Goal: Task Accomplishment & Management: Complete application form

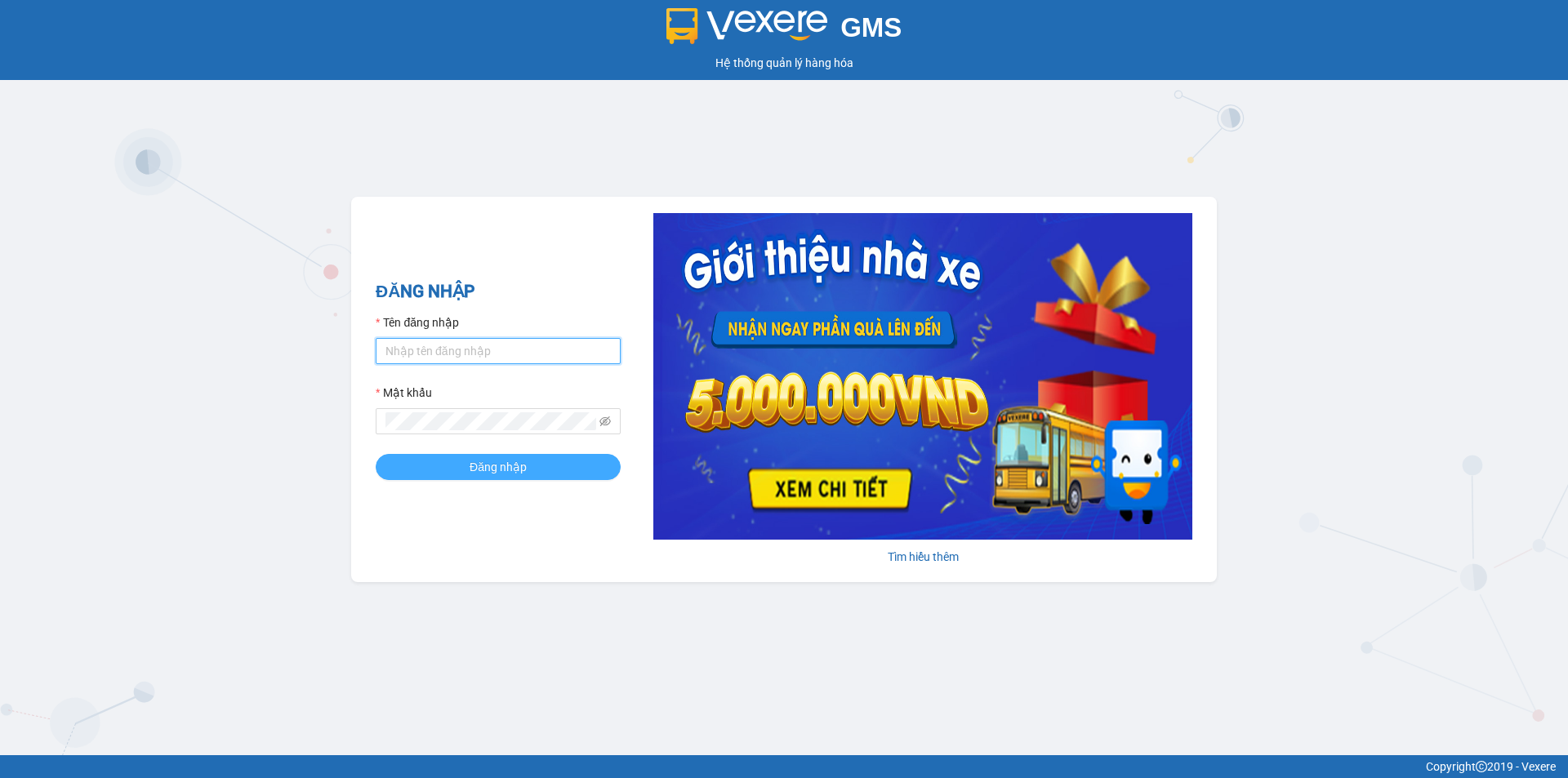
type input "ken.dinhnhan"
click at [437, 467] on button "Đăng nhập" at bounding box center [498, 467] width 245 height 26
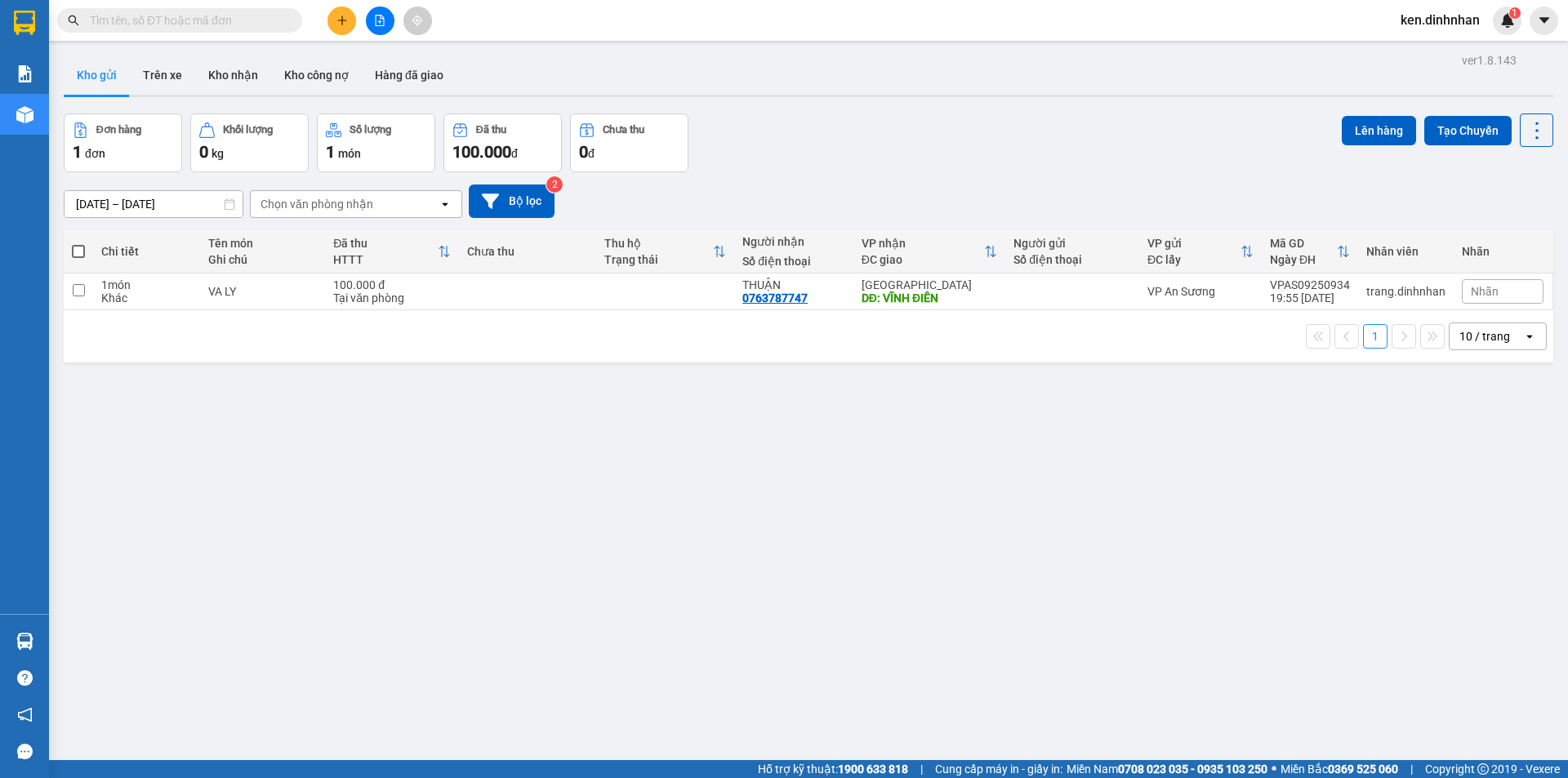
click at [342, 24] on icon "plus" at bounding box center [341, 20] width 1 height 9
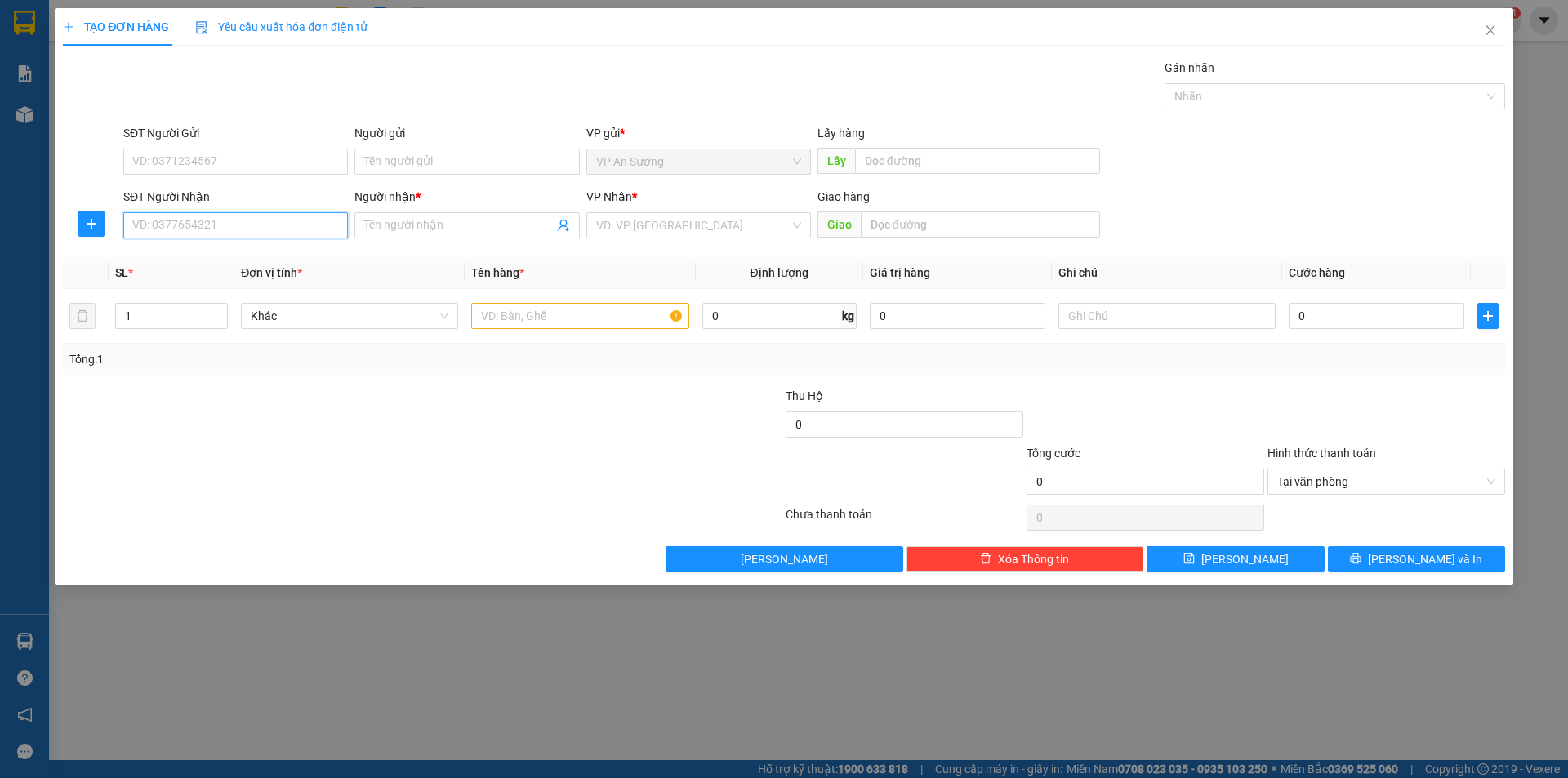
click at [296, 231] on input "SĐT Người Nhận" at bounding box center [235, 225] width 224 height 26
click at [309, 228] on input "SĐT Người Nhận" at bounding box center [235, 225] width 224 height 26
type input "0779742431"
drag, startPoint x: 291, startPoint y: 259, endPoint x: 435, endPoint y: 283, distance: 146.0
click at [293, 258] on div "0779742431 - hiếu" at bounding box center [236, 258] width 205 height 18
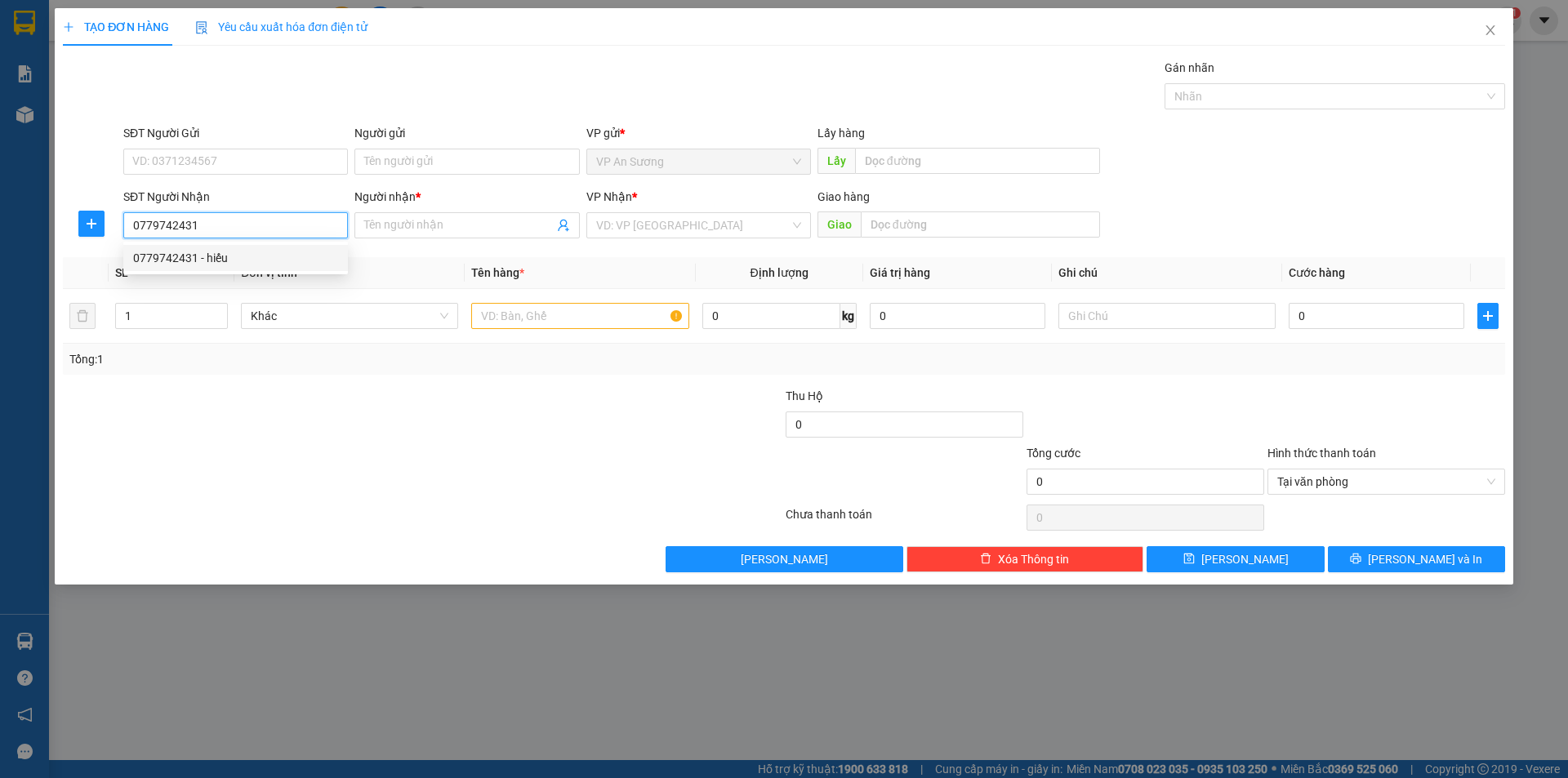
type input "hiếu"
type input "0779742431"
click at [605, 301] on div at bounding box center [579, 316] width 217 height 33
click at [597, 333] on td at bounding box center [580, 316] width 230 height 55
click at [597, 318] on input "text" at bounding box center [579, 315] width 217 height 26
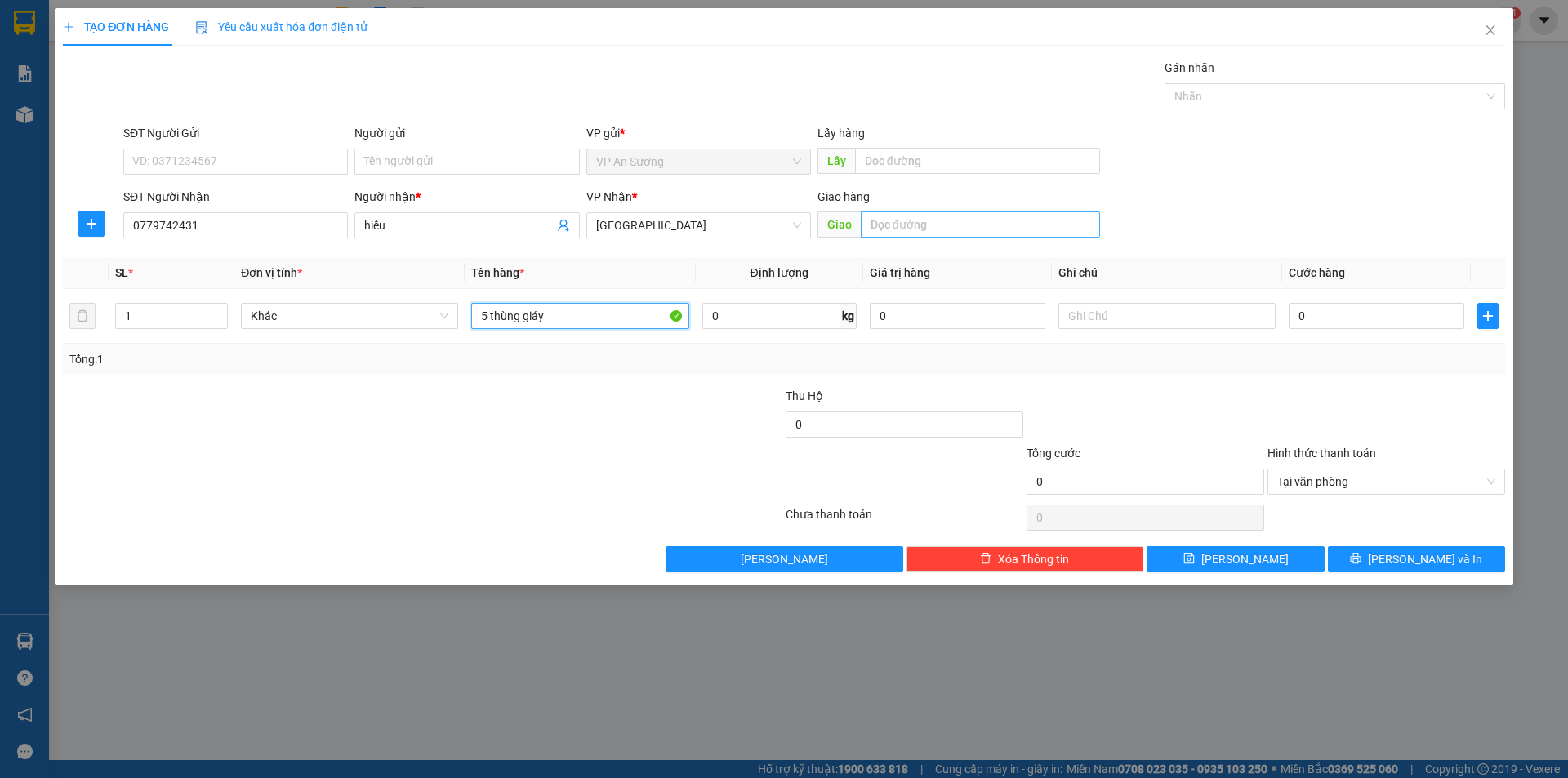
type input "5 thùng giáy"
click at [897, 231] on input "text" at bounding box center [980, 224] width 239 height 26
type input "hoà mỹ"
drag, startPoint x: 1158, startPoint y: 101, endPoint x: 1174, endPoint y: 100, distance: 16.0
click at [1174, 100] on div "Gán nhãn Nhãn" at bounding box center [814, 87] width 1388 height 57
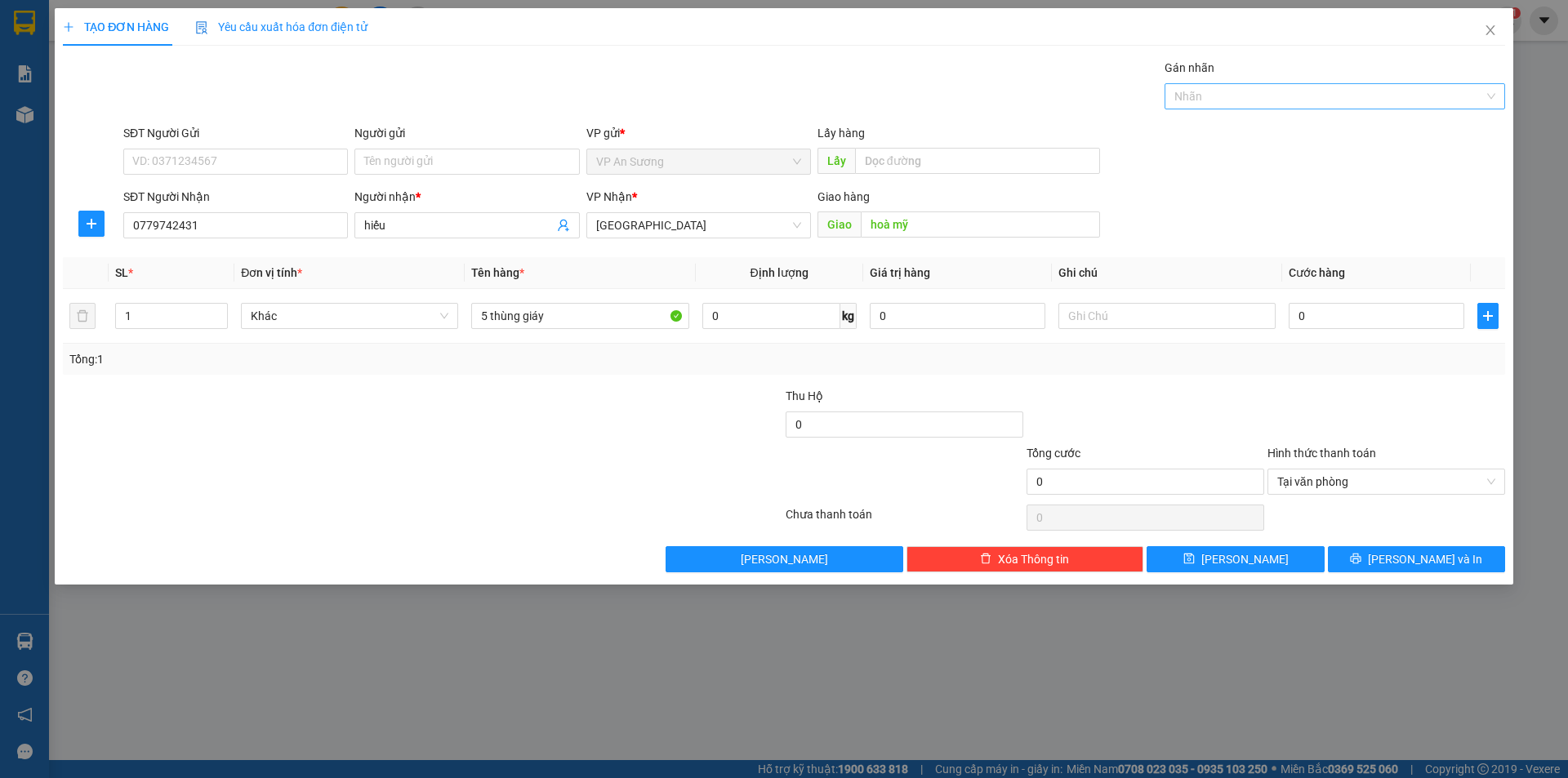
click at [1249, 103] on div at bounding box center [1326, 96] width 316 height 20
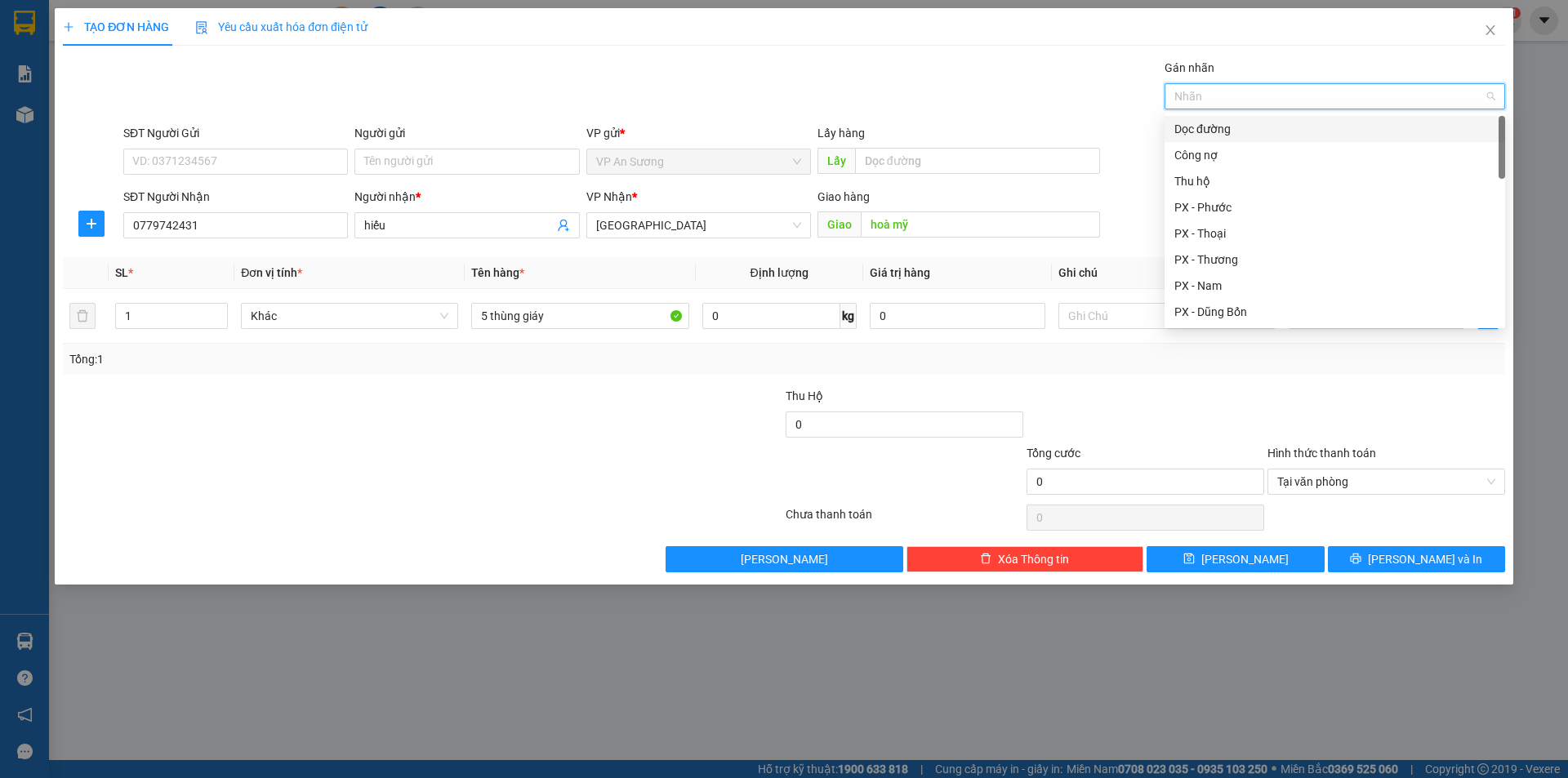
click at [1233, 133] on div "Dọc đường" at bounding box center [1334, 129] width 321 height 18
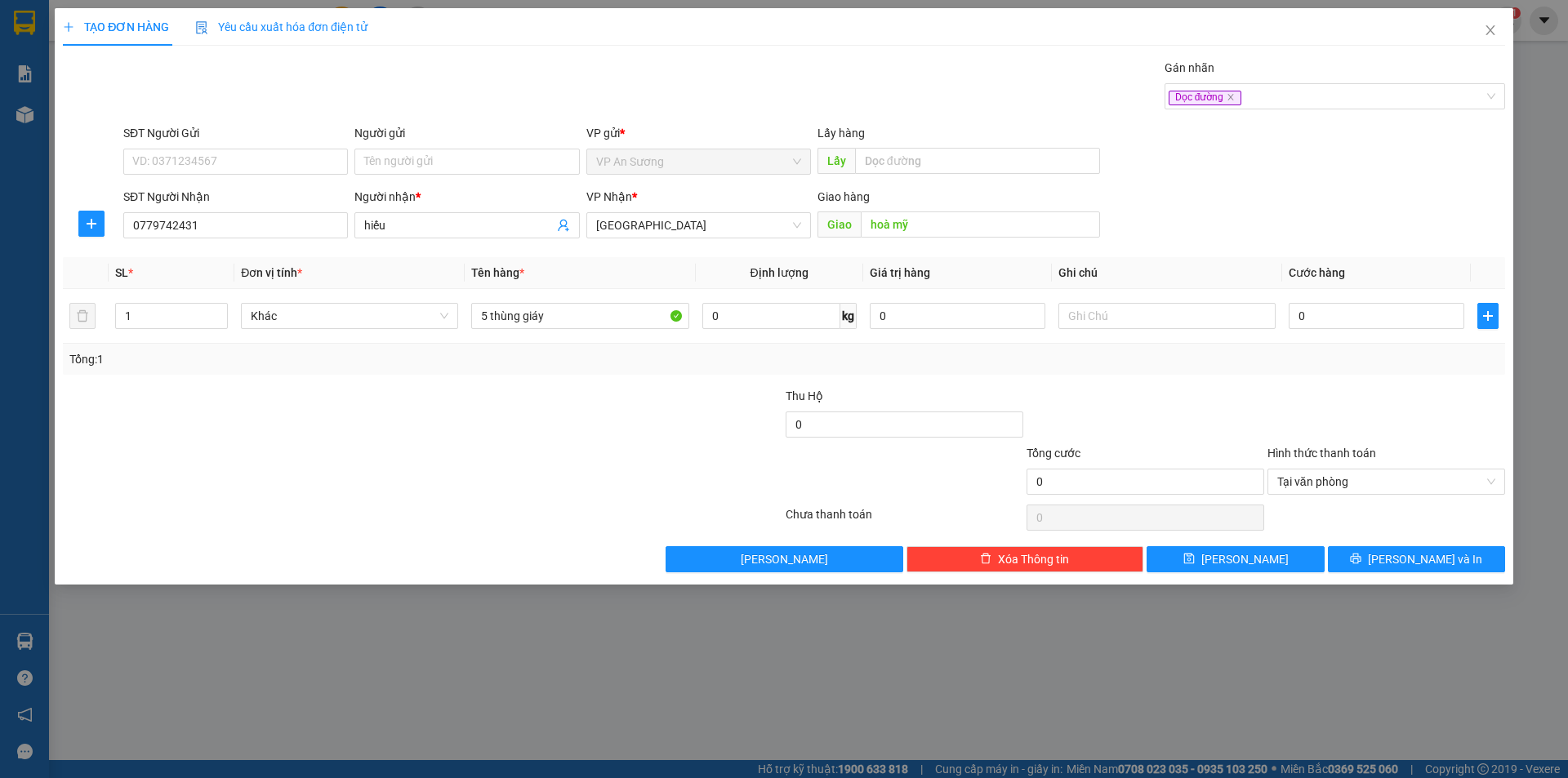
click at [1290, 395] on div at bounding box center [1386, 415] width 241 height 57
click at [1293, 557] on button "[PERSON_NAME]" at bounding box center [1235, 560] width 177 height 26
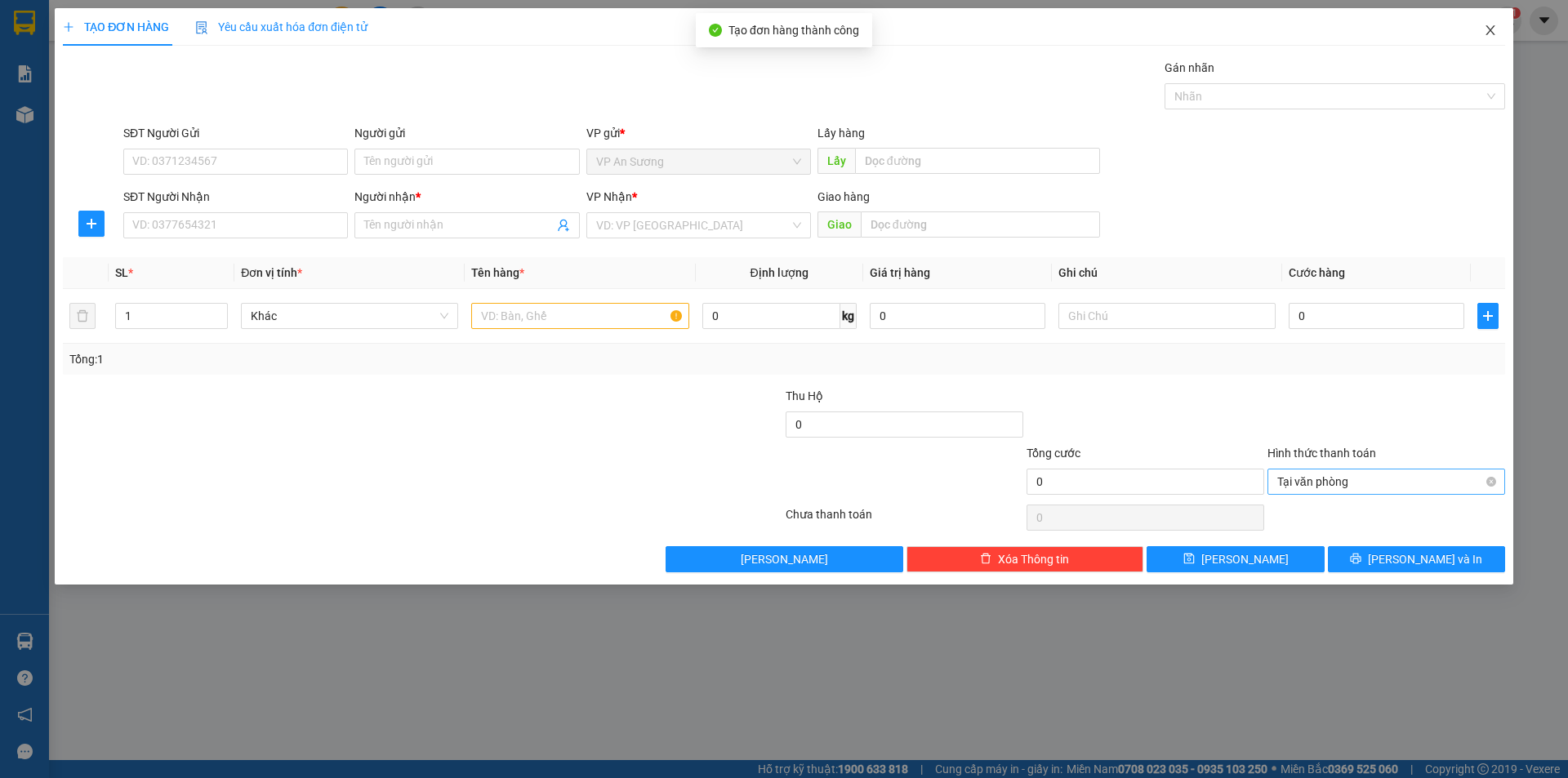
click at [1493, 30] on icon "close" at bounding box center [1490, 30] width 13 height 13
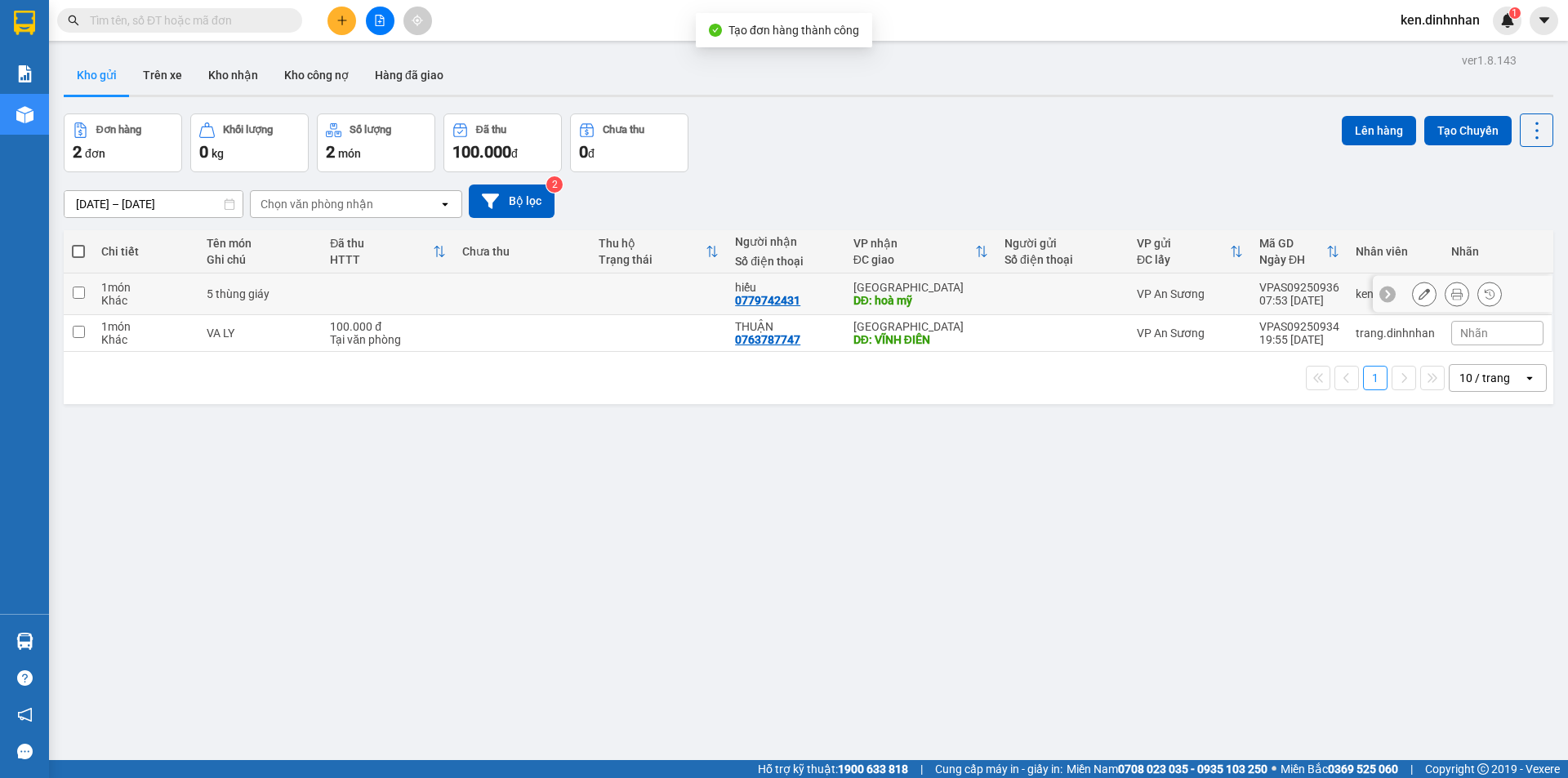
drag, startPoint x: 498, startPoint y: 310, endPoint x: 912, endPoint y: 276, distance: 415.4
click at [499, 311] on td at bounding box center [522, 294] width 137 height 41
checkbox input "true"
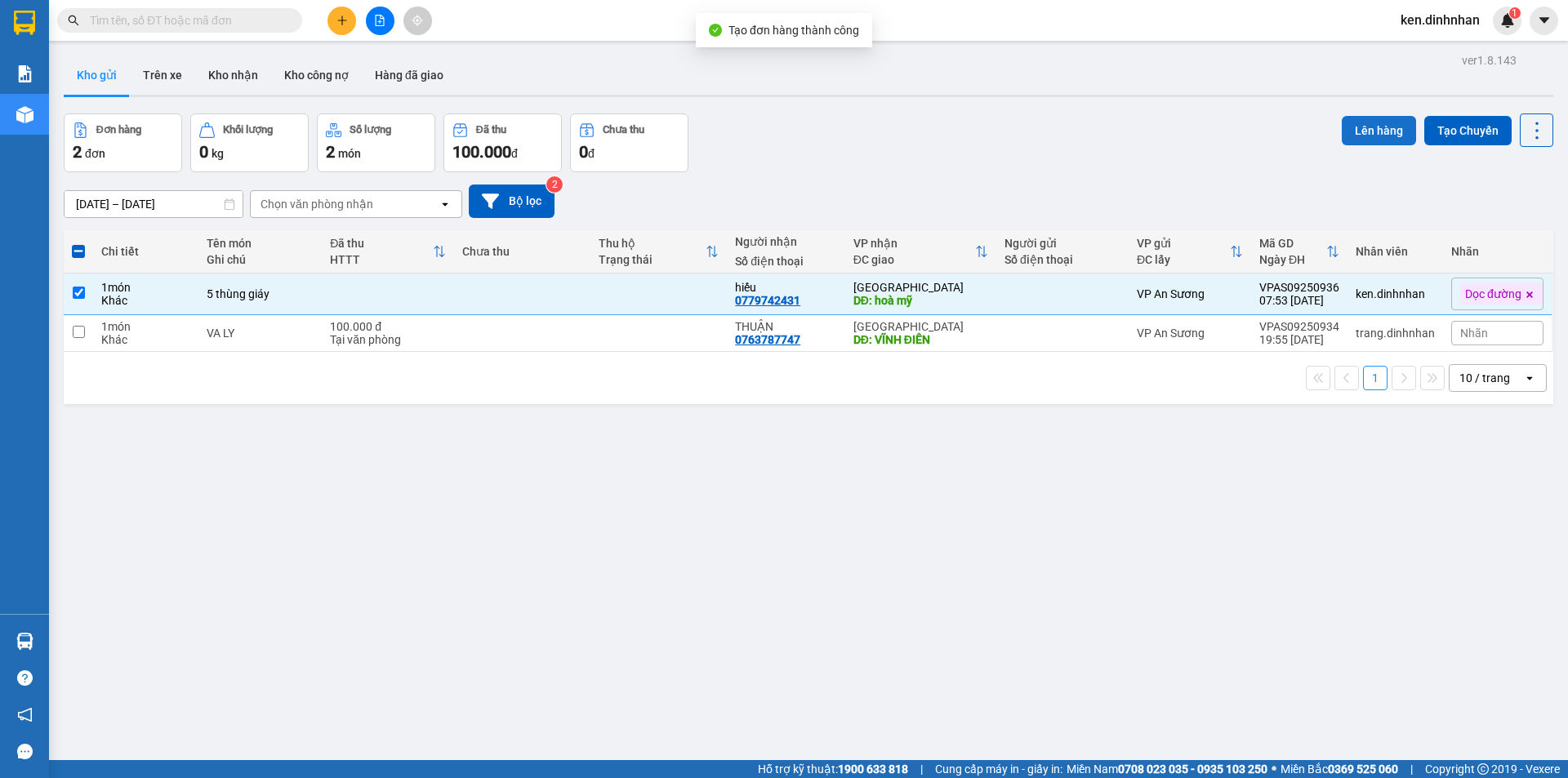
click at [1356, 138] on button "Lên hàng" at bounding box center [1379, 131] width 74 height 29
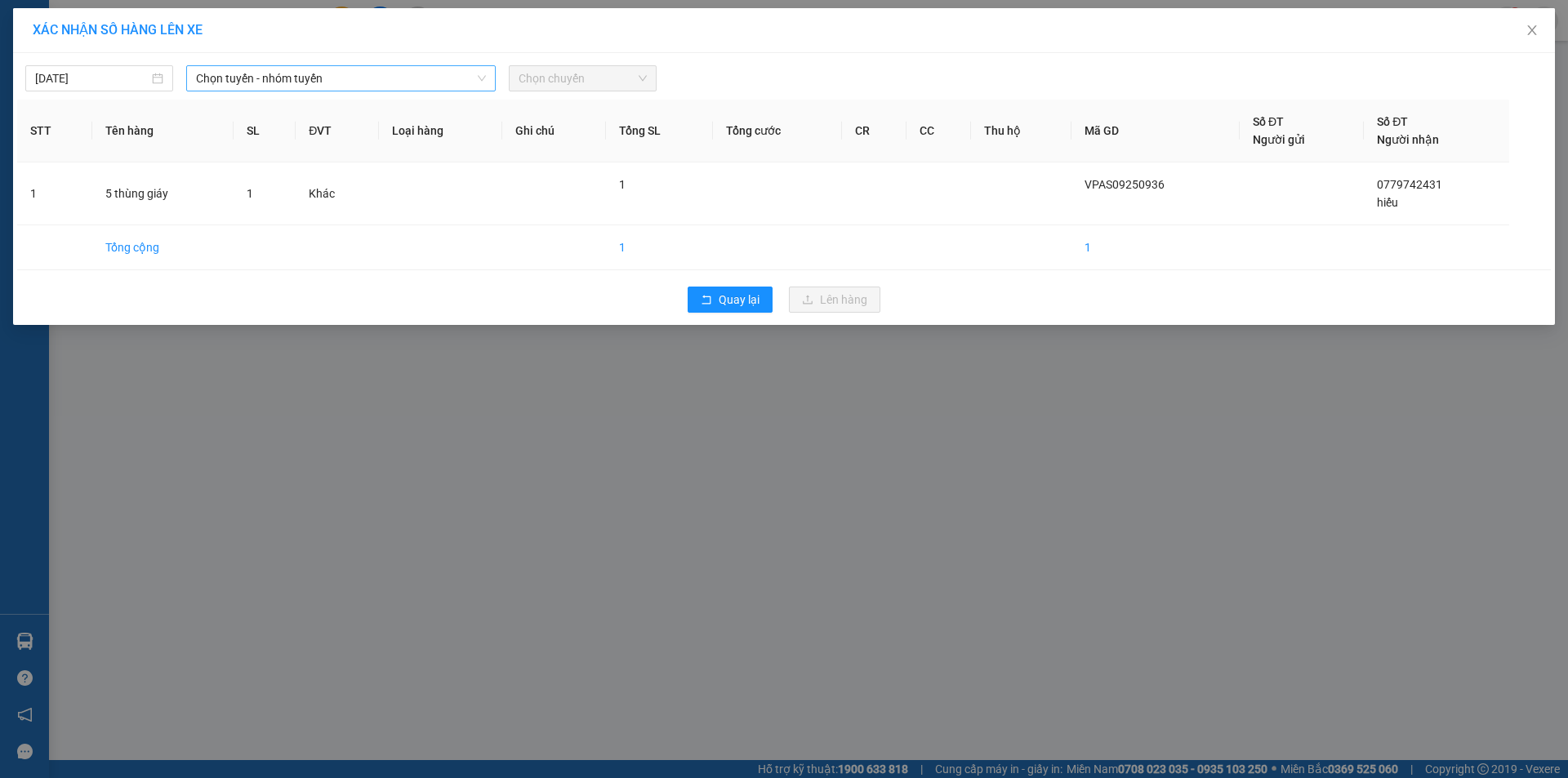
click at [283, 83] on span "Chọn tuyến - nhóm tuyến" at bounding box center [340, 78] width 290 height 24
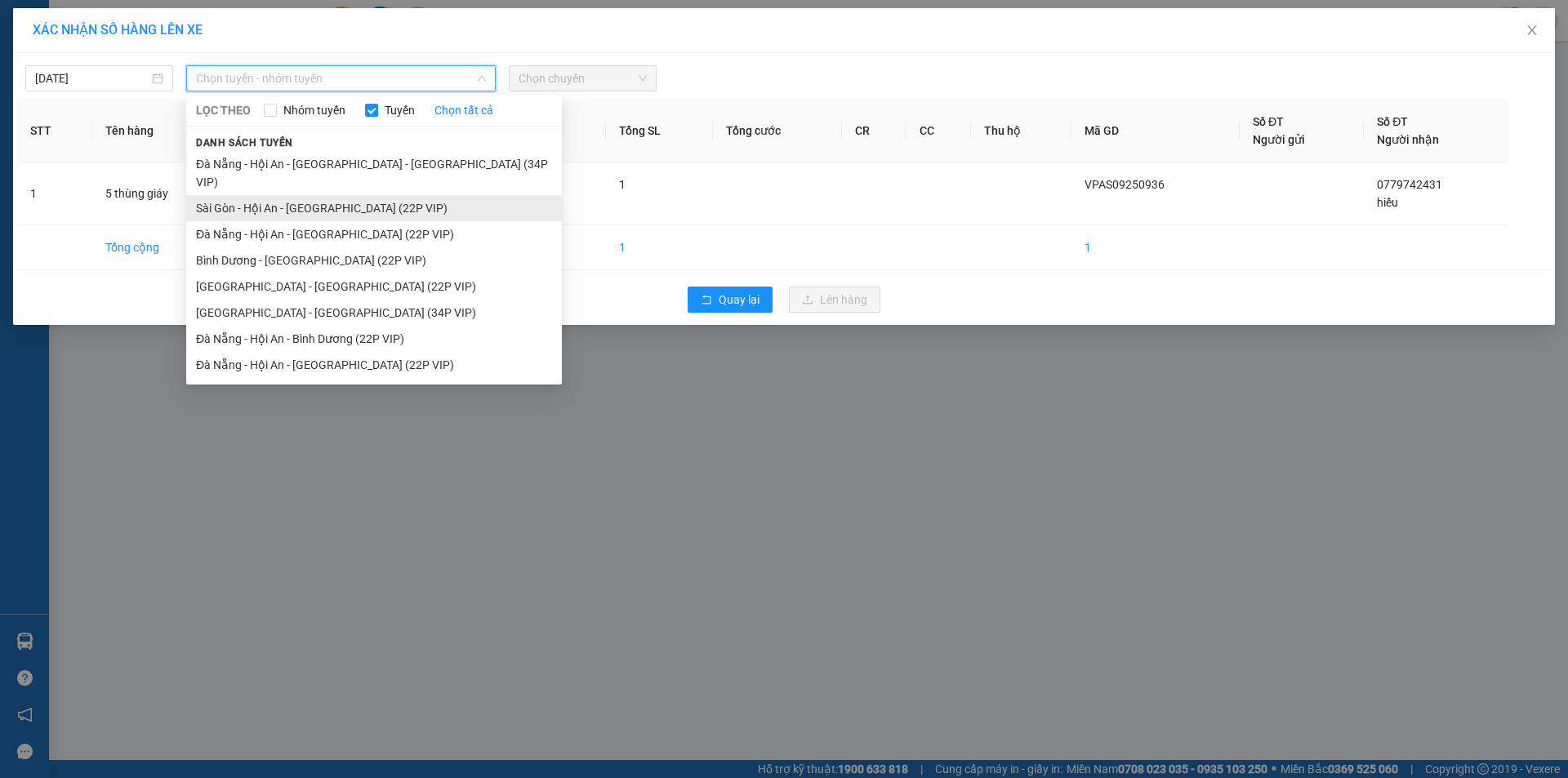
click at [279, 195] on li "Sài Gòn - Hội An - [GEOGRAPHIC_DATA] (22P VIP)" at bounding box center [374, 208] width 376 height 26
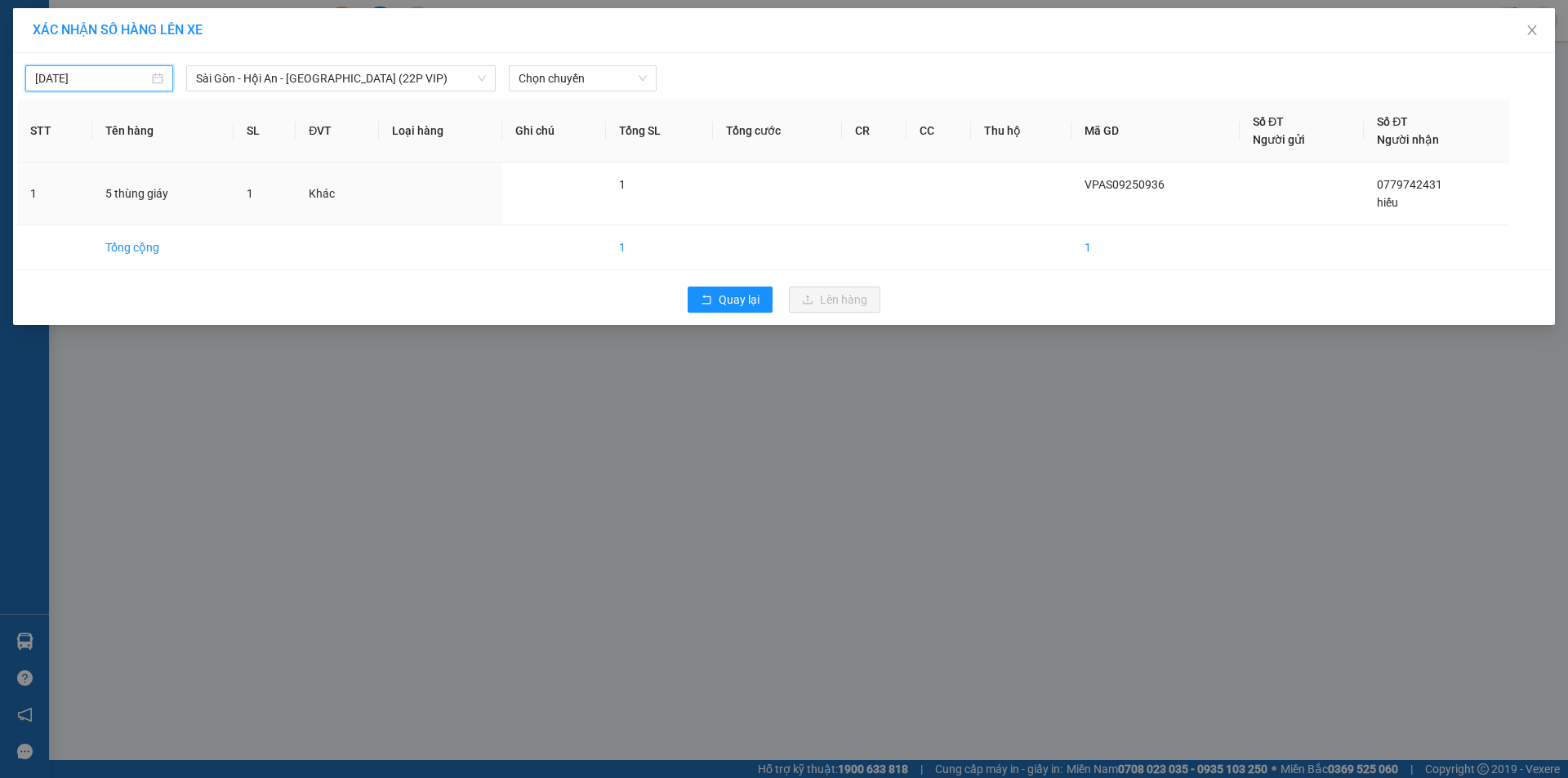
click at [98, 83] on input "[DATE]" at bounding box center [92, 78] width 113 height 18
click at [204, 199] on div "12" at bounding box center [197, 197] width 20 height 20
type input "[DATE]"
click at [531, 83] on span "Chọn chuyến" at bounding box center [582, 78] width 128 height 24
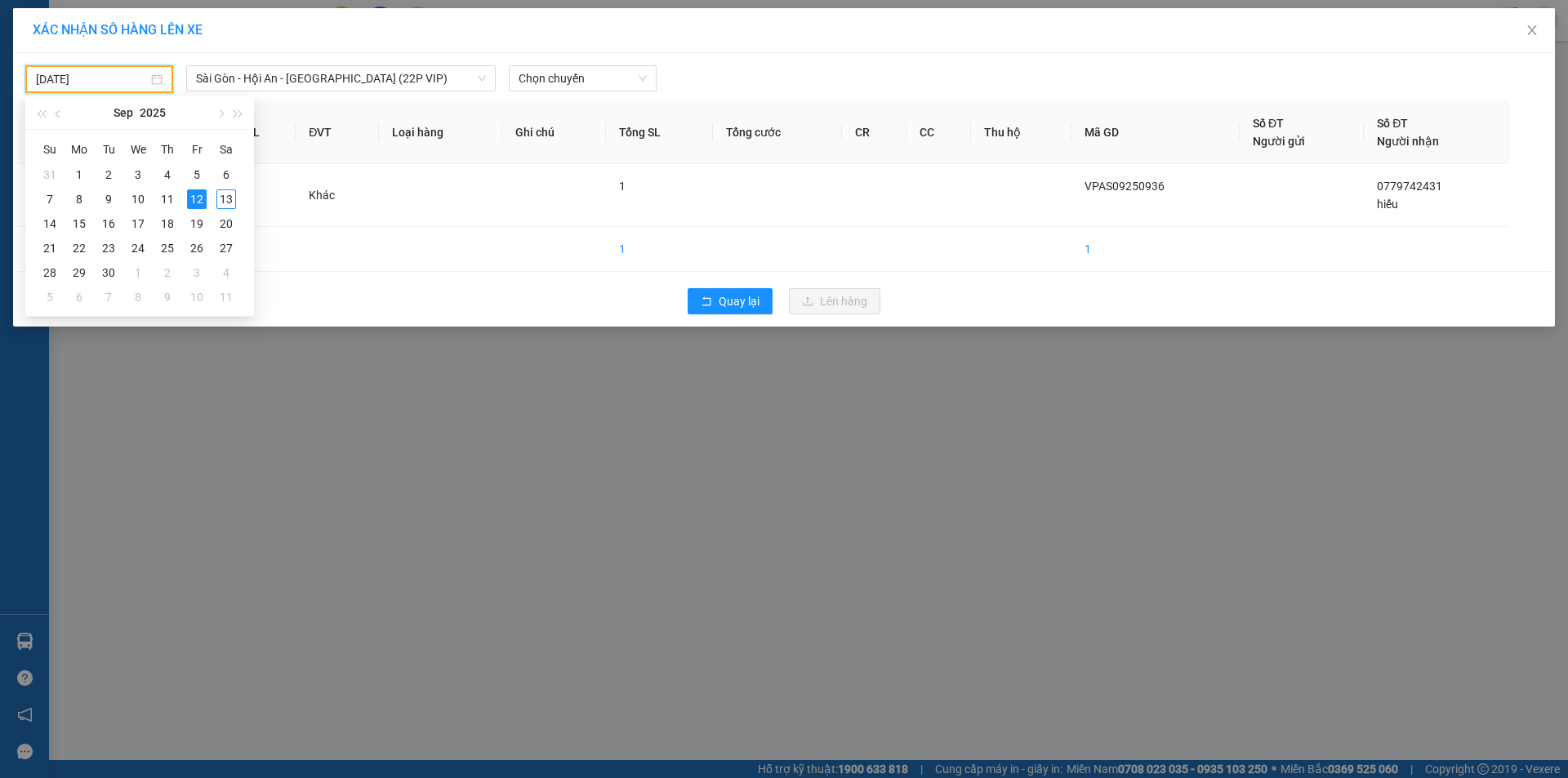
click at [126, 80] on input "[DATE]" at bounding box center [92, 79] width 112 height 18
click at [281, 83] on span "Sài Gòn - Hội An - [GEOGRAPHIC_DATA] (22P VIP)" at bounding box center [340, 78] width 290 height 24
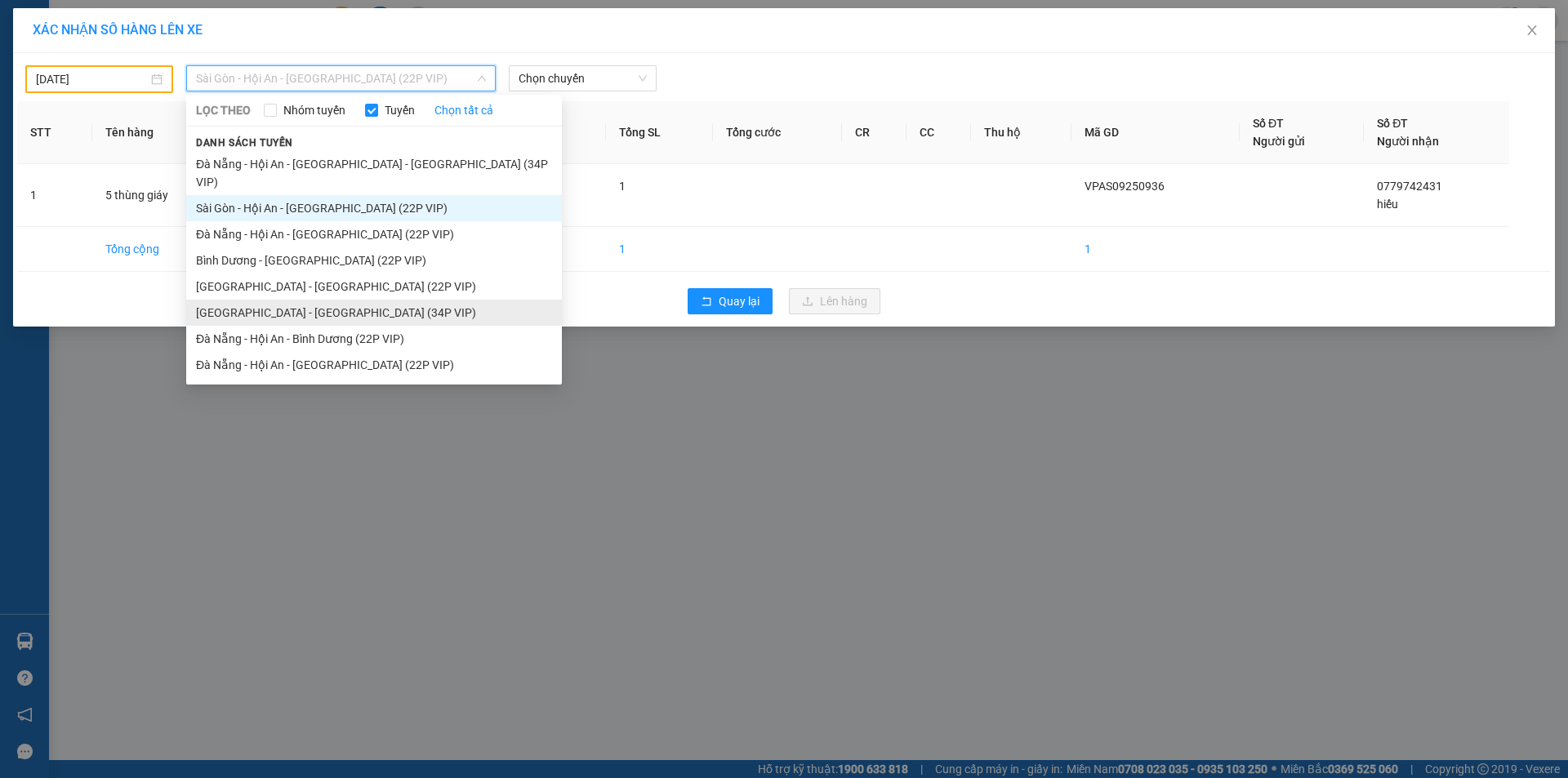
click at [329, 300] on li "[GEOGRAPHIC_DATA] - [GEOGRAPHIC_DATA] (34P VIP)" at bounding box center [374, 313] width 376 height 26
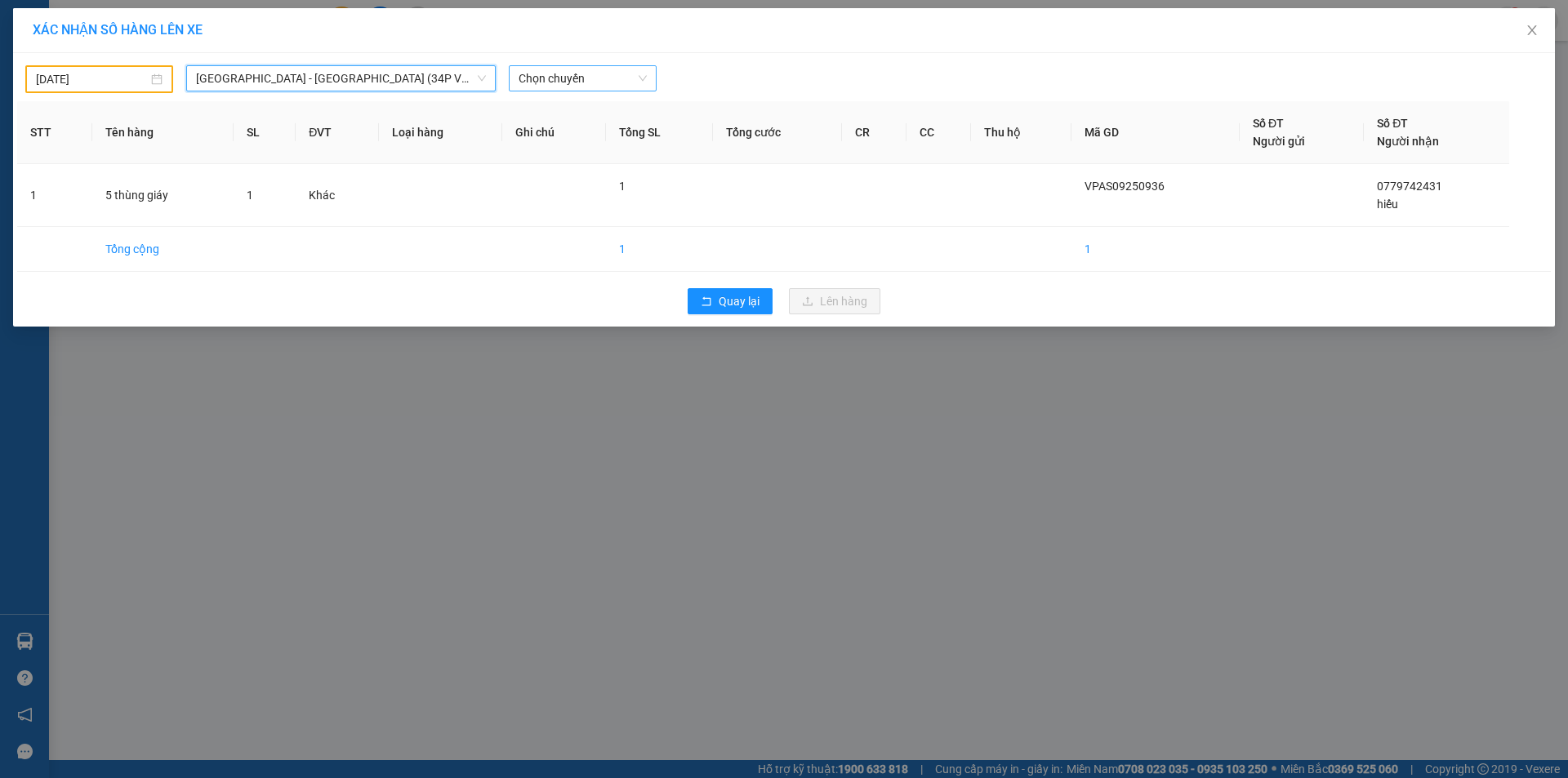
click at [556, 89] on span "Chọn chuyến" at bounding box center [582, 78] width 128 height 24
drag, startPoint x: 573, startPoint y: 139, endPoint x: 657, endPoint y: 165, distance: 87.9
click at [574, 140] on div "08:30 - 43B-004.50" at bounding box center [582, 137] width 127 height 18
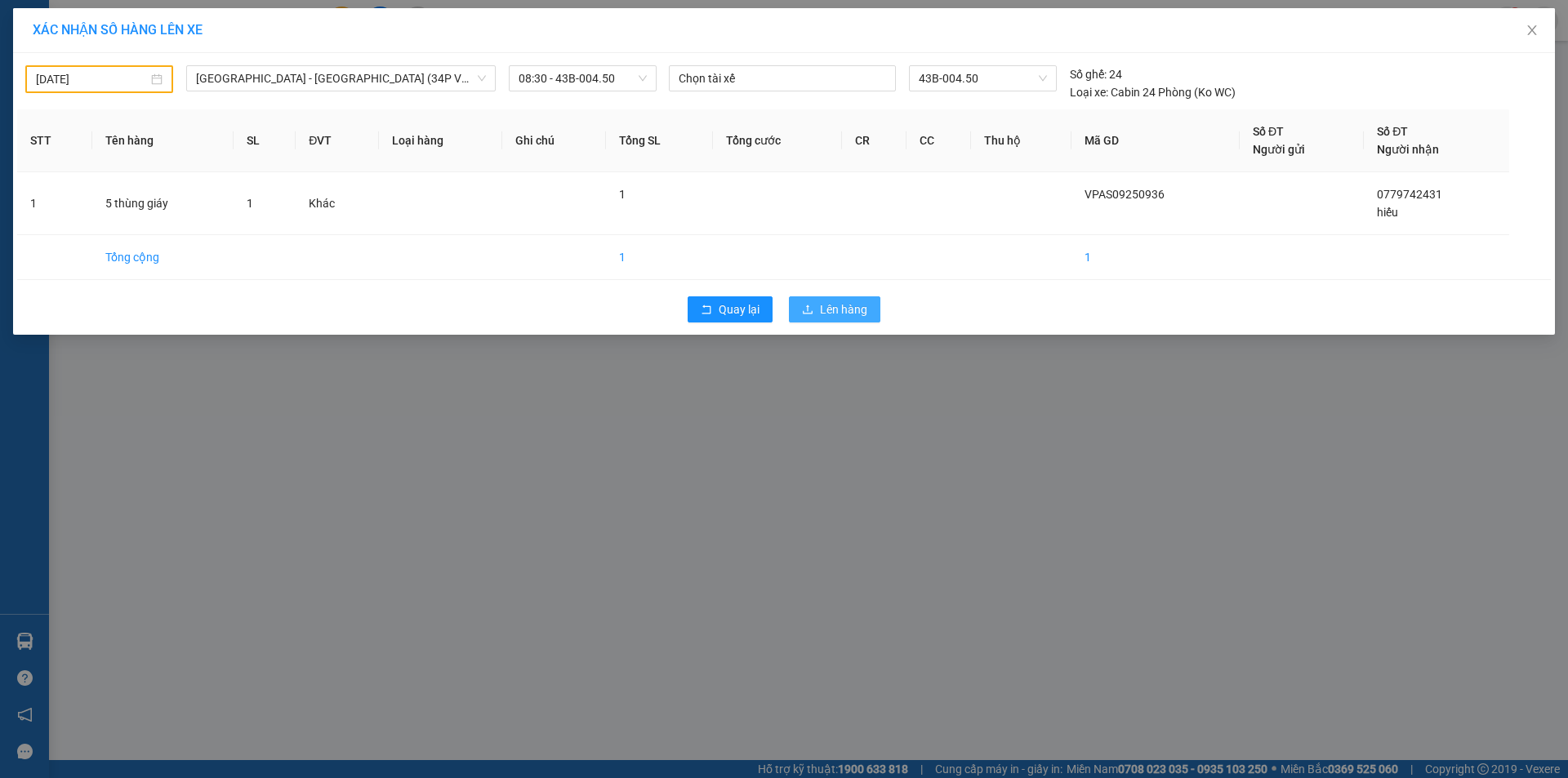
click at [822, 297] on div "Quay lại Lên hàng" at bounding box center [784, 309] width 1534 height 42
click at [493, 392] on div "XÁC NHẬN SỐ HÀNG LÊN XE [DATE] [GEOGRAPHIC_DATA] - [GEOGRAPHIC_DATA] (34P VIP) …" at bounding box center [784, 389] width 1568 height 778
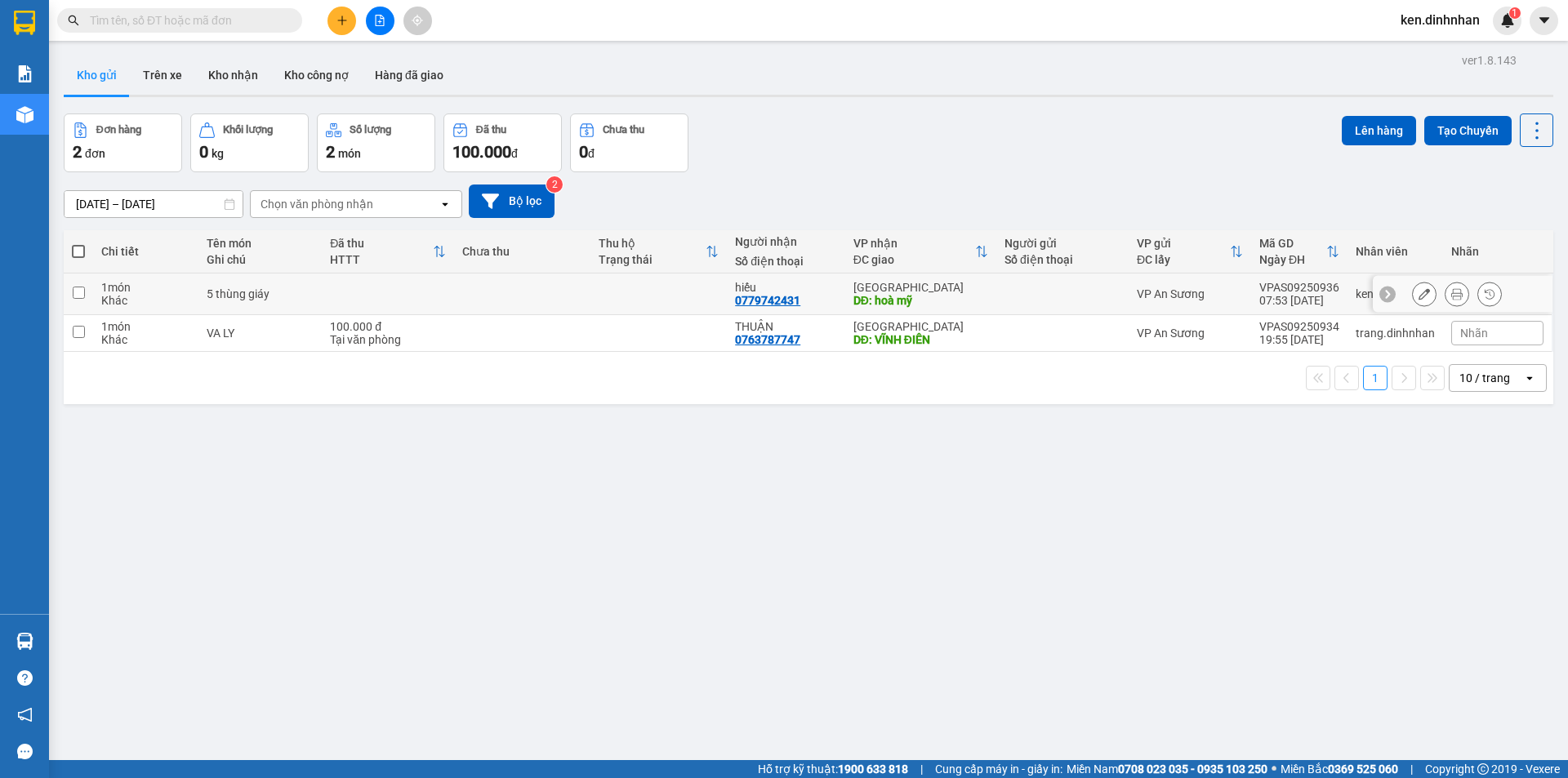
drag, startPoint x: 664, startPoint y: 291, endPoint x: 1227, endPoint y: 192, distance: 571.6
click at [664, 291] on td at bounding box center [658, 294] width 137 height 41
checkbox input "true"
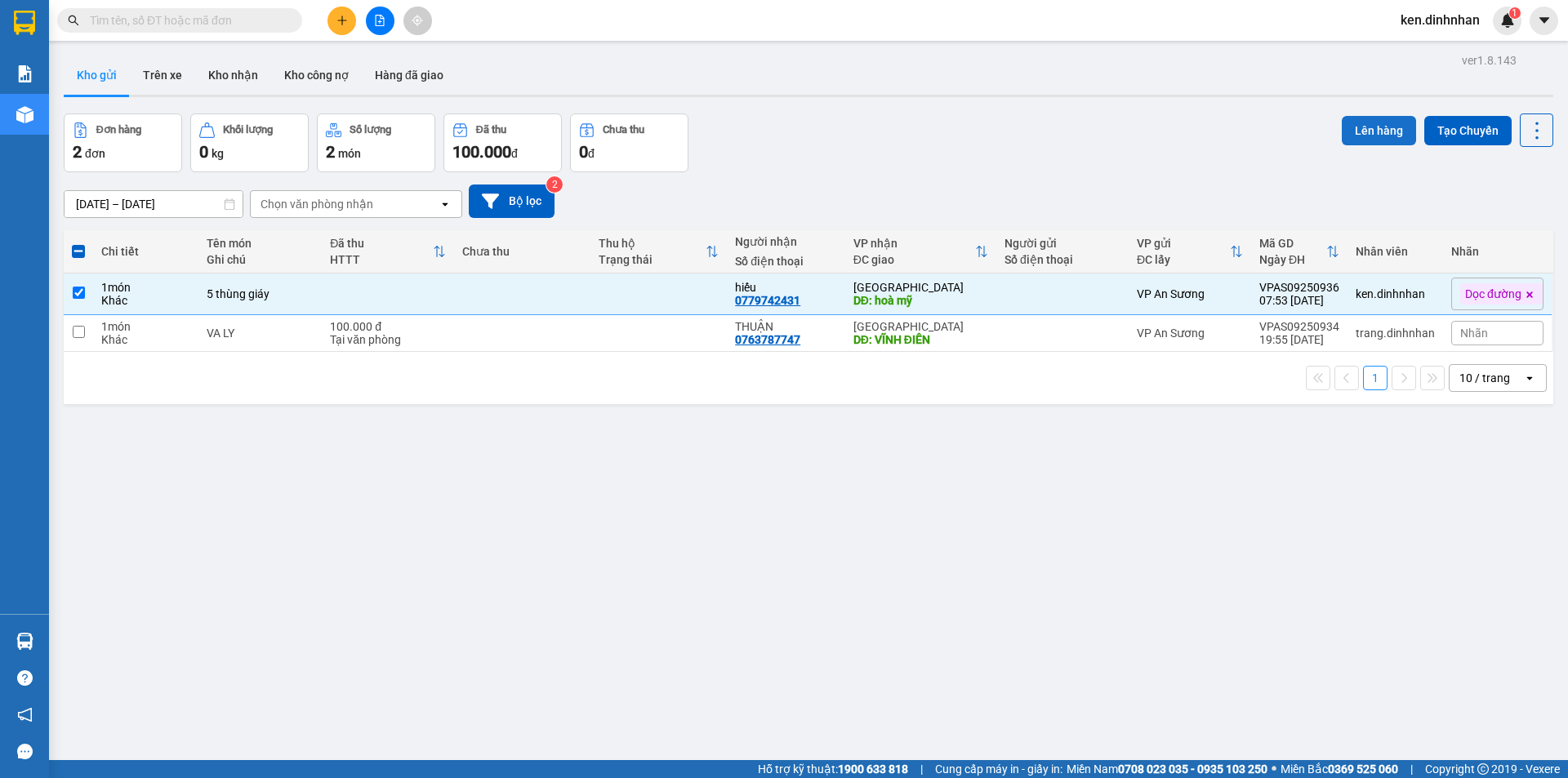
click at [1348, 125] on button "Lên hàng" at bounding box center [1379, 131] width 74 height 29
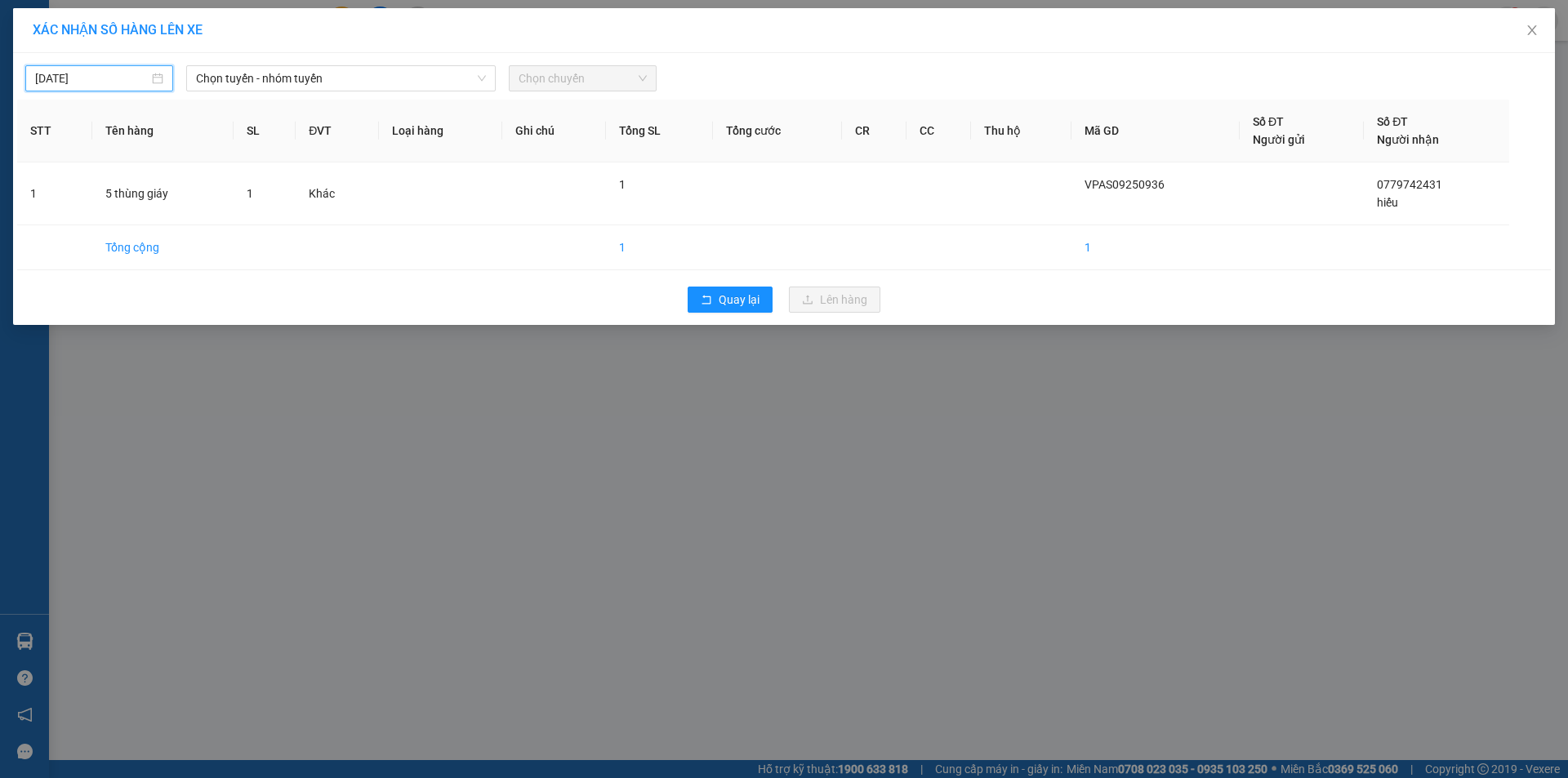
click at [113, 79] on input "[DATE]" at bounding box center [92, 78] width 113 height 18
click at [198, 197] on div "12" at bounding box center [197, 197] width 20 height 20
type input "[DATE]"
click at [303, 76] on span "Chọn tuyến - nhóm tuyến" at bounding box center [340, 78] width 290 height 24
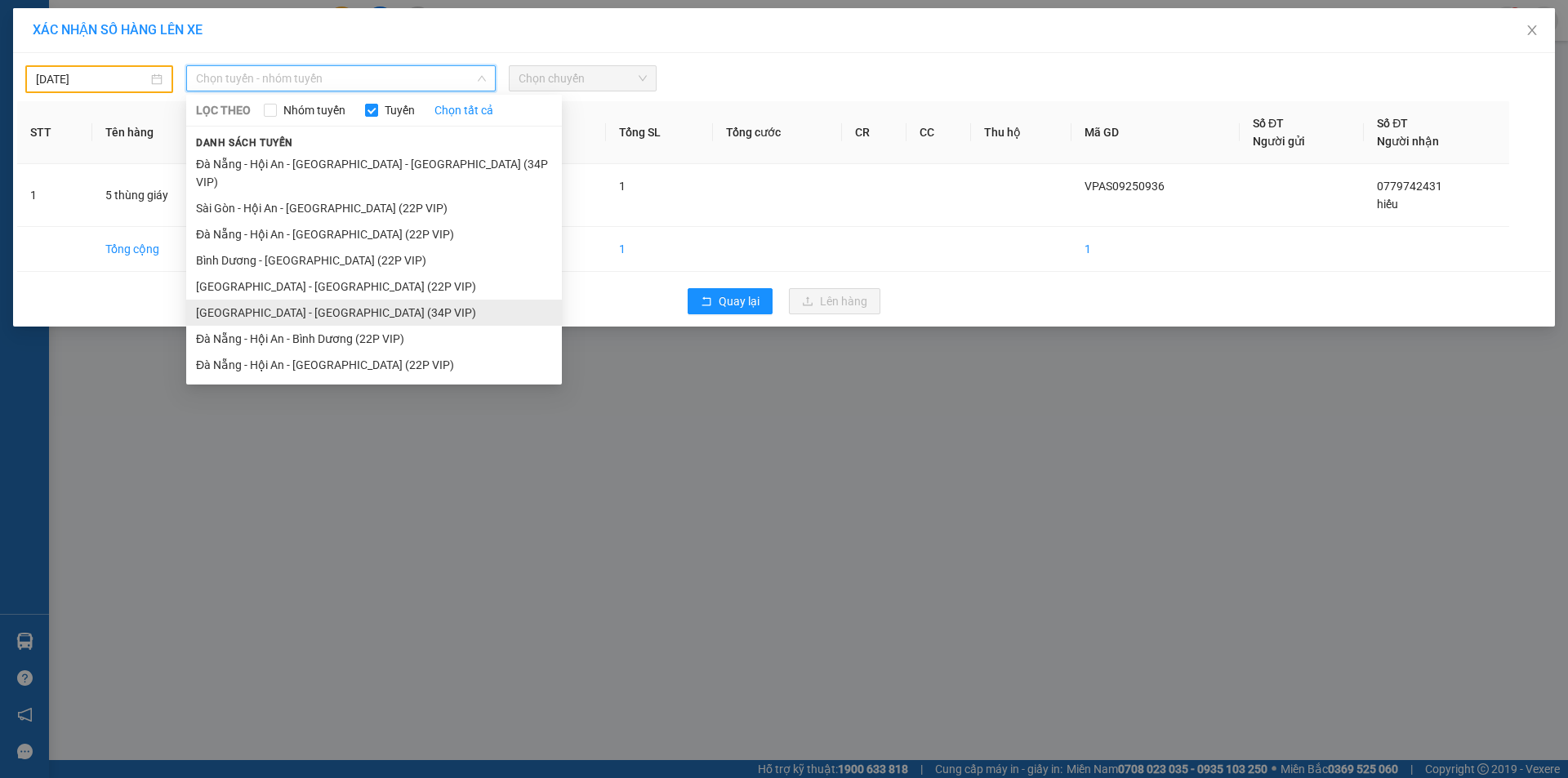
click at [325, 300] on li "[GEOGRAPHIC_DATA] - [GEOGRAPHIC_DATA] (34P VIP)" at bounding box center [374, 313] width 376 height 26
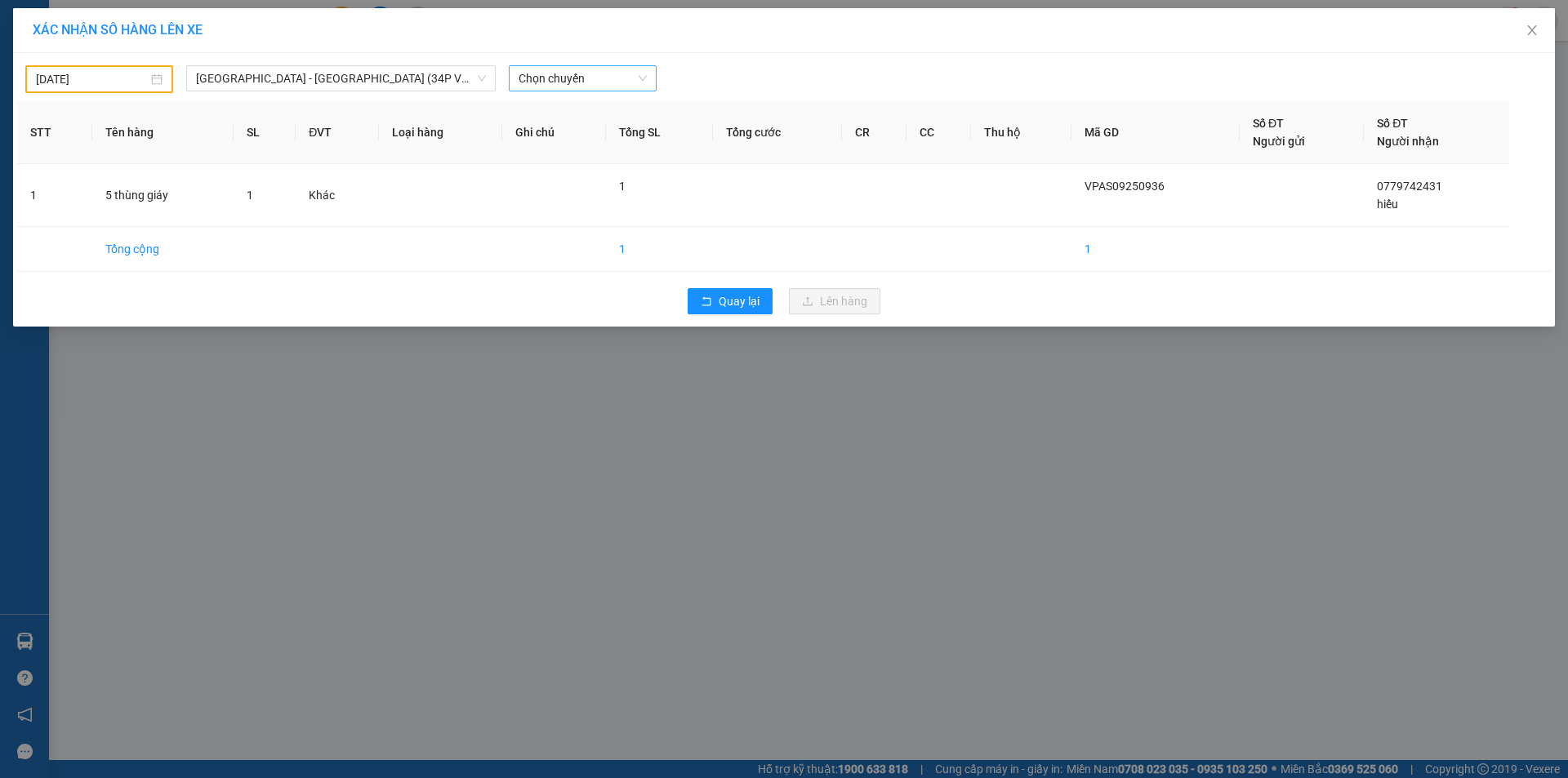
click at [590, 91] on div "[DATE] [GEOGRAPHIC_DATA] - [GEOGRAPHIC_DATA] (34P VIP) LỌC THEO Nhóm tuyến Tuyế…" at bounding box center [784, 190] width 1542 height 273
click at [587, 83] on span "Chọn chuyến" at bounding box center [582, 78] width 128 height 24
click at [612, 144] on div "08:30 - 43B-004.50" at bounding box center [582, 137] width 127 height 18
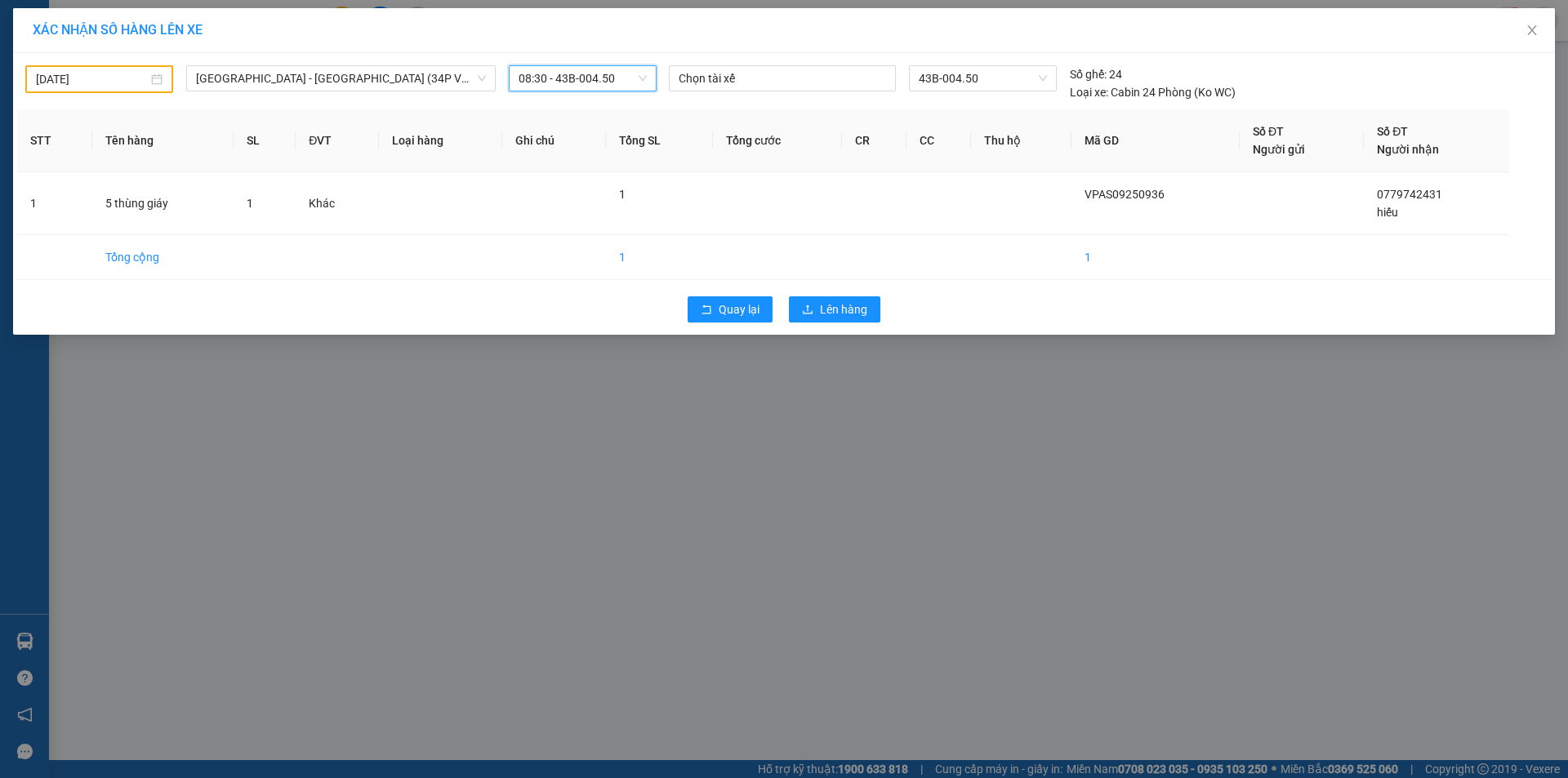
click at [824, 326] on div "Quay lại Lên hàng" at bounding box center [784, 309] width 1534 height 42
click at [828, 313] on span "Lên hàng" at bounding box center [843, 309] width 47 height 18
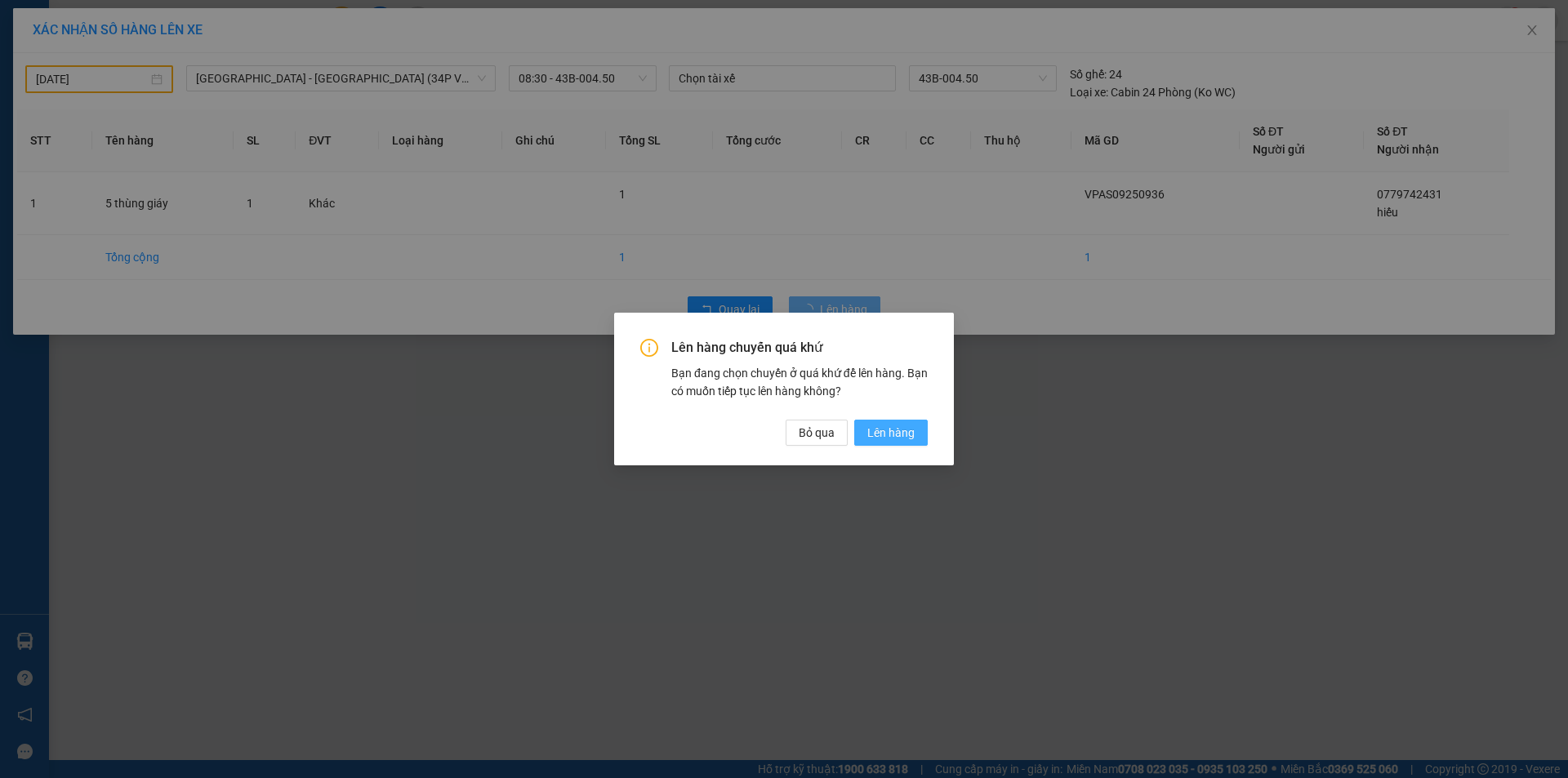
click at [901, 428] on span "Lên hàng" at bounding box center [891, 432] width 47 height 18
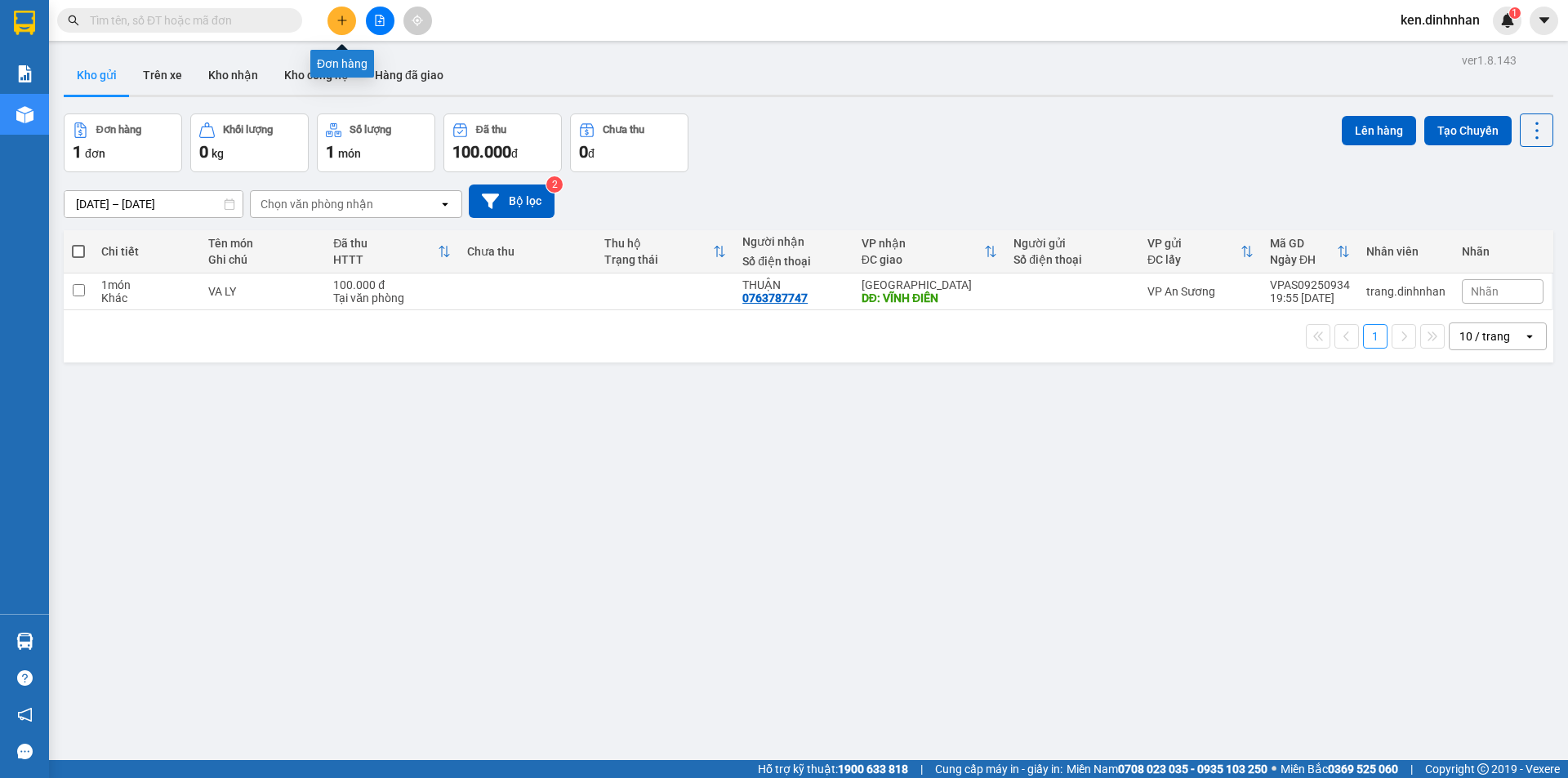
click at [334, 22] on button at bounding box center [341, 21] width 28 height 28
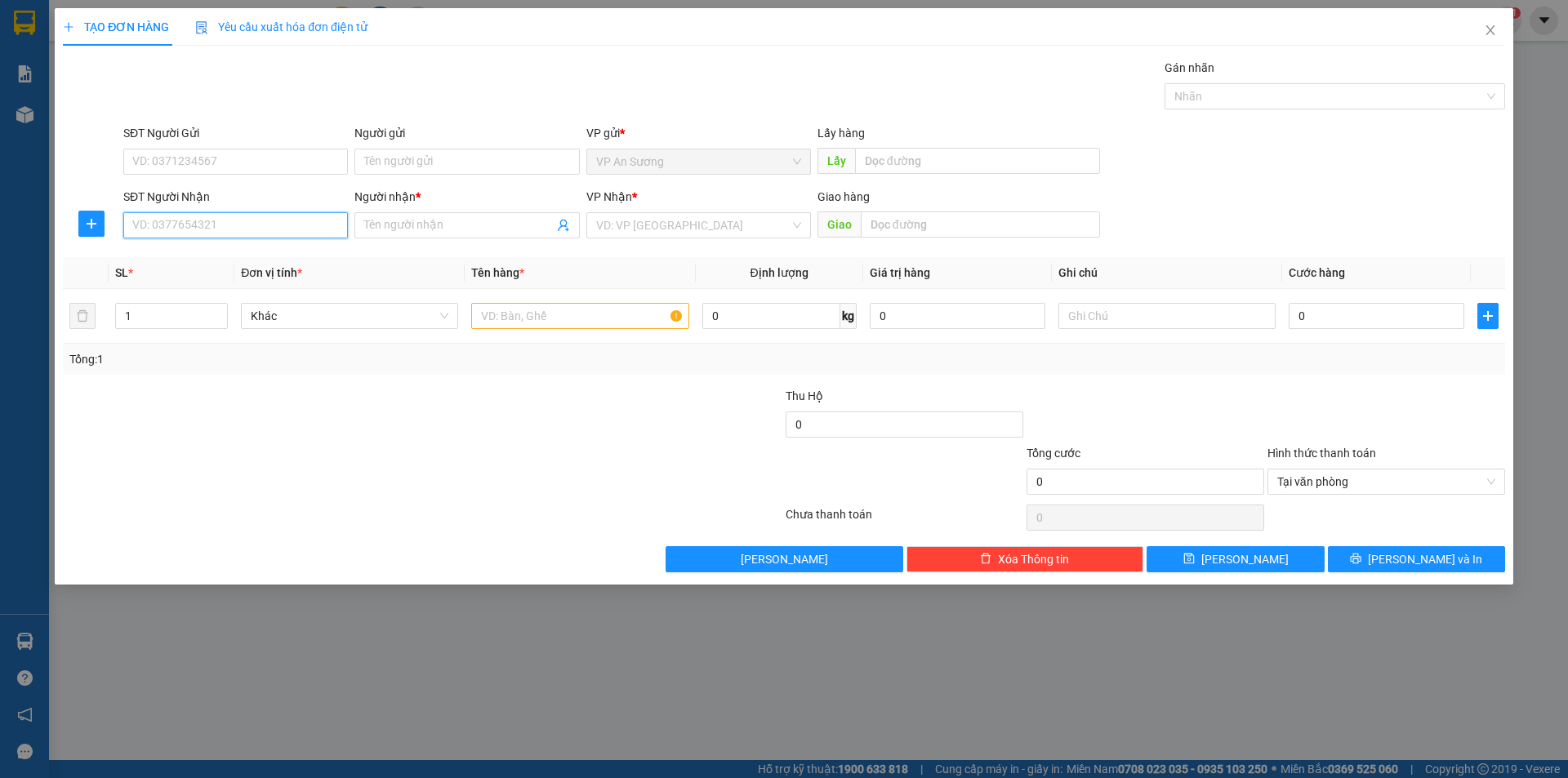
click at [298, 224] on input "SĐT Người Nhận" at bounding box center [235, 225] width 224 height 26
type input "0987328814"
click at [418, 232] on input "Người nhận *" at bounding box center [458, 225] width 188 height 18
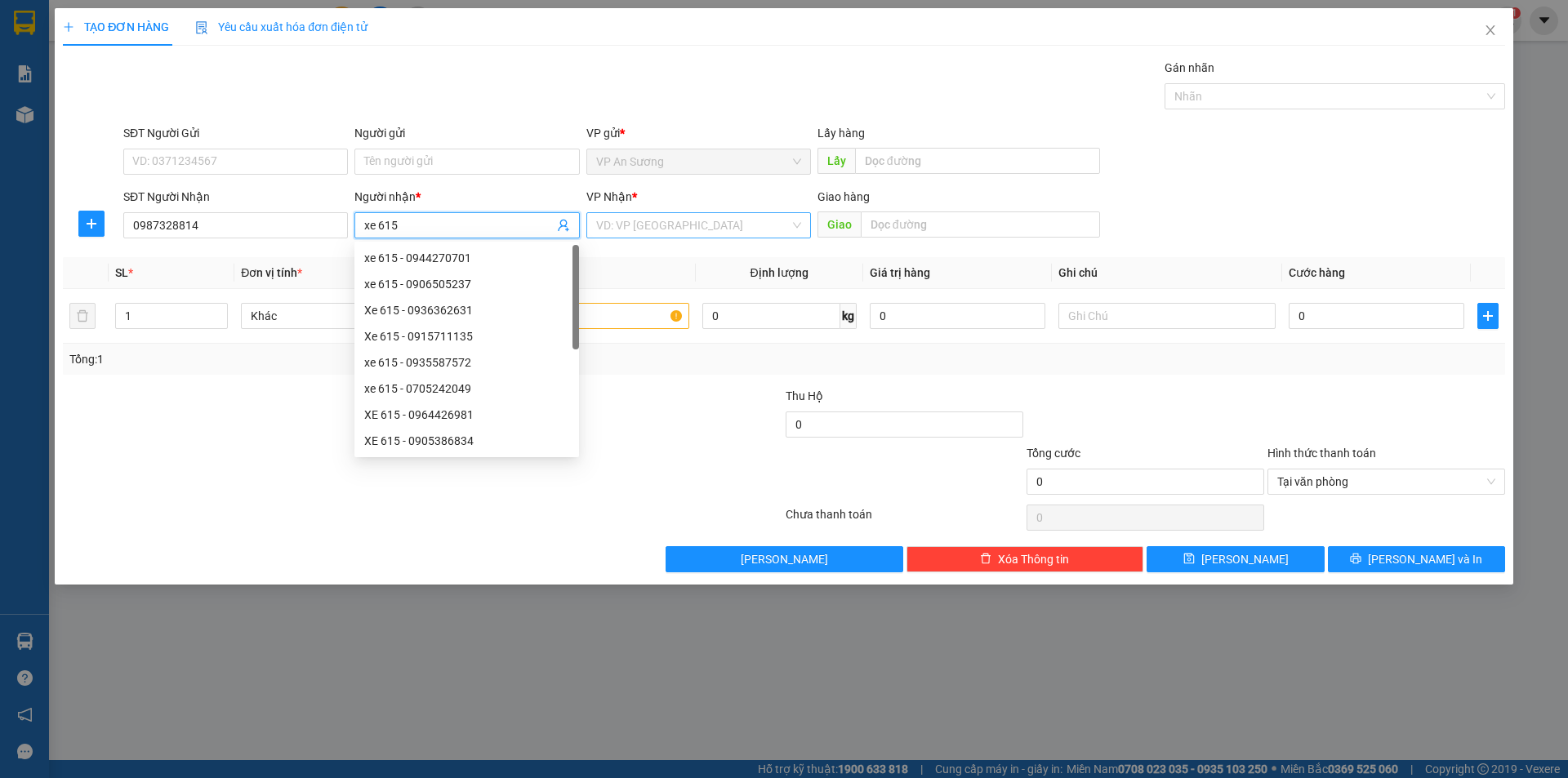
click at [650, 212] on div "VD: VP [GEOGRAPHIC_DATA]" at bounding box center [698, 225] width 224 height 26
type input "xe 615"
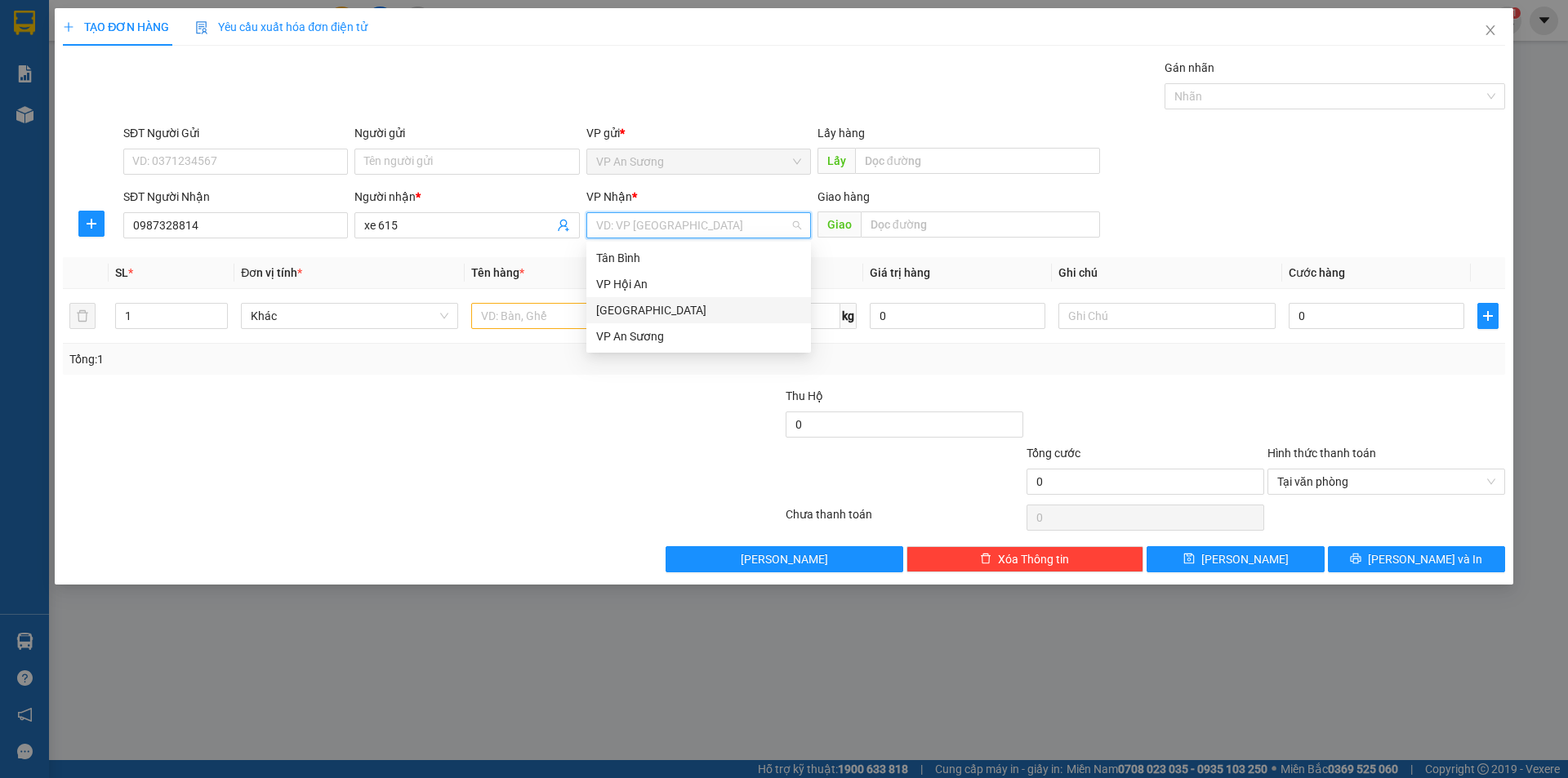
click at [684, 315] on div "[GEOGRAPHIC_DATA]" at bounding box center [698, 310] width 205 height 18
click at [581, 321] on input "text" at bounding box center [579, 315] width 217 height 26
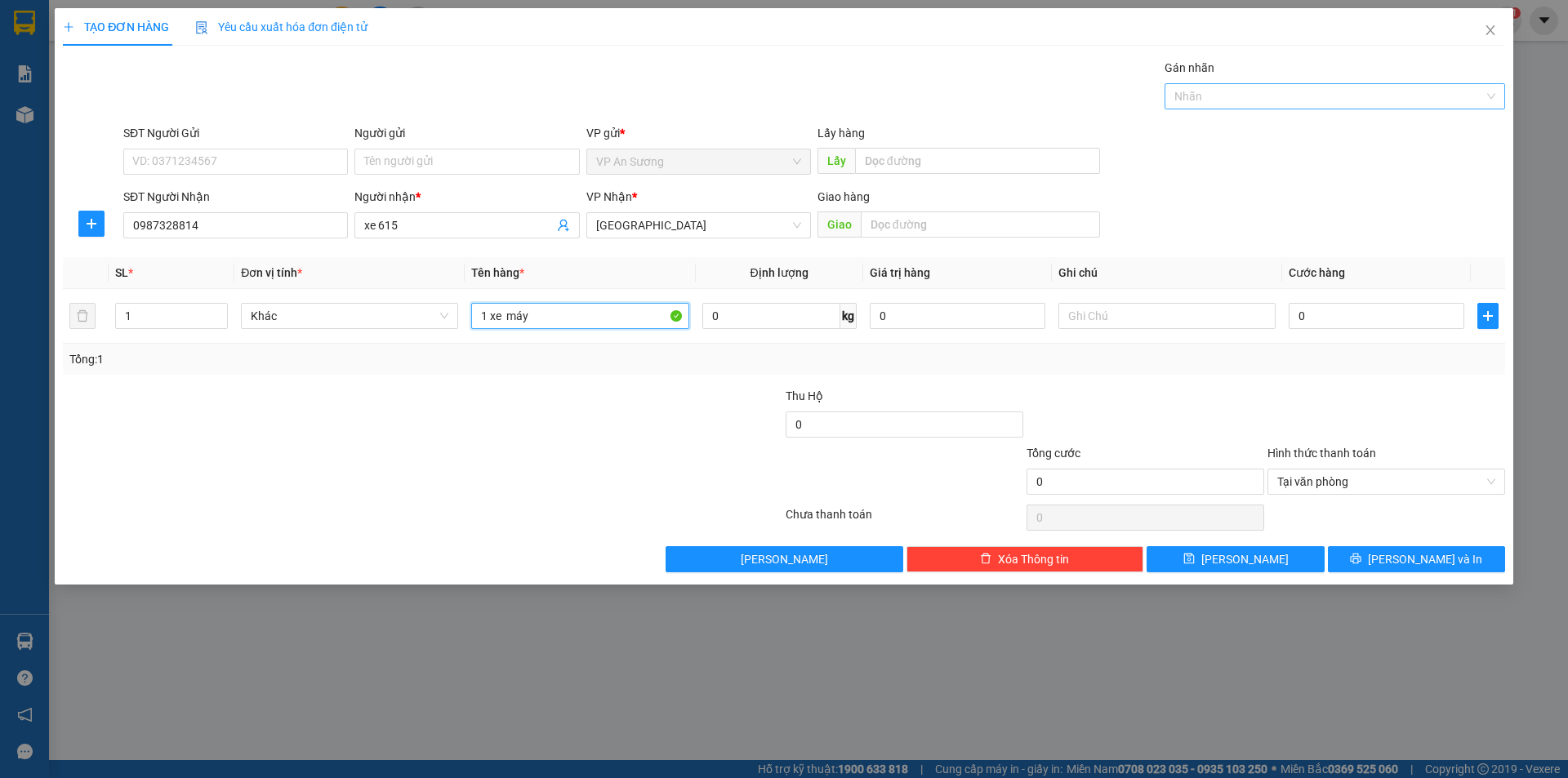
click at [1304, 101] on div at bounding box center [1326, 96] width 316 height 20
type input "1 xe máy"
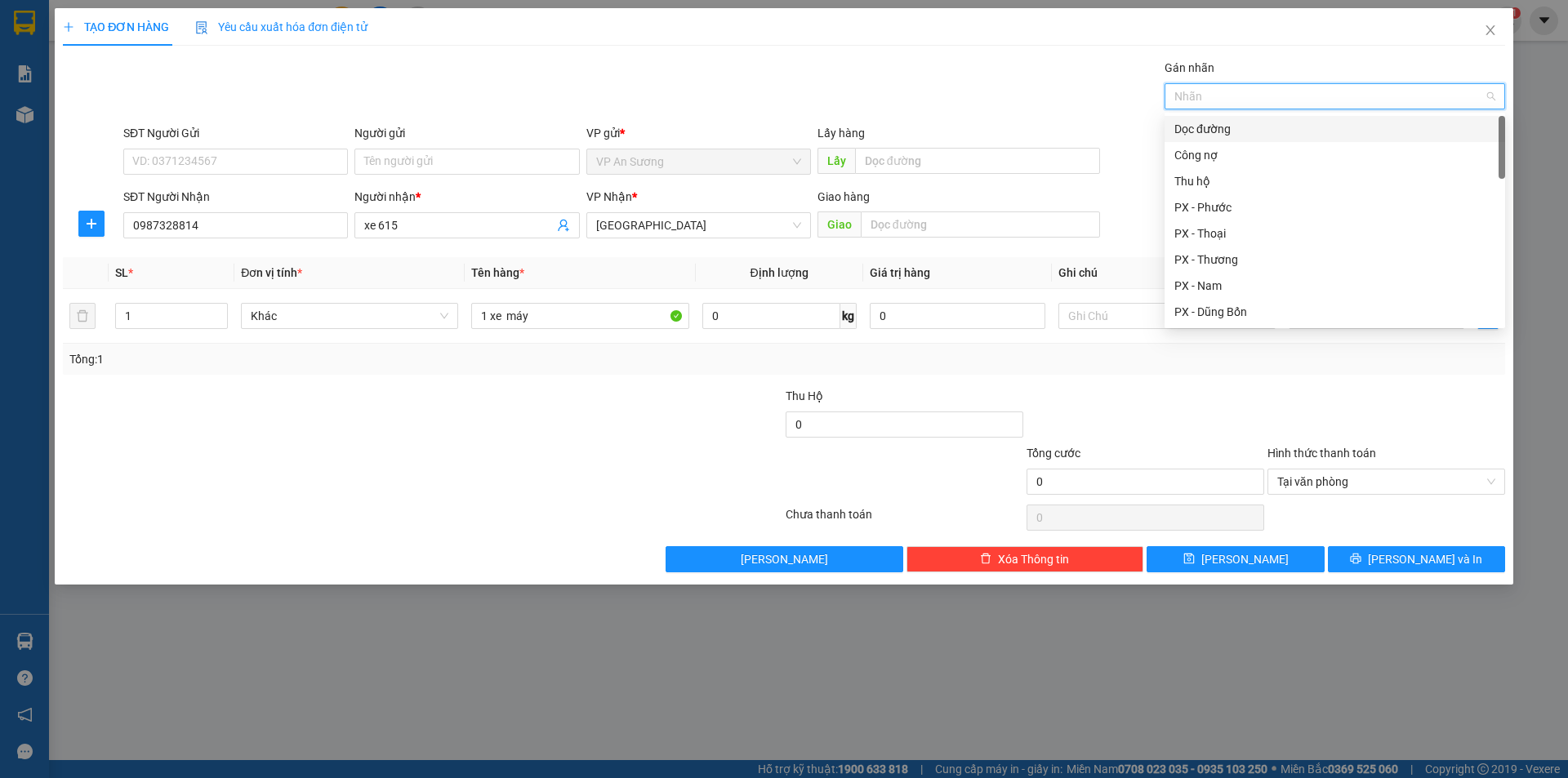
click at [1249, 134] on div "Dọc đường" at bounding box center [1334, 129] width 321 height 18
type input "a"
click at [1243, 251] on div "PX - Anh Ba" at bounding box center [1334, 260] width 321 height 18
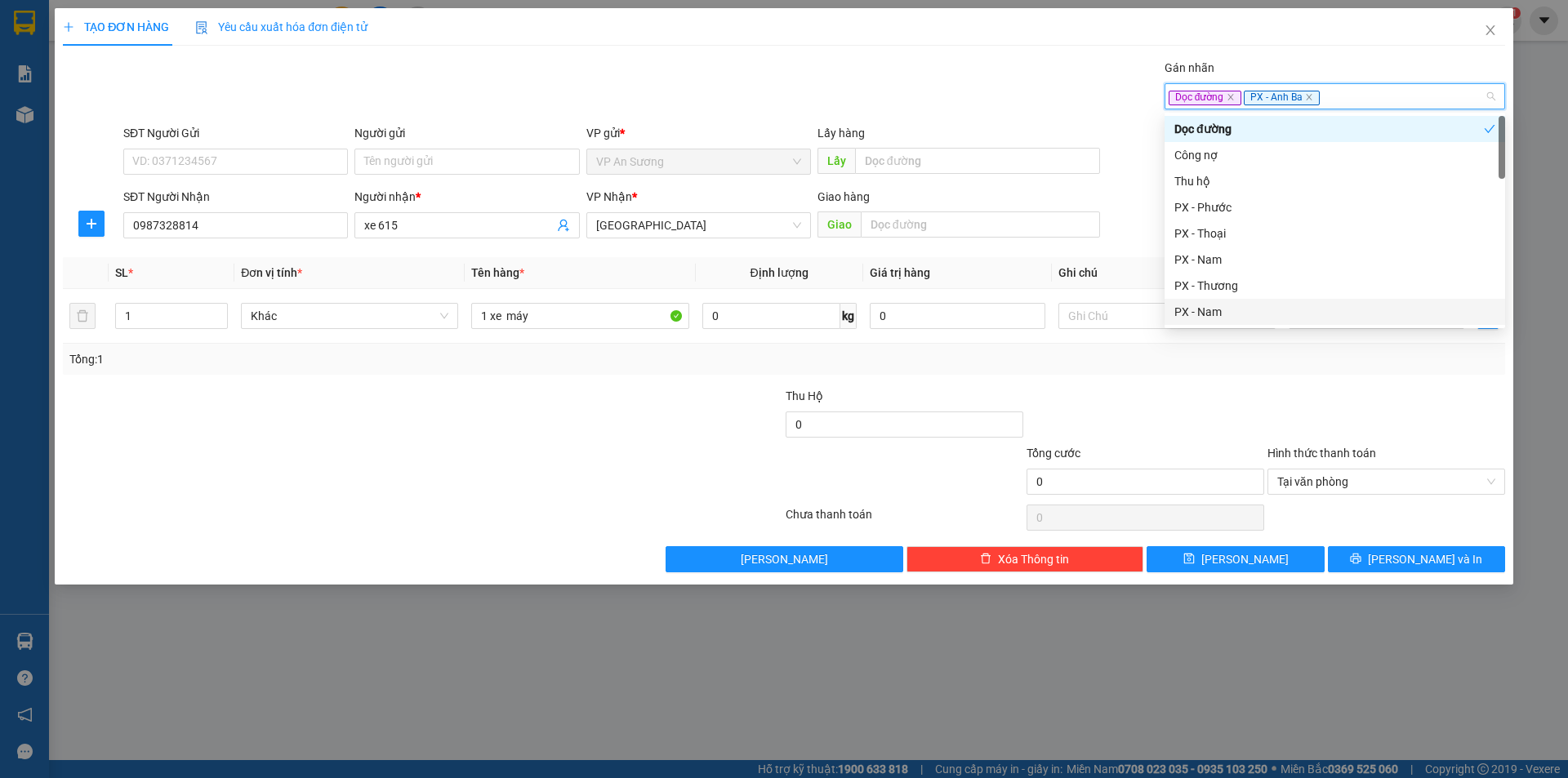
click at [1474, 427] on div at bounding box center [1386, 415] width 241 height 57
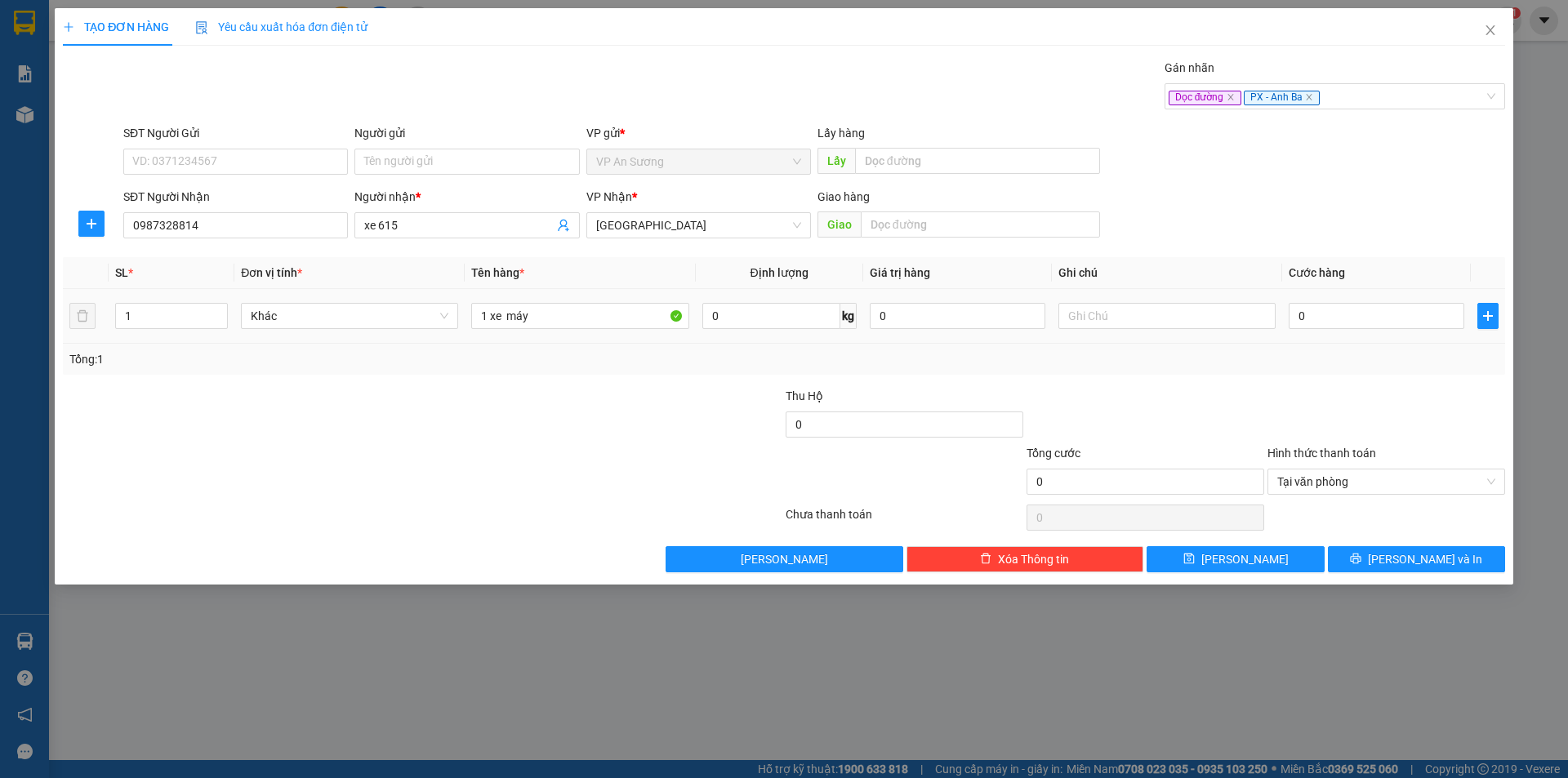
click at [1412, 302] on div "0" at bounding box center [1376, 316] width 175 height 33
click at [1412, 318] on input "0" at bounding box center [1376, 315] width 175 height 26
type input "5"
type input "55"
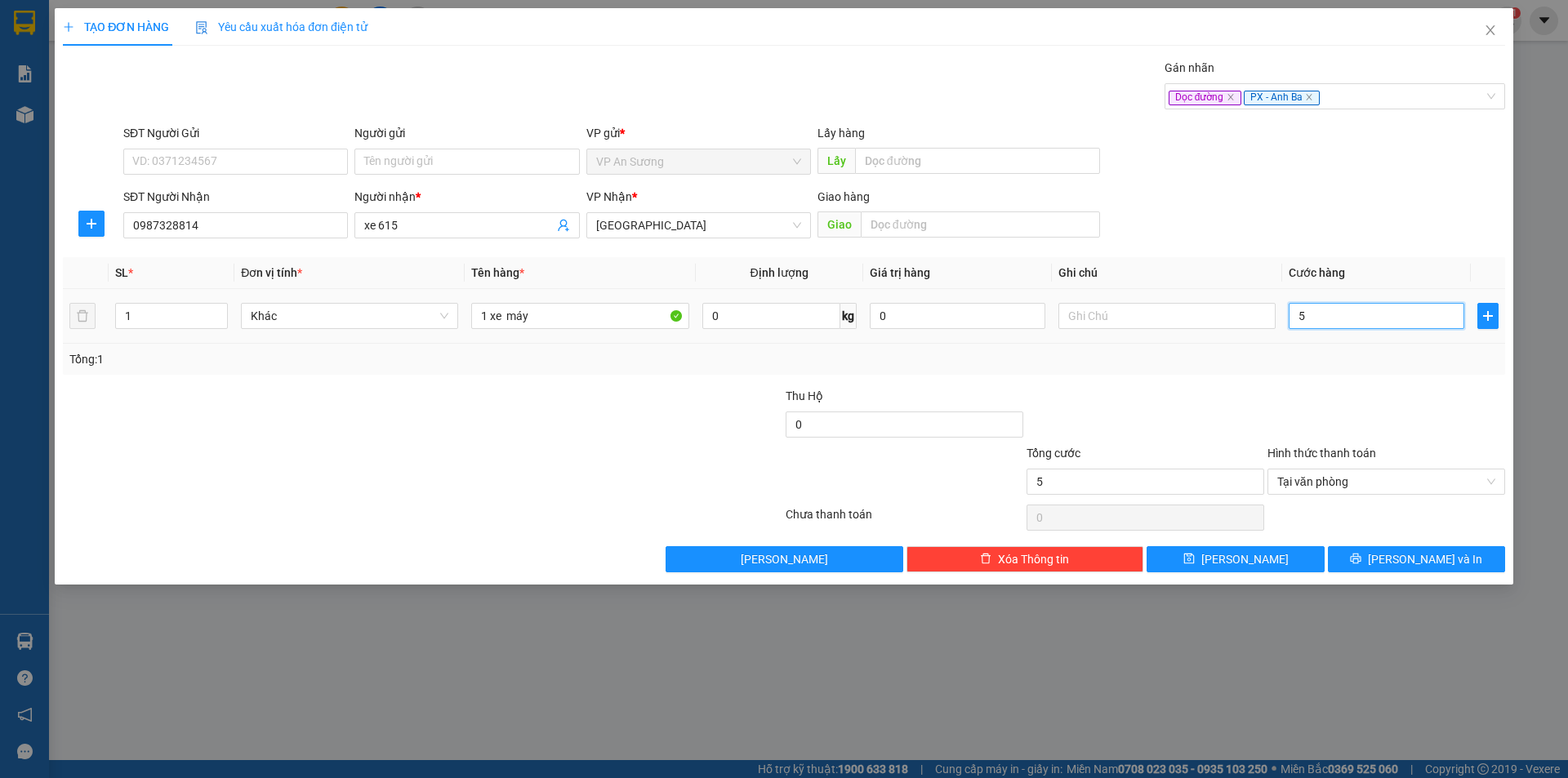
type input "55"
type input "550"
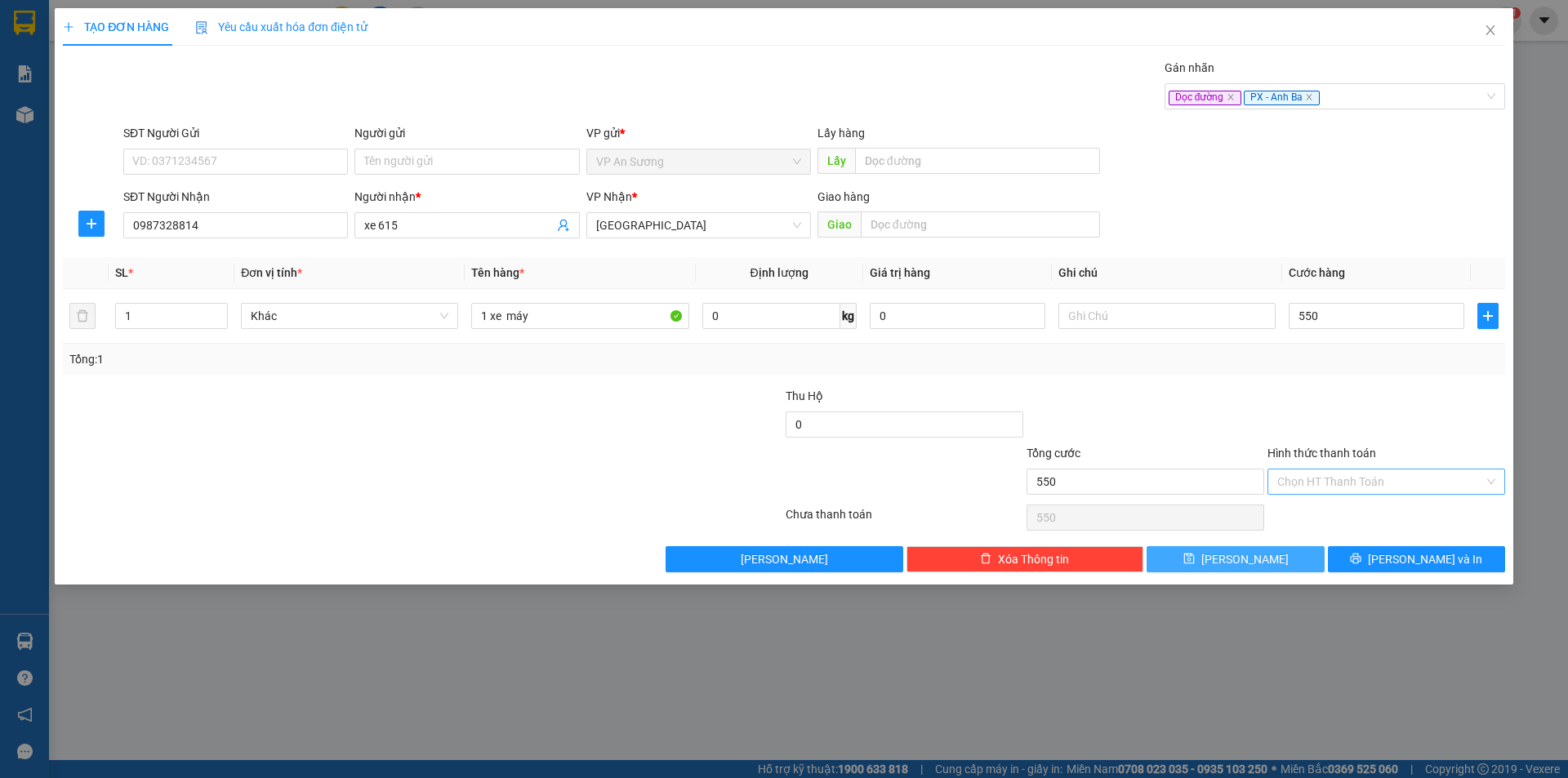
type input "550.000"
click at [1277, 557] on button "[PERSON_NAME]" at bounding box center [1235, 560] width 177 height 26
type input "0"
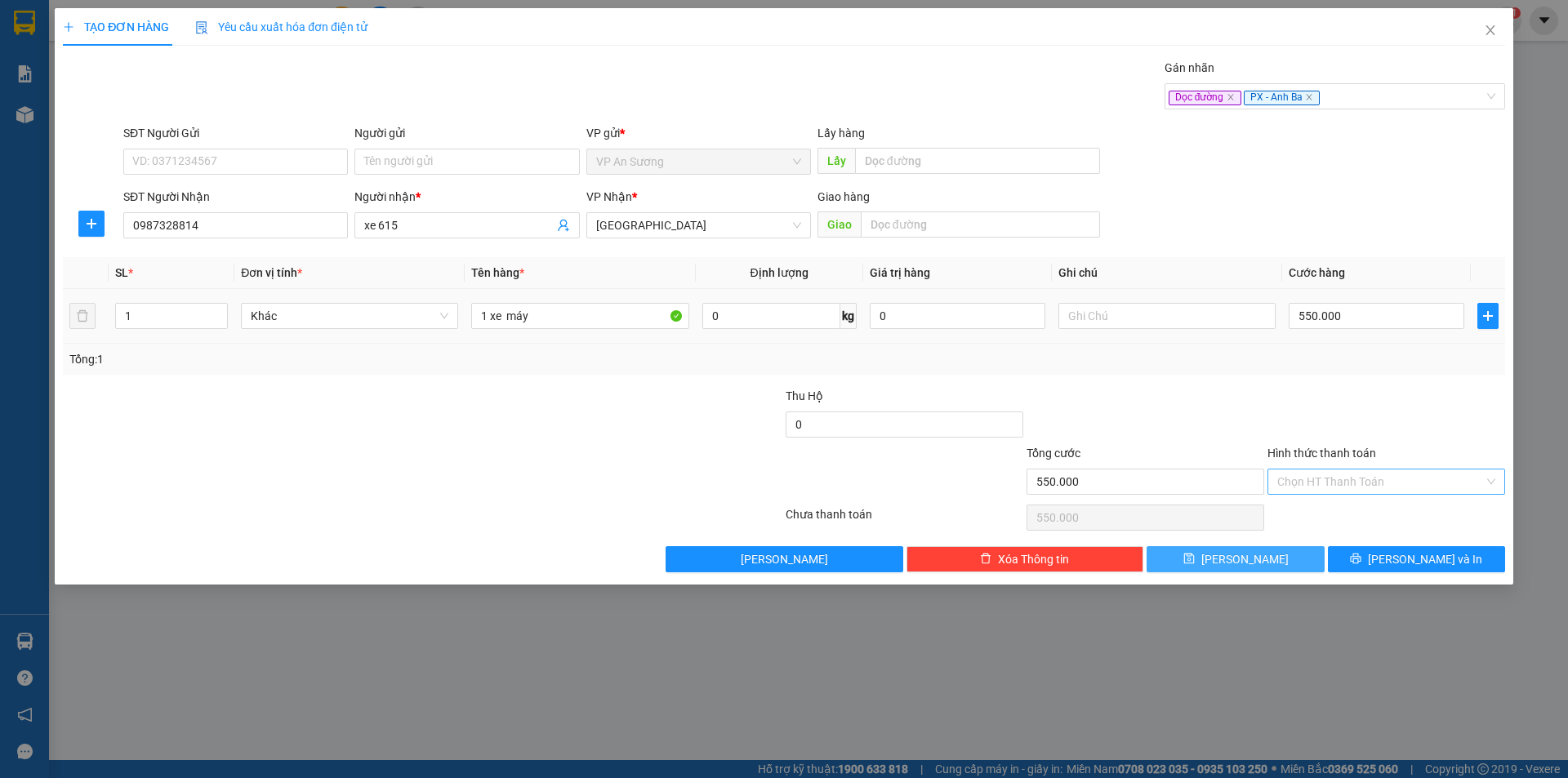
type input "0"
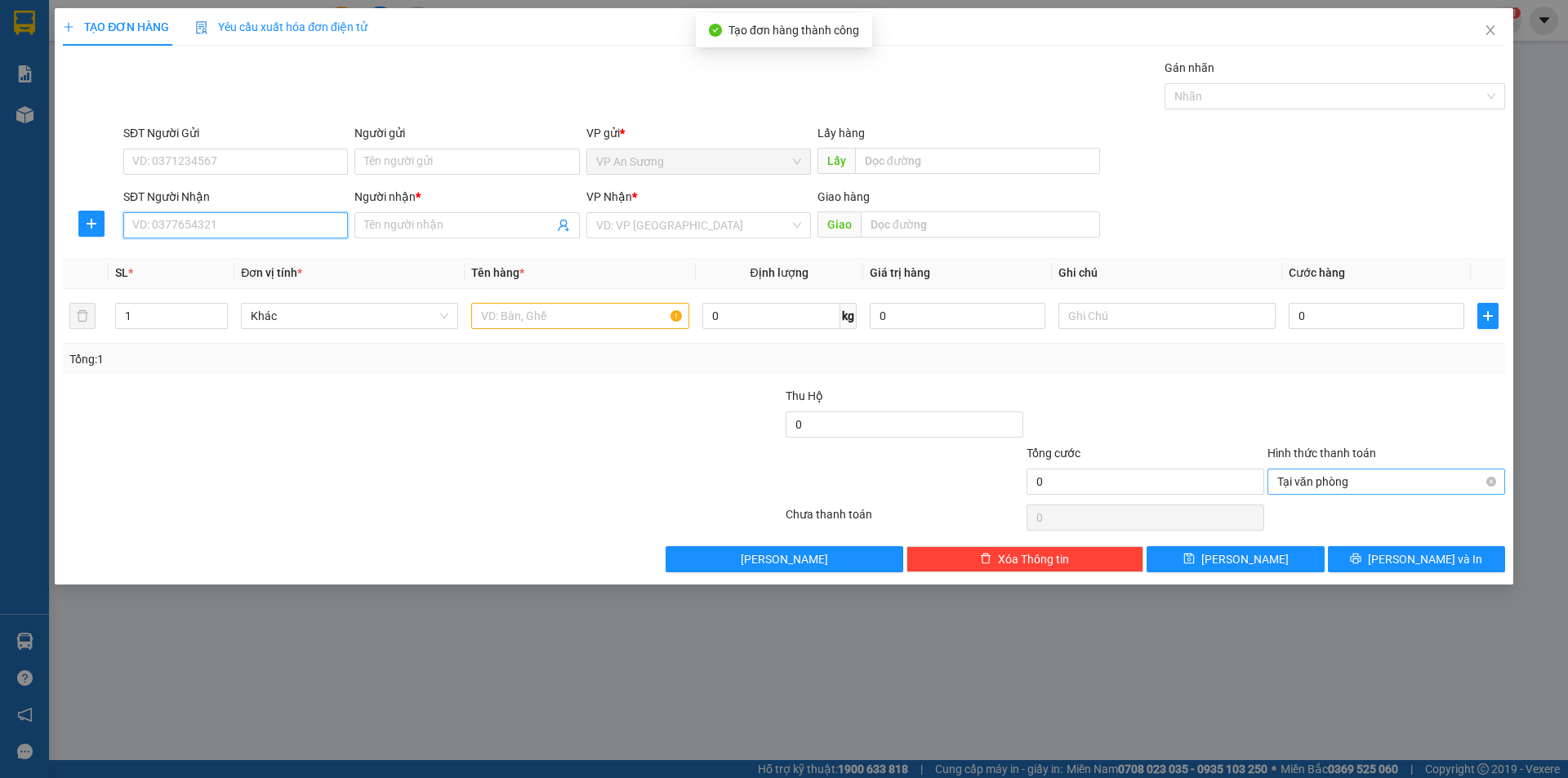
click at [240, 226] on input "SĐT Người Nhận" at bounding box center [235, 225] width 224 height 26
type input "0918450277"
drag, startPoint x: 243, startPoint y: 254, endPoint x: 508, endPoint y: 324, distance: 274.1
click at [263, 261] on div "0918450277 - [PERSON_NAME]" at bounding box center [236, 258] width 205 height 18
type input "dũng"
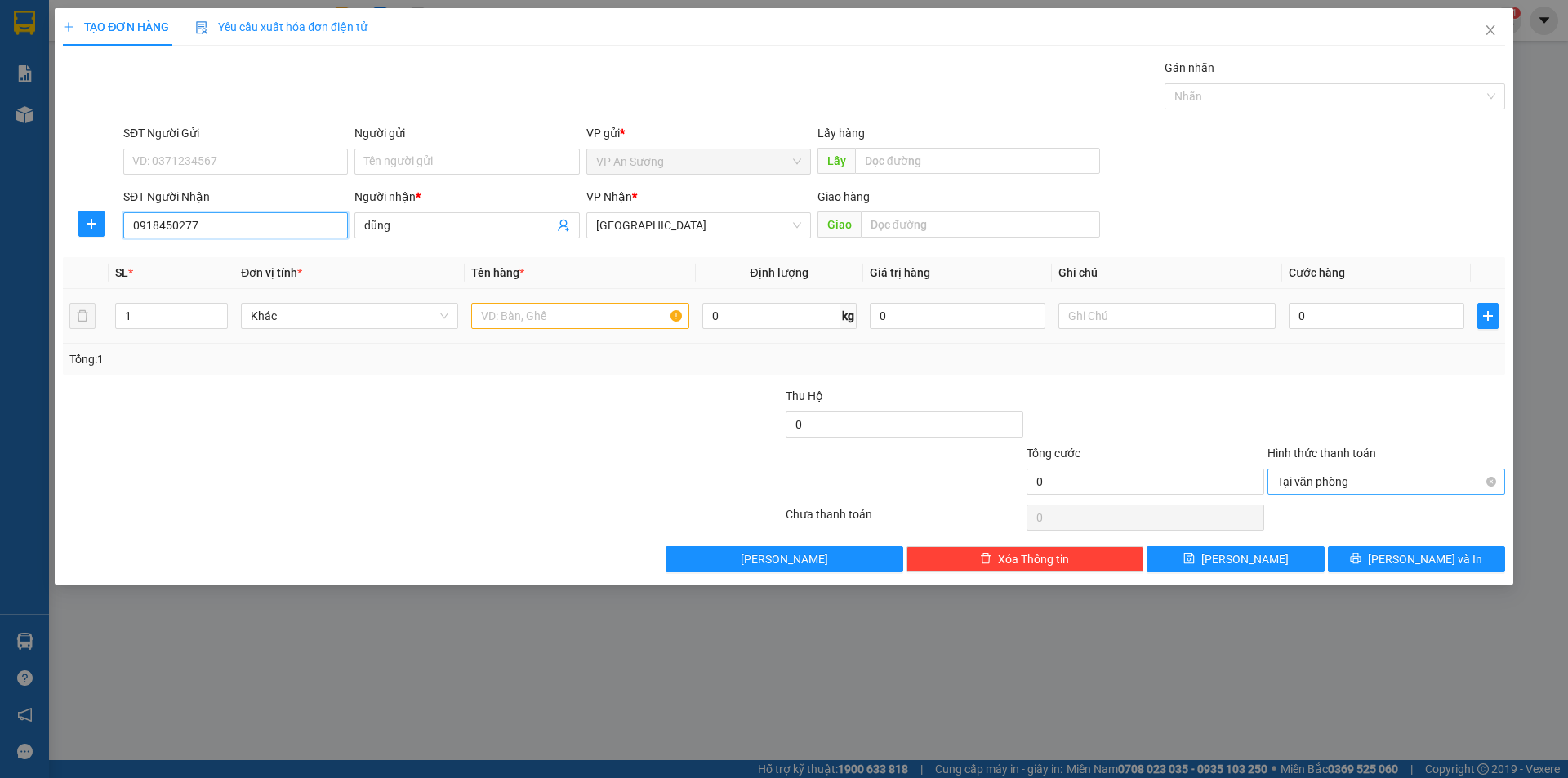
type input "0918450277"
click at [524, 332] on div at bounding box center [579, 316] width 217 height 33
click at [530, 318] on input "text" at bounding box center [579, 315] width 217 height 26
click at [1219, 84] on div "Nhãn" at bounding box center [1335, 96] width 340 height 26
type input "5 bao môn"
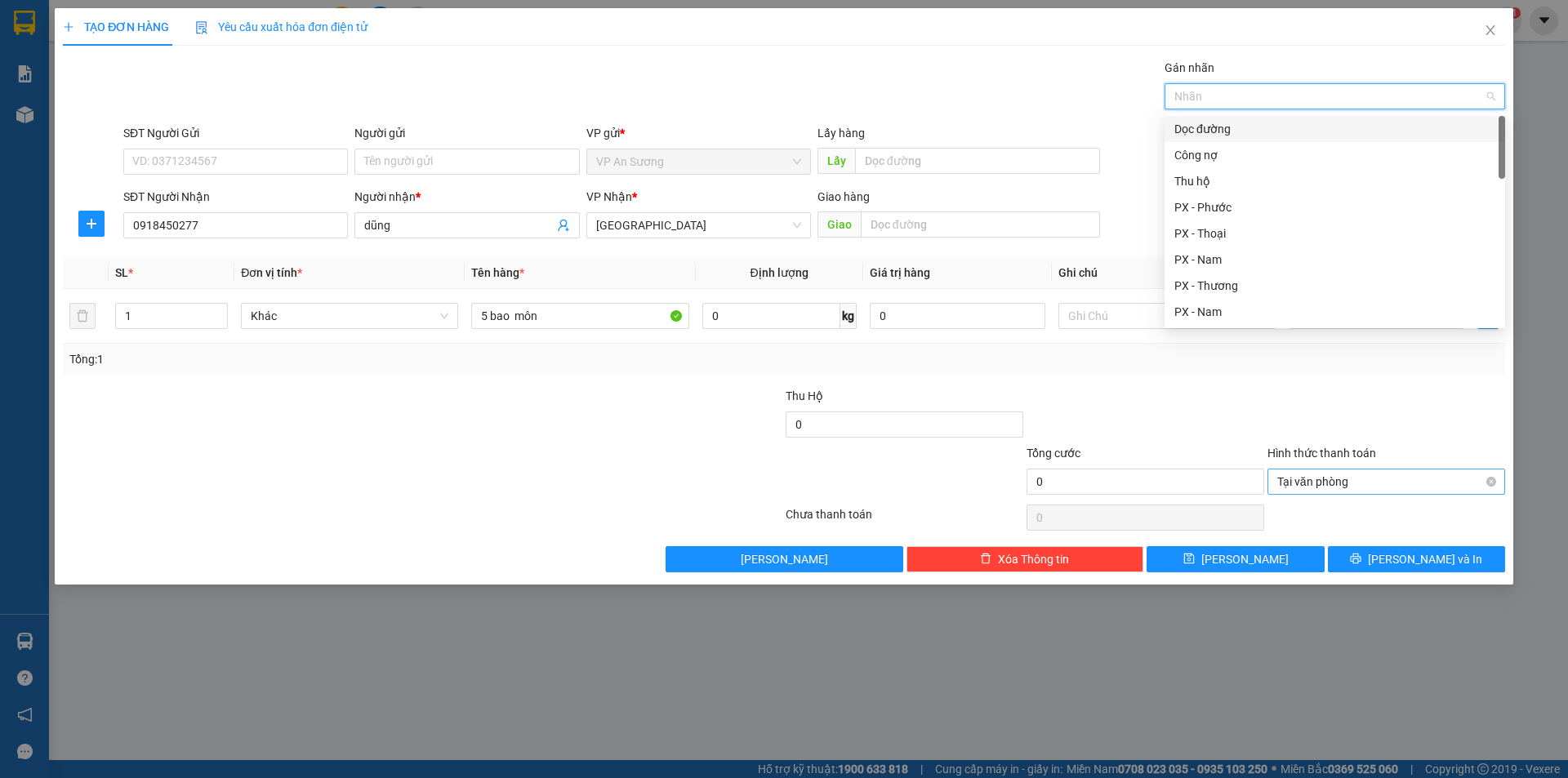
click at [1221, 124] on div "Dọc đường" at bounding box center [1334, 129] width 321 height 18
click at [1372, 371] on div "Tổng: 1" at bounding box center [784, 359] width 1442 height 31
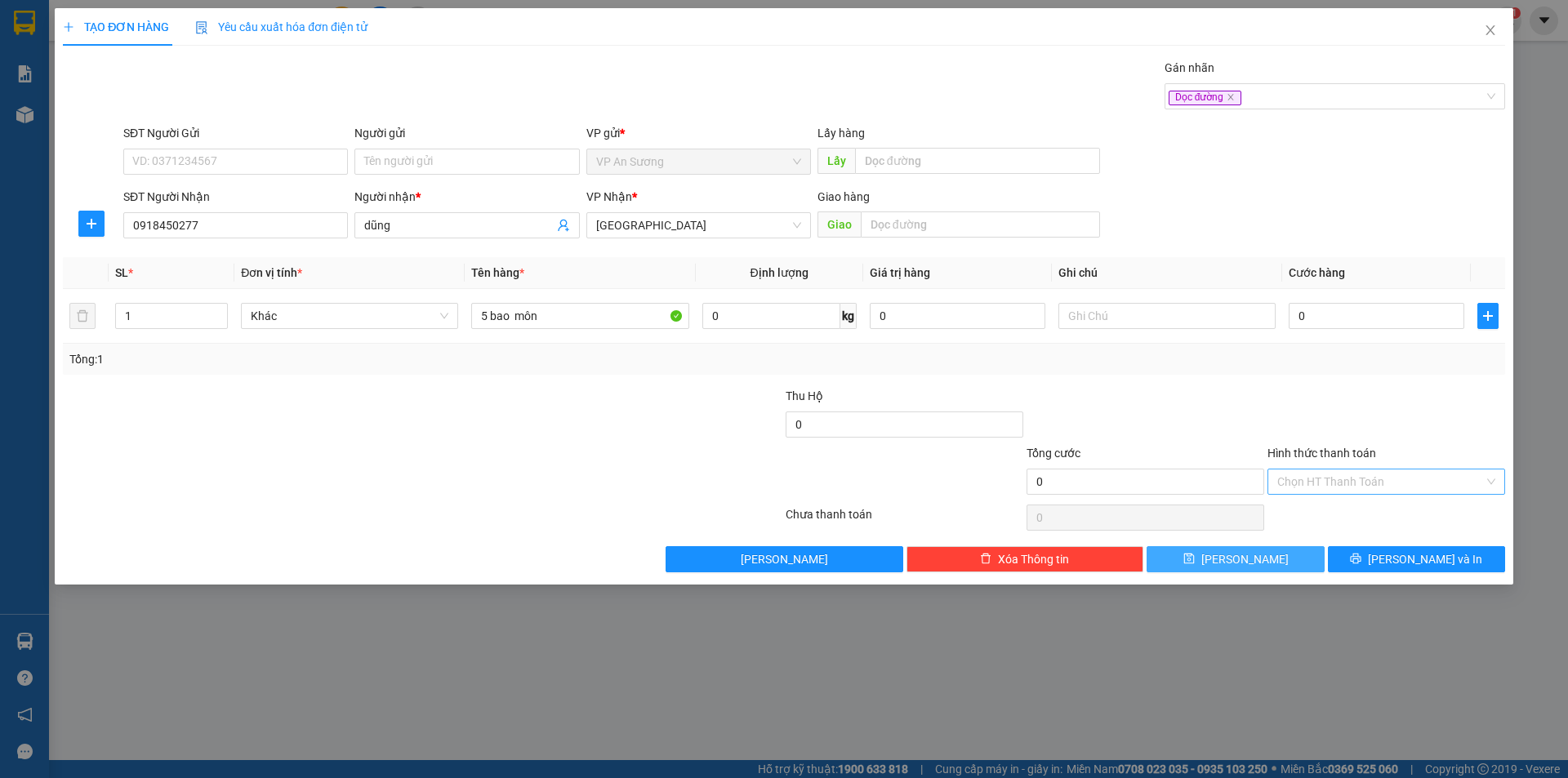
click at [1273, 560] on button "[PERSON_NAME]" at bounding box center [1235, 560] width 177 height 26
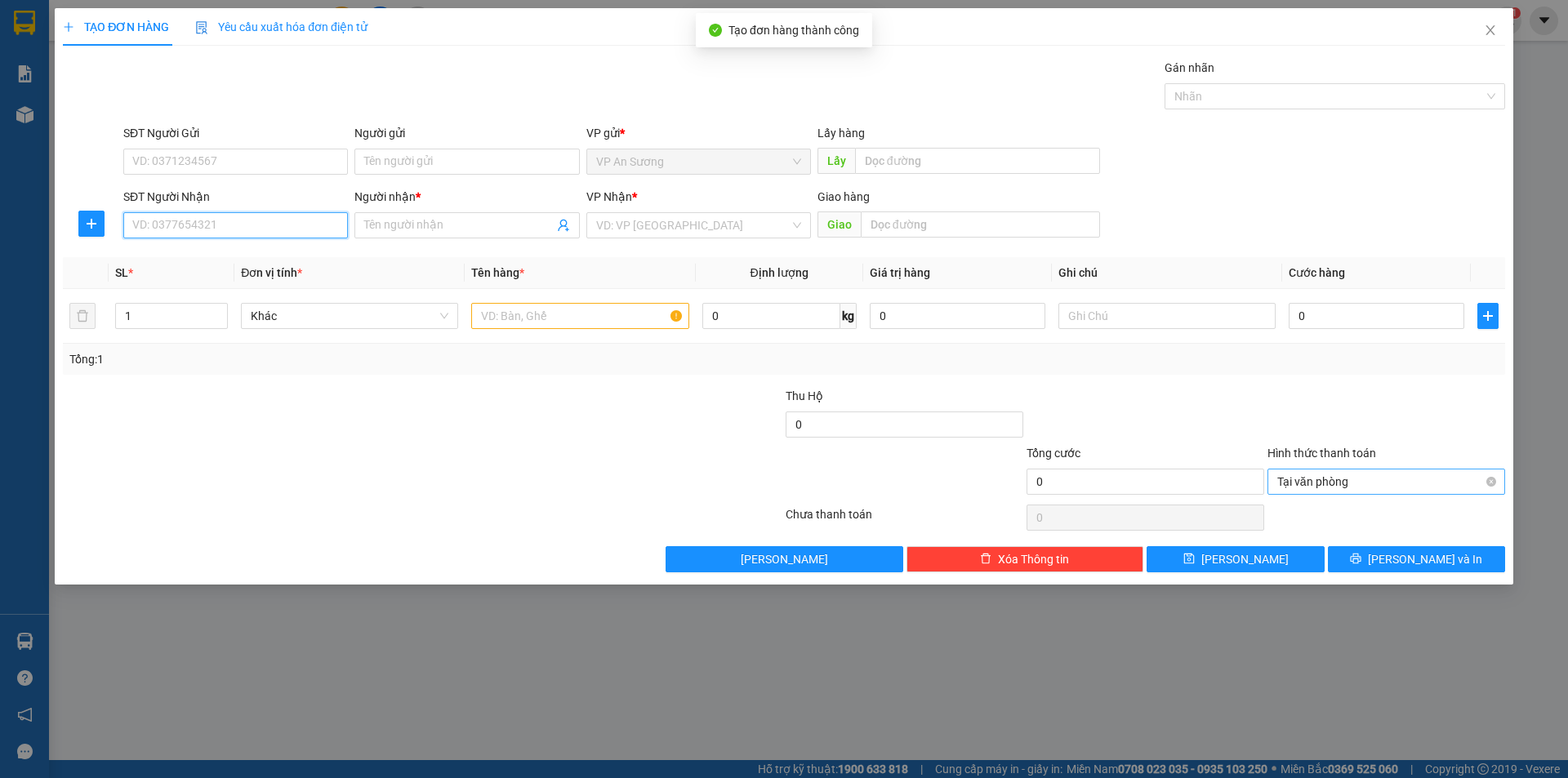
click at [302, 228] on input "SĐT Người Nhận" at bounding box center [235, 225] width 224 height 26
type input "0905782590"
click at [272, 253] on div "0905782590 - Vy" at bounding box center [236, 258] width 205 height 18
type input "Vy"
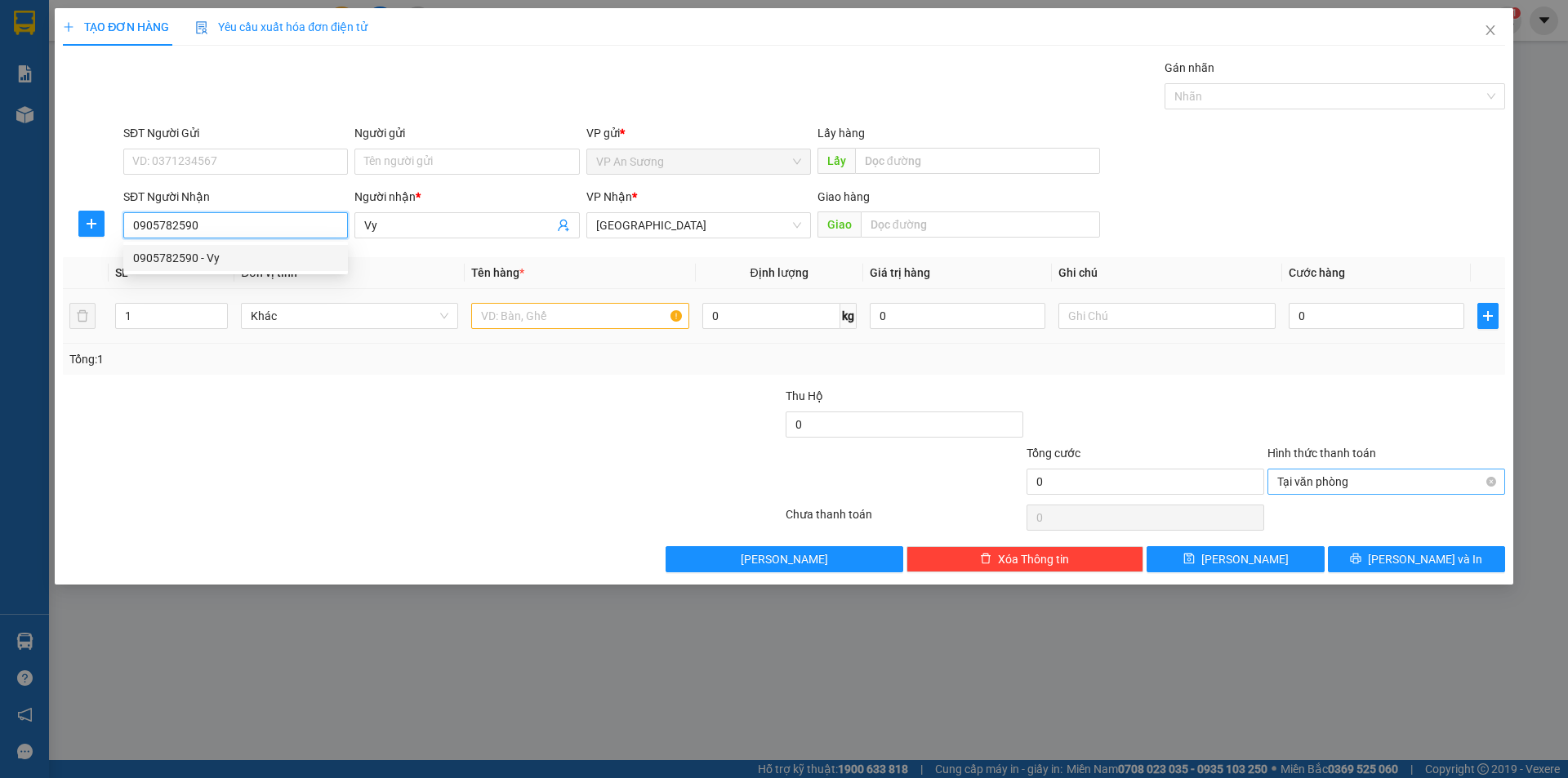
type input "0905782590"
click at [547, 303] on input "text" at bounding box center [579, 315] width 217 height 26
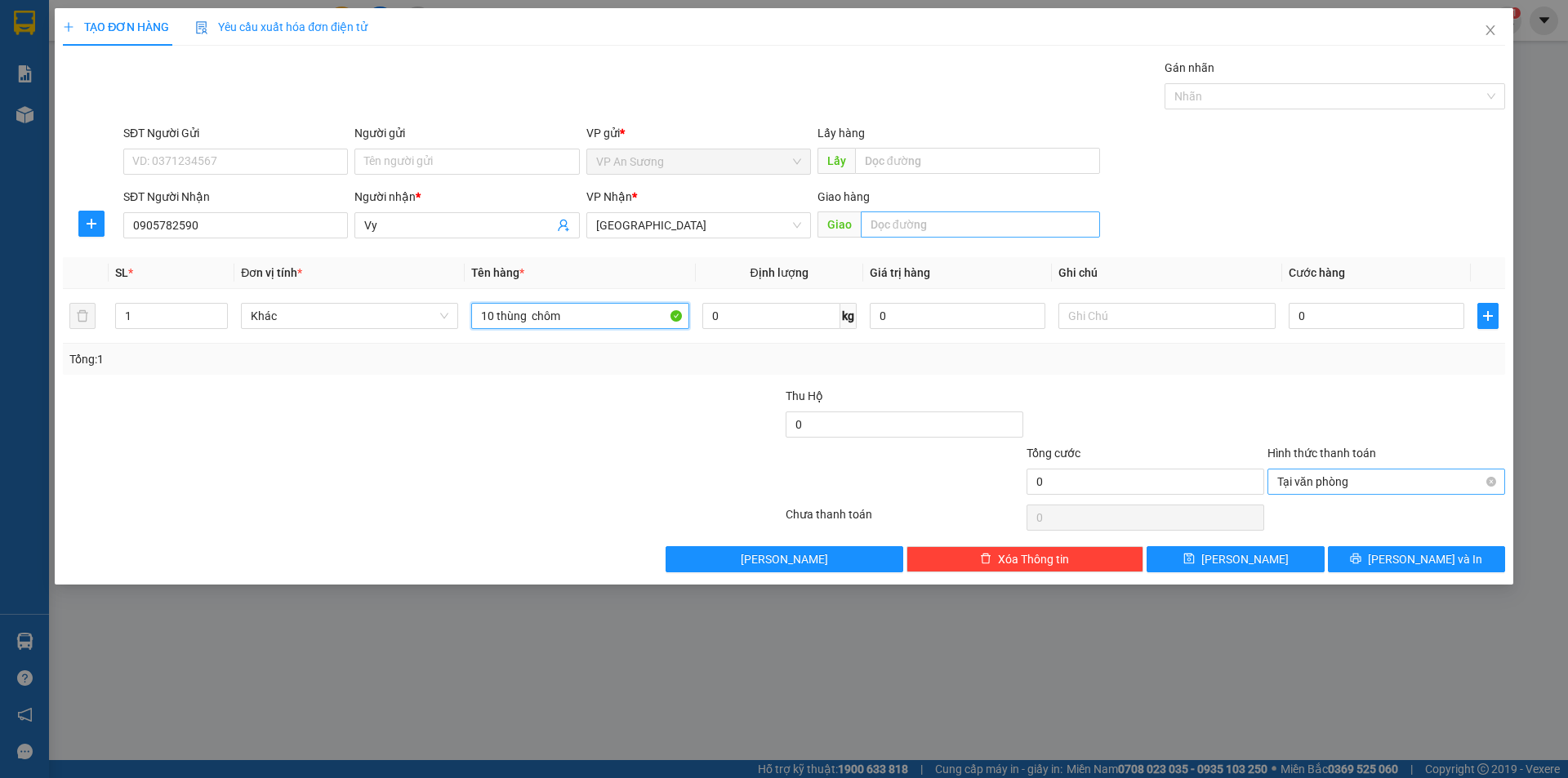
type input "10 thùng chôm"
click at [879, 224] on input "text" at bounding box center [980, 224] width 239 height 26
type input "1"
type input "quãng ngãi"
click at [1214, 74] on div "Gán nhãn" at bounding box center [1335, 70] width 340 height 24
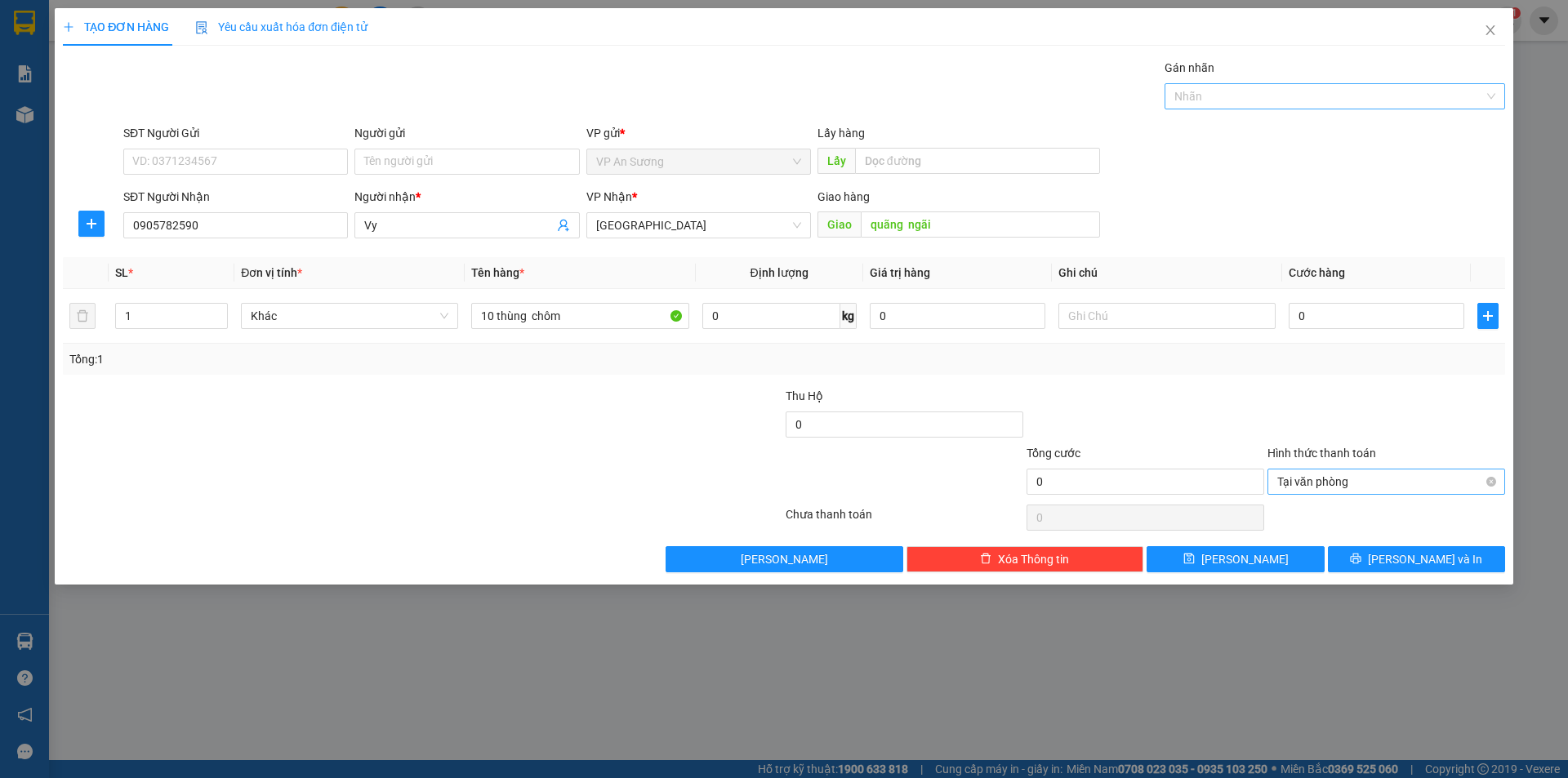
click at [1216, 98] on div at bounding box center [1326, 96] width 316 height 20
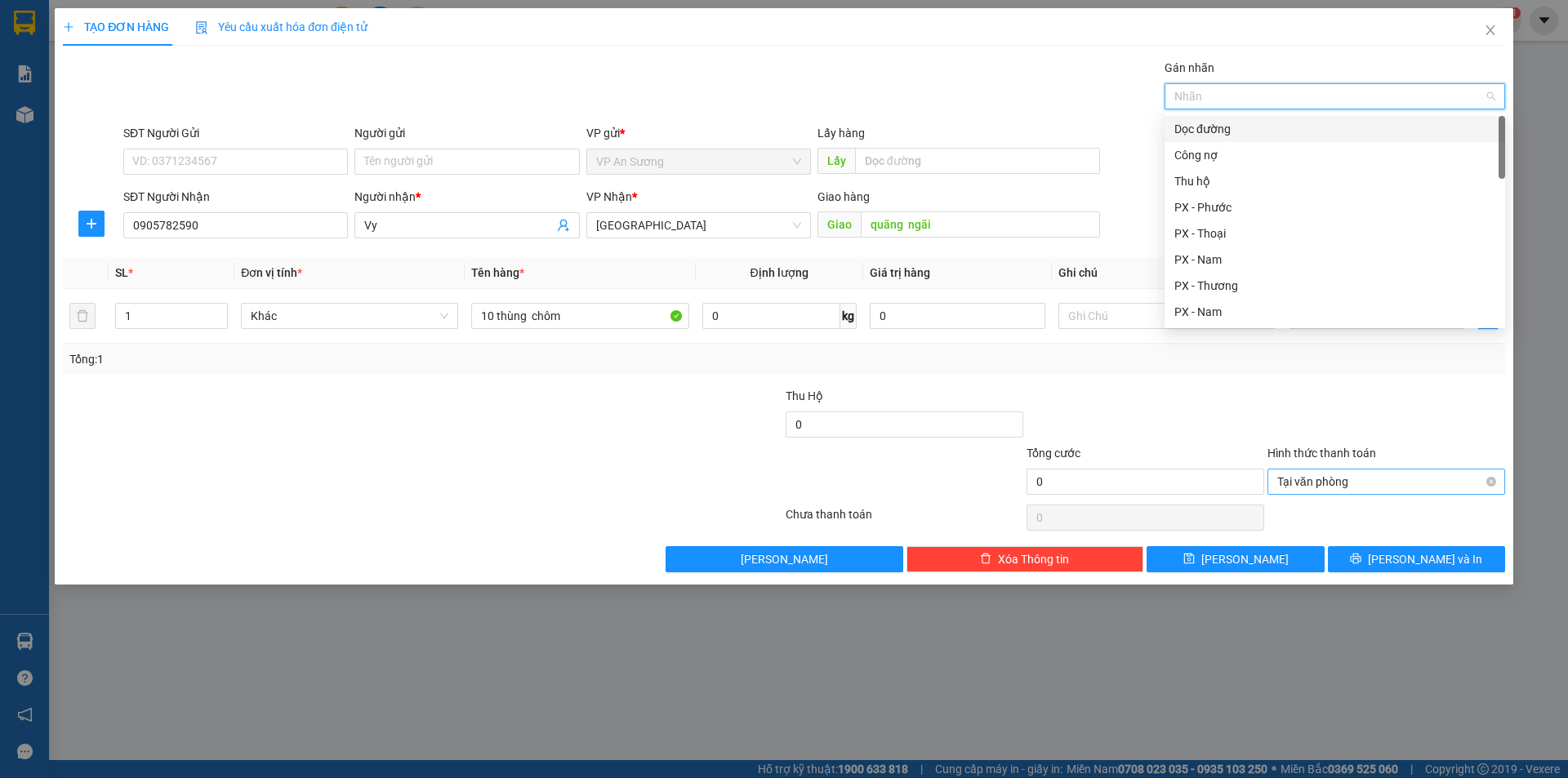
click at [1214, 122] on div "Dọc đường" at bounding box center [1334, 129] width 321 height 18
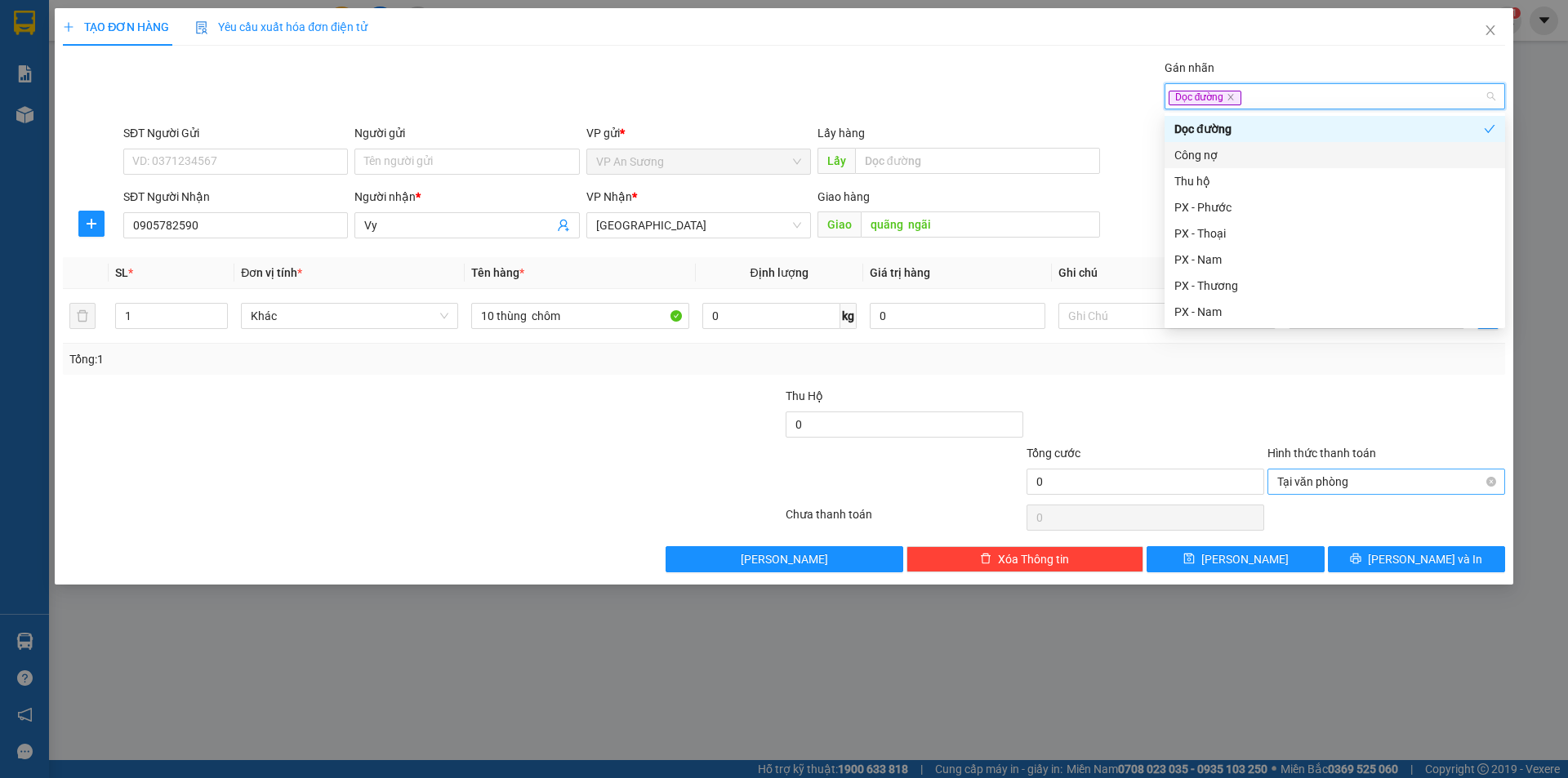
type input "a"
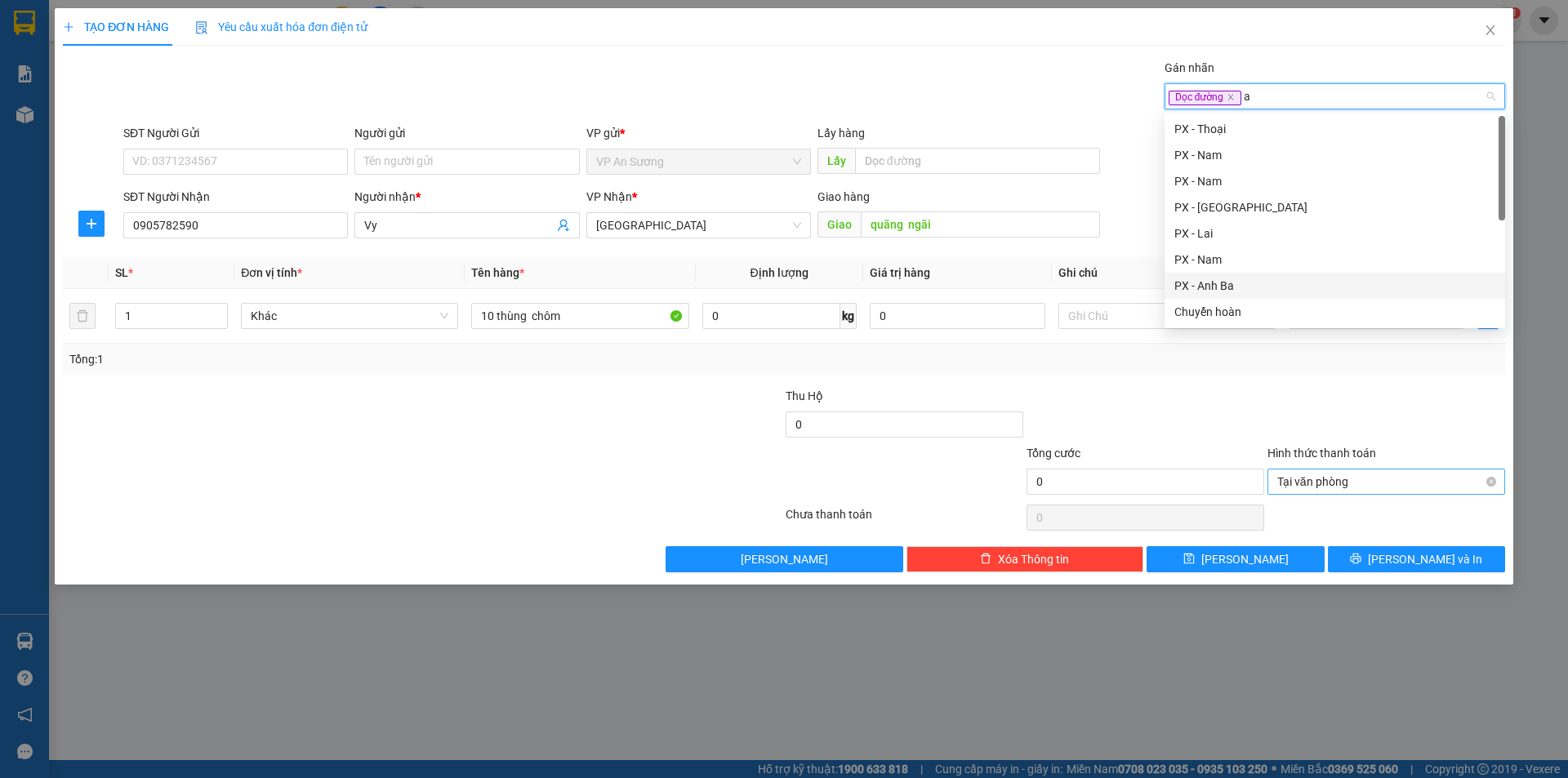
drag, startPoint x: 1231, startPoint y: 285, endPoint x: 1297, endPoint y: 387, distance: 121.5
click at [1231, 286] on div "PX - Anh Ba" at bounding box center [1334, 285] width 321 height 18
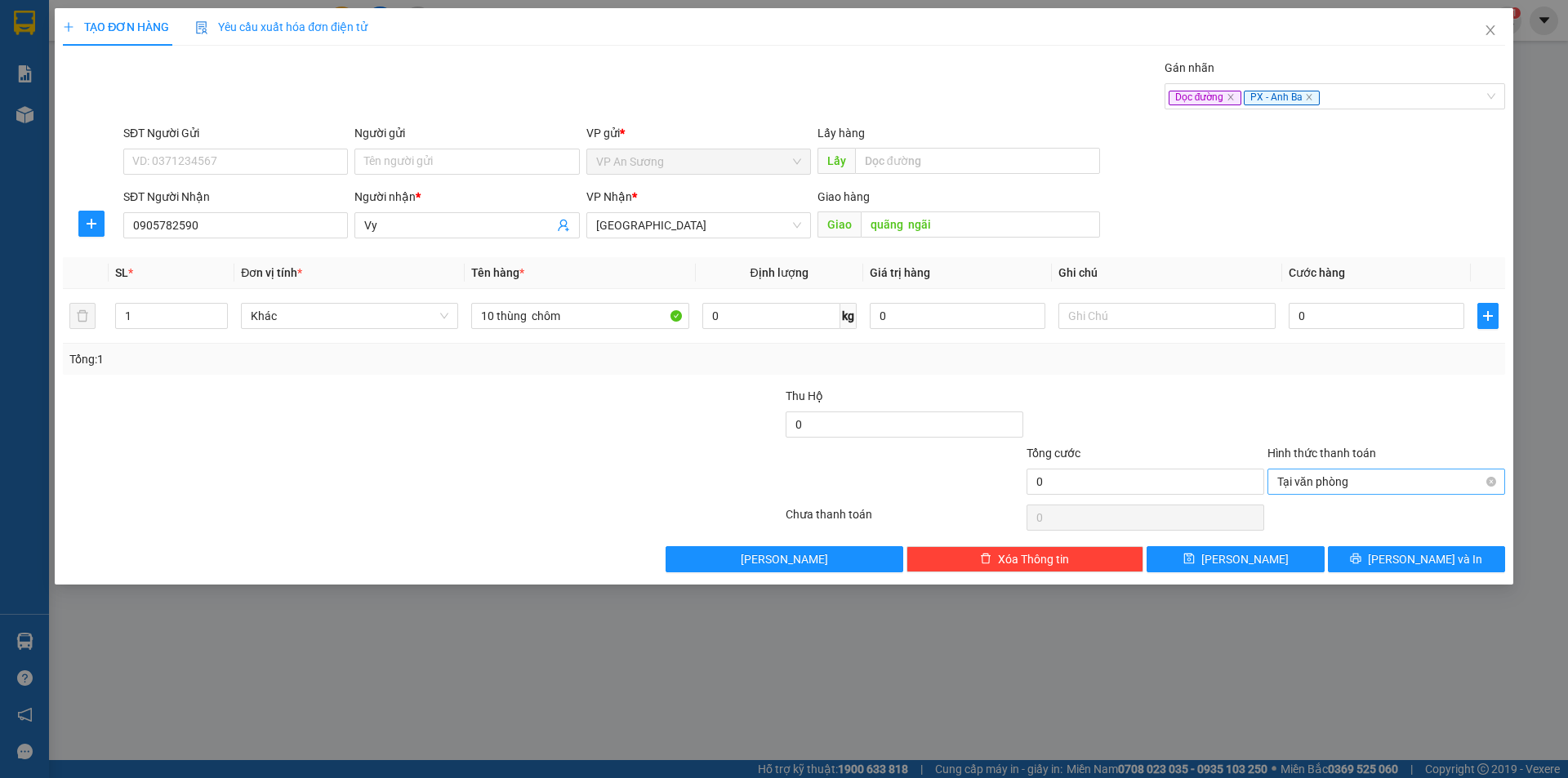
drag, startPoint x: 1298, startPoint y: 408, endPoint x: 1387, endPoint y: 355, distance: 103.6
click at [1302, 409] on div at bounding box center [1386, 415] width 241 height 57
click at [1377, 327] on input "0" at bounding box center [1376, 315] width 175 height 26
type input "2"
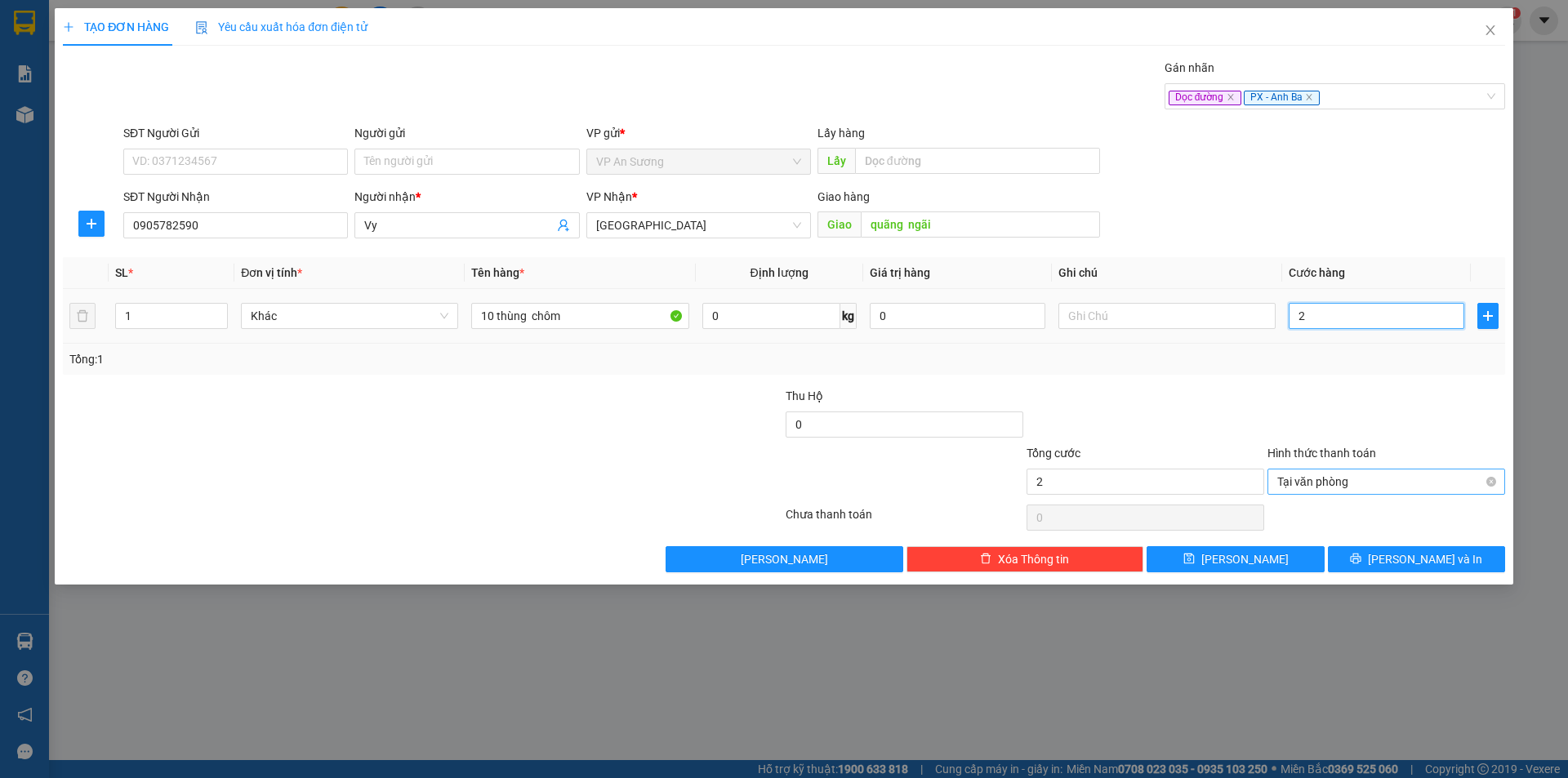
type input "20"
type input "200"
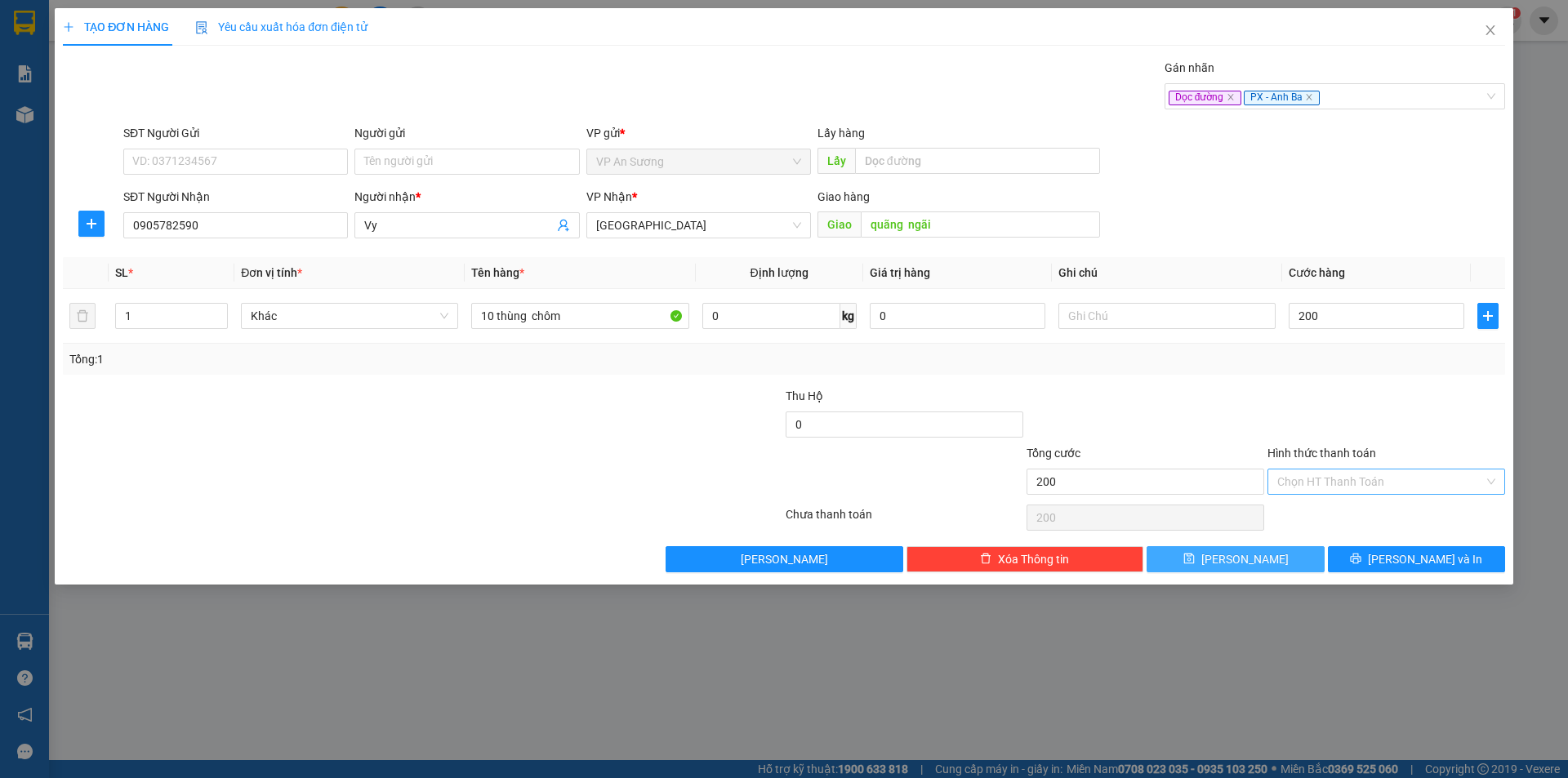
type input "200.000"
click at [1283, 561] on button "[PERSON_NAME]" at bounding box center [1235, 560] width 177 height 26
type input "0"
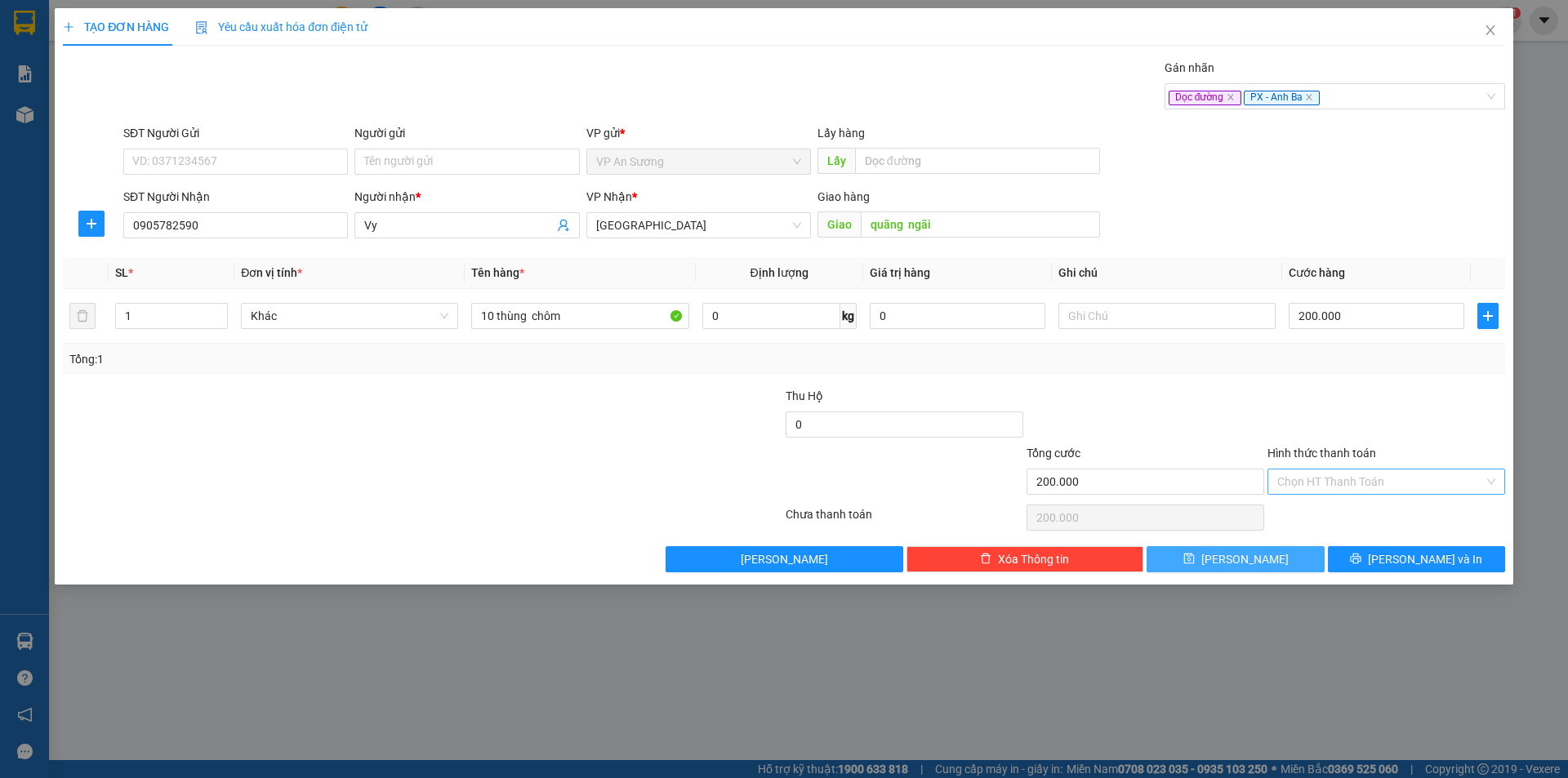
type input "0"
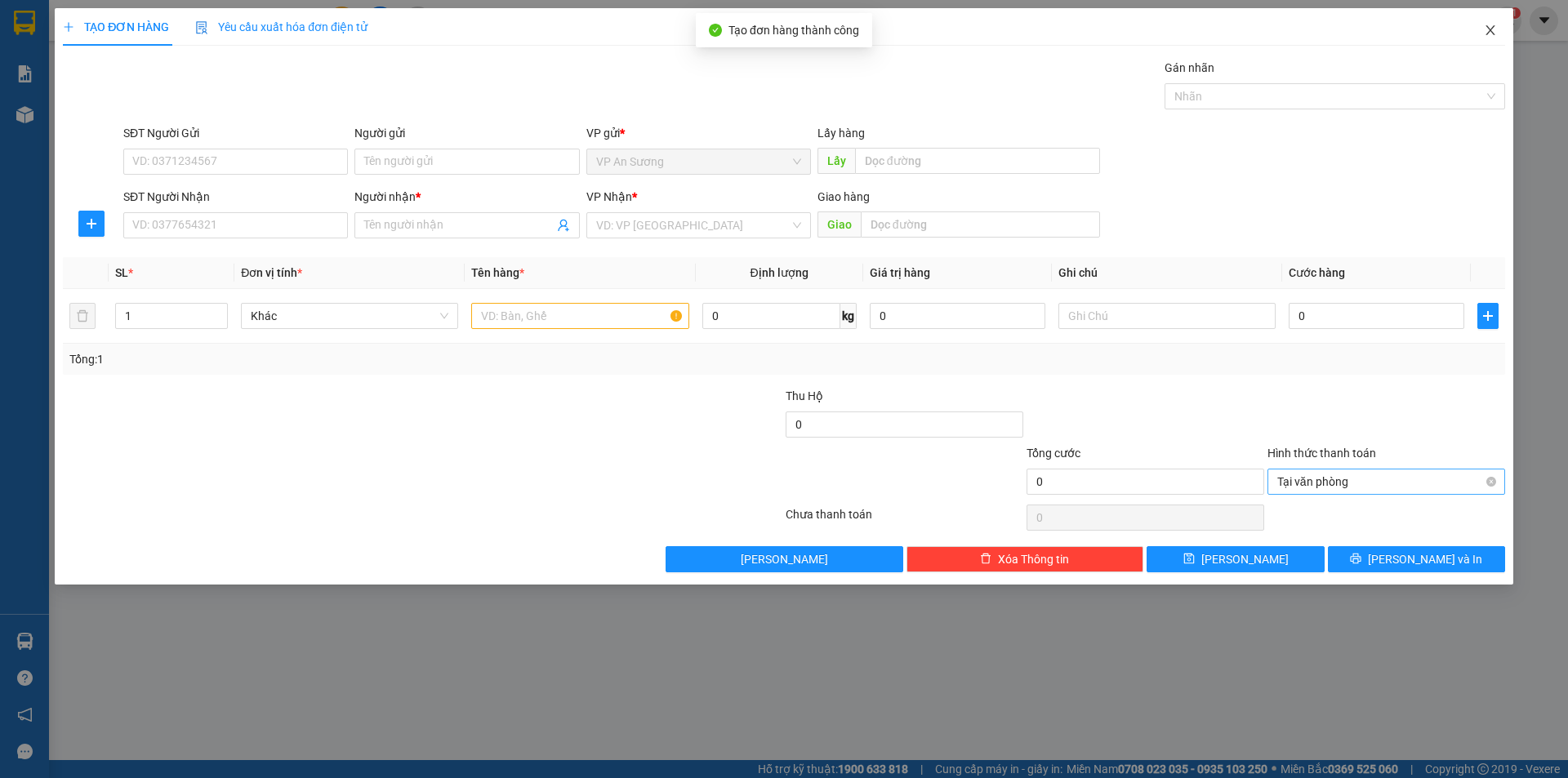
click at [1497, 28] on span "Close" at bounding box center [1490, 30] width 46 height 46
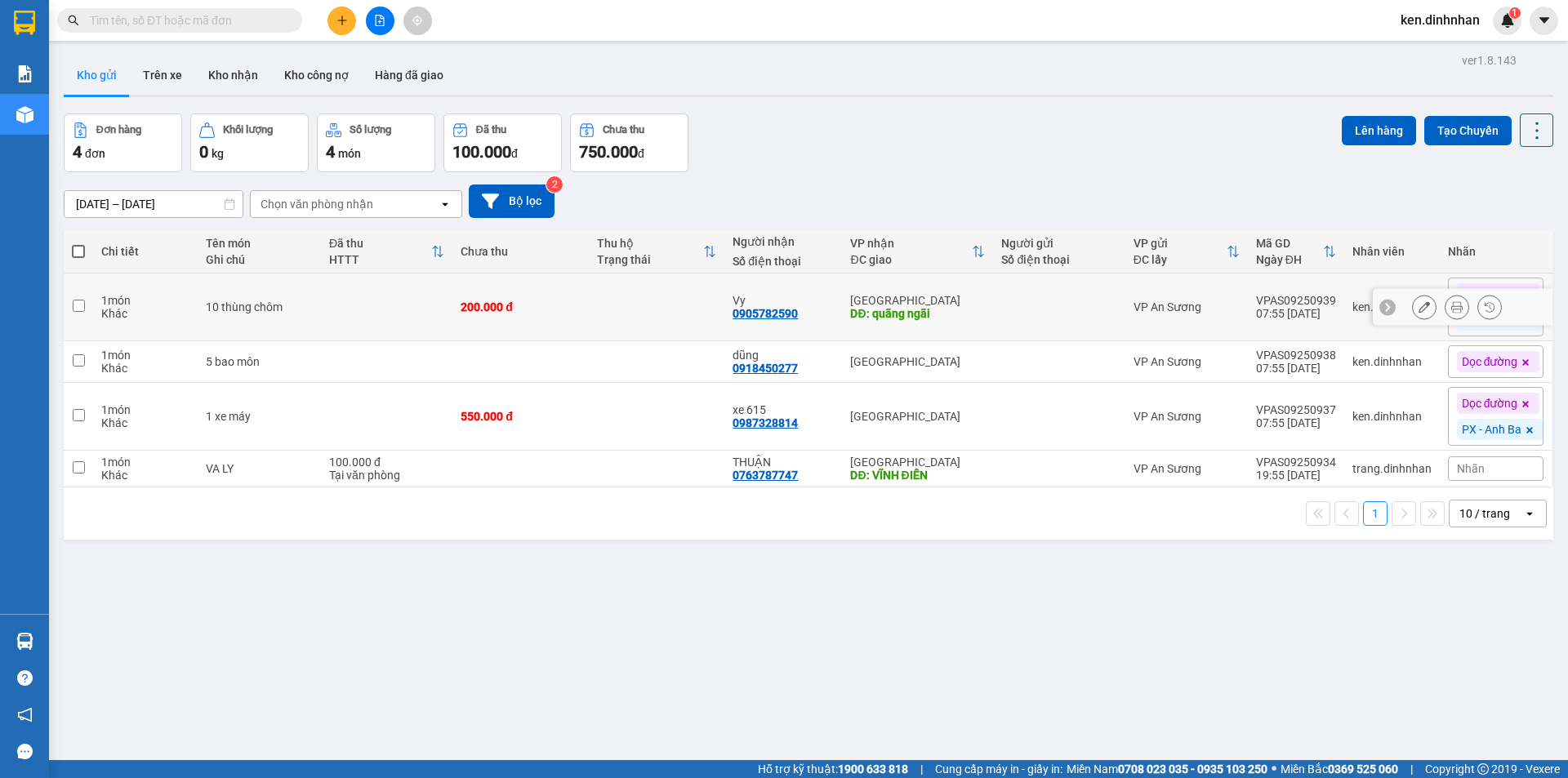
click at [468, 282] on td "200.000 đ" at bounding box center [520, 307] width 137 height 68
checkbox input "true"
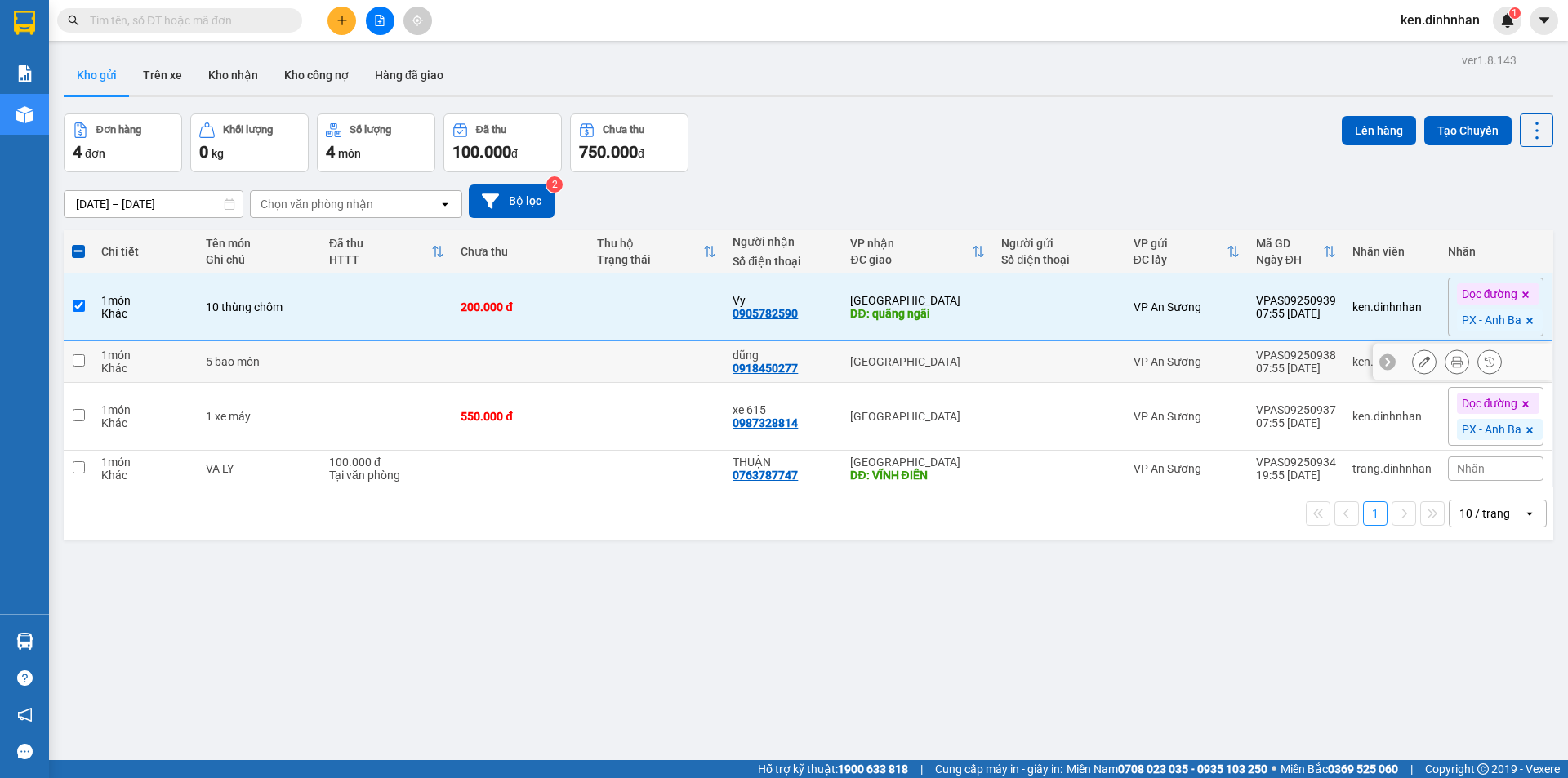
click at [465, 356] on td at bounding box center [520, 362] width 137 height 41
checkbox input "true"
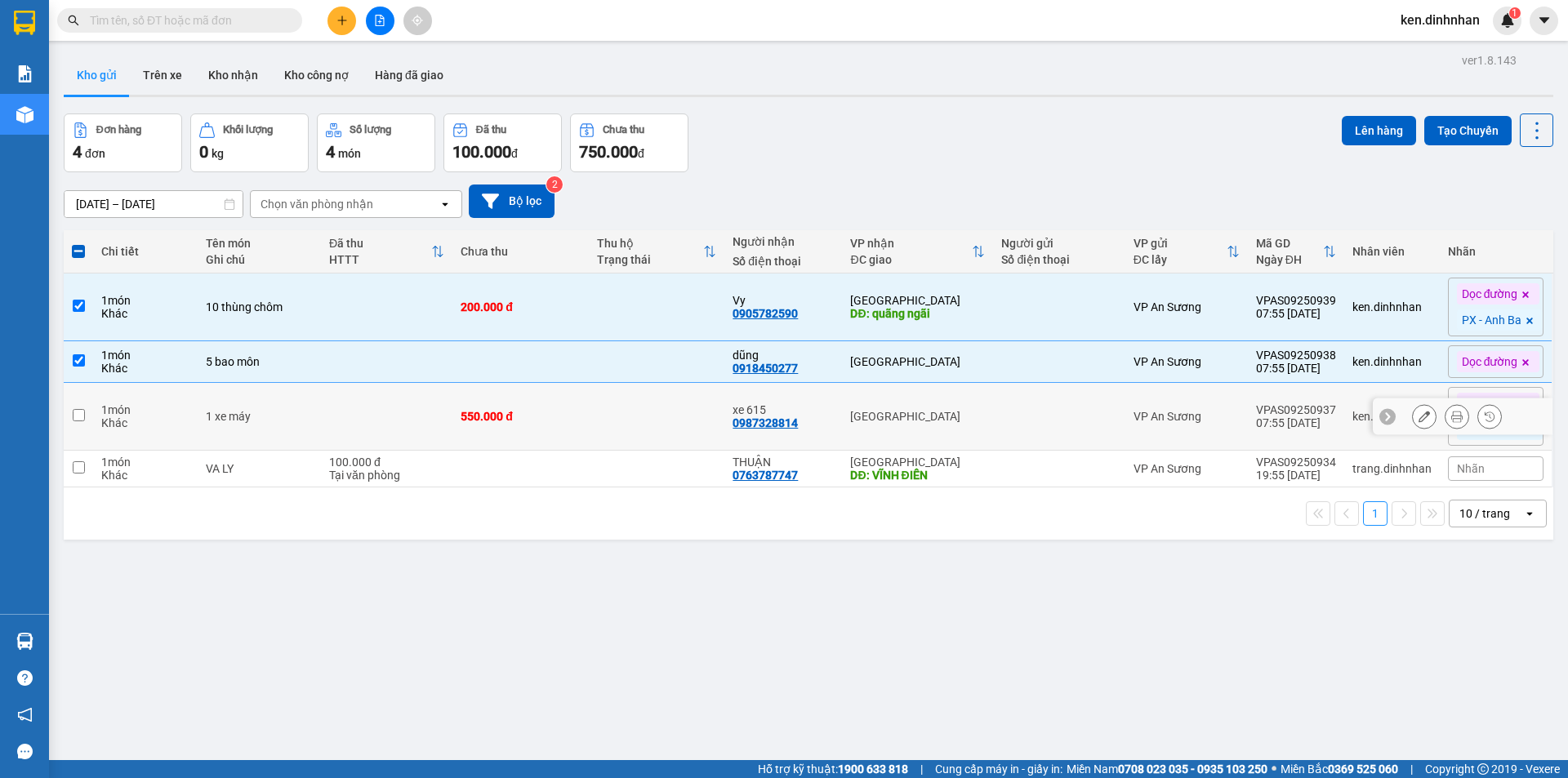
click at [480, 413] on div "550.000 đ" at bounding box center [521, 416] width 120 height 13
checkbox input "true"
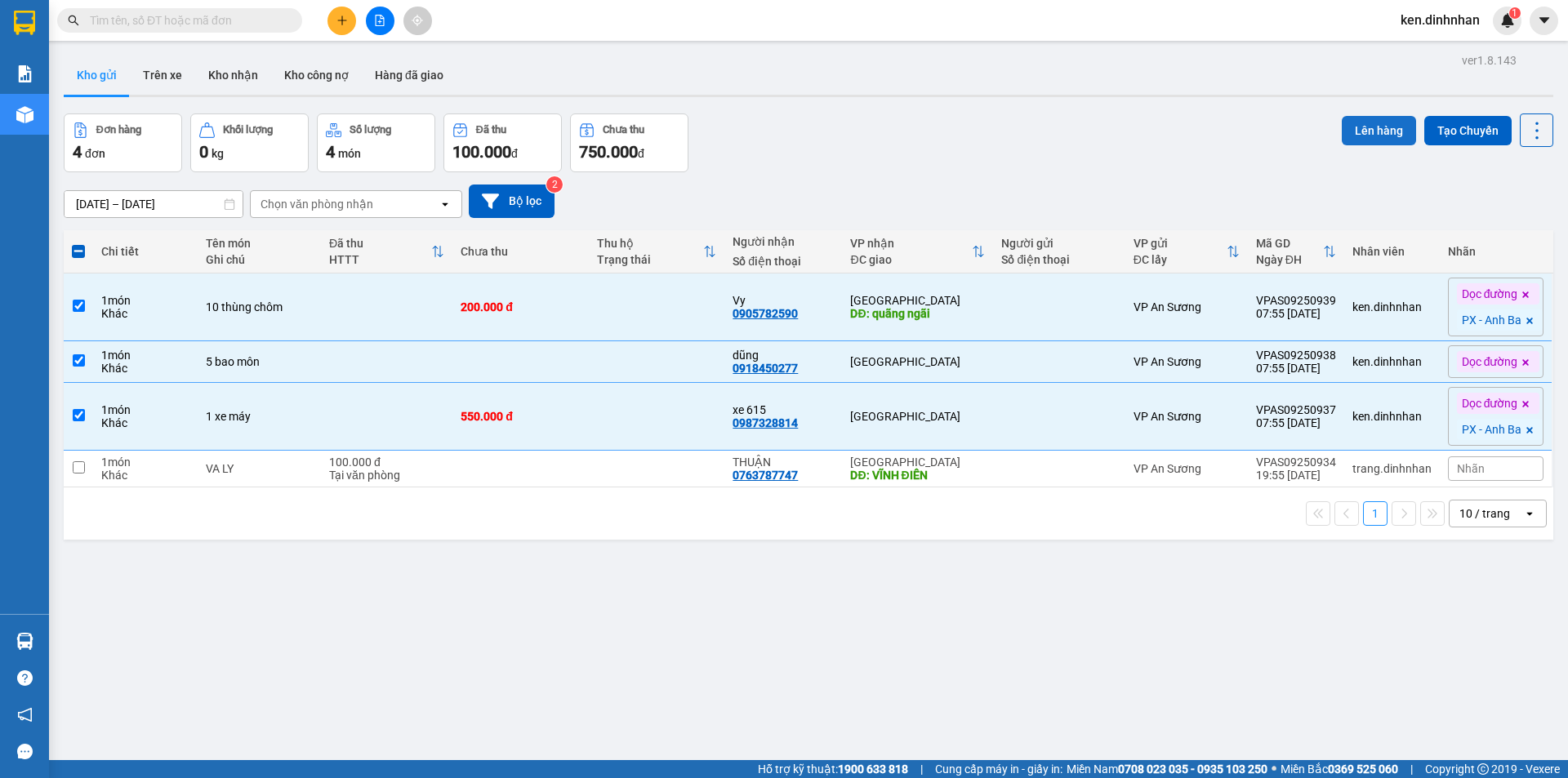
click at [1366, 142] on button "Lên hàng" at bounding box center [1379, 131] width 74 height 29
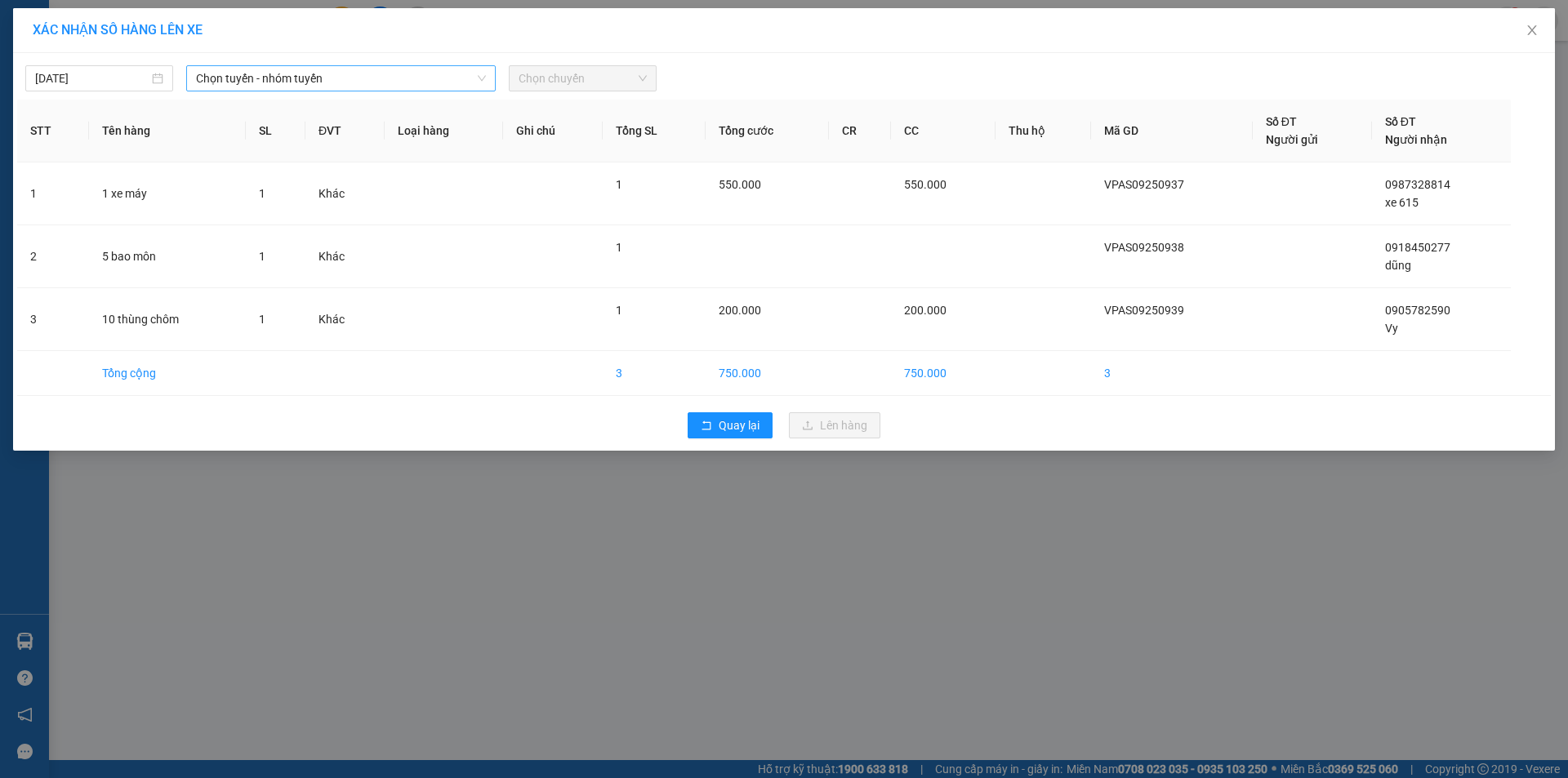
click at [287, 77] on span "Chọn tuyến - nhóm tuyến" at bounding box center [340, 78] width 290 height 24
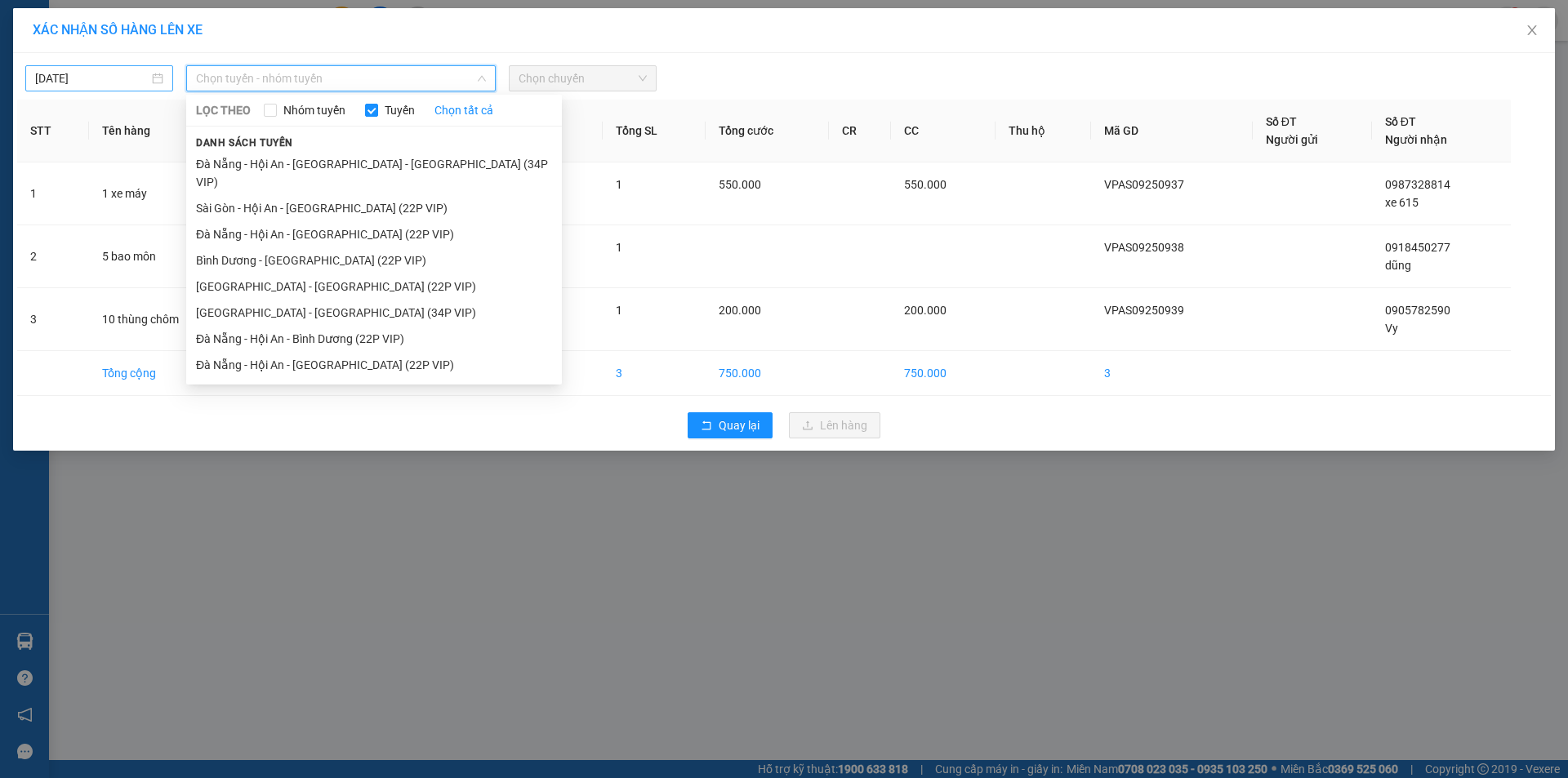
click at [113, 75] on input "[DATE]" at bounding box center [92, 78] width 113 height 18
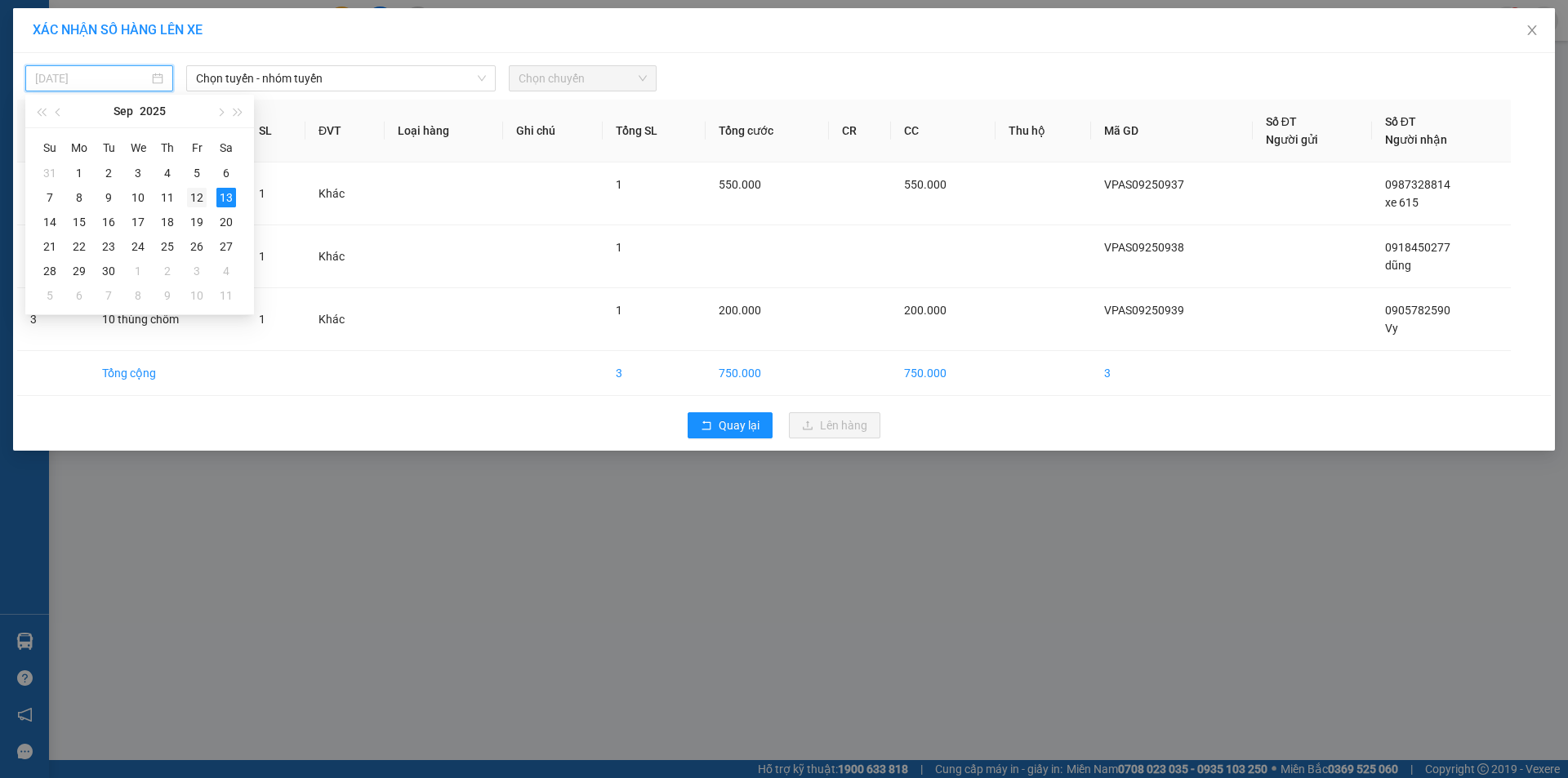
click at [199, 189] on div "12" at bounding box center [197, 197] width 20 height 20
type input "[DATE]"
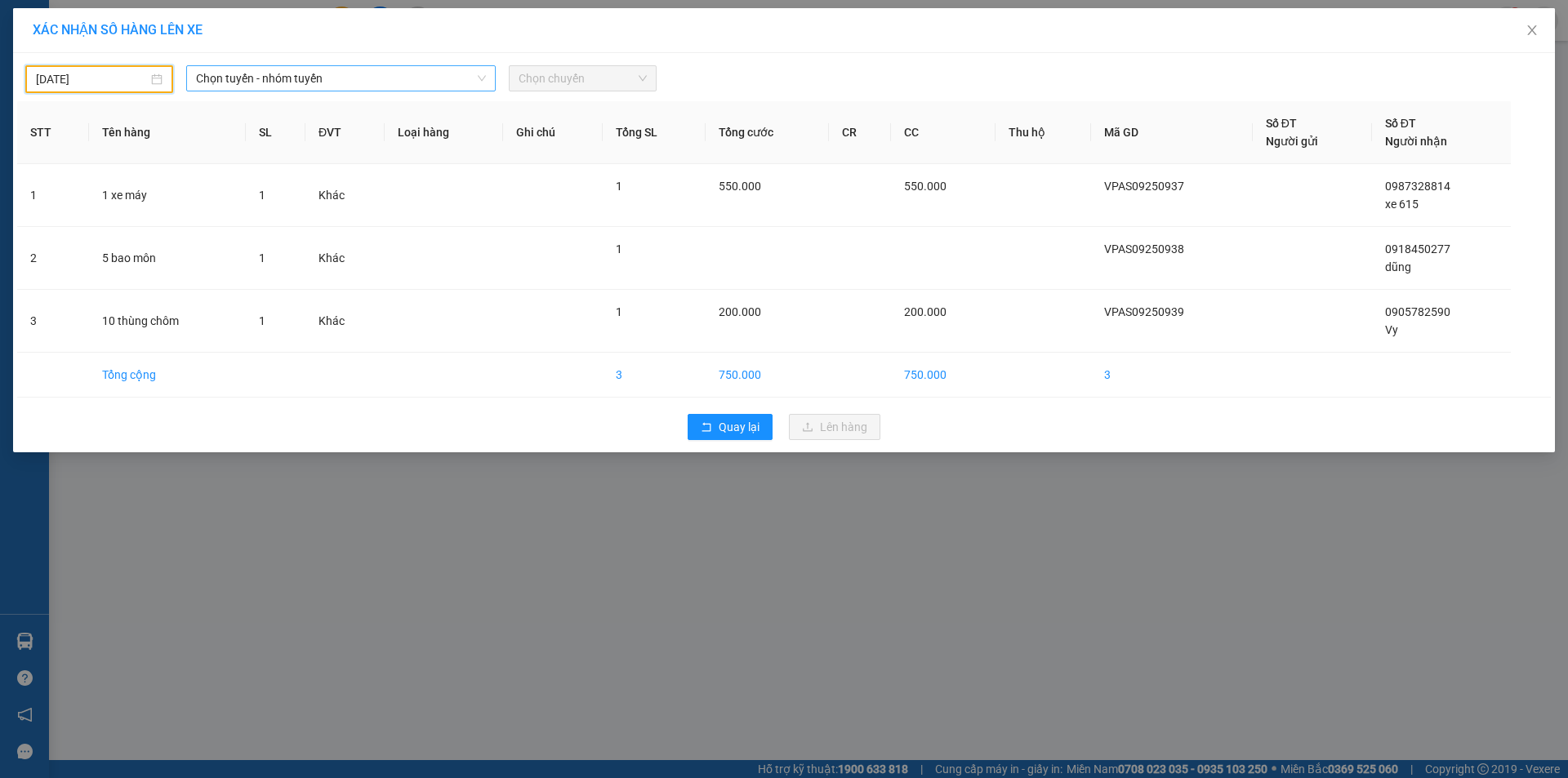
click at [335, 86] on span "Chọn tuyến - nhóm tuyến" at bounding box center [340, 78] width 290 height 24
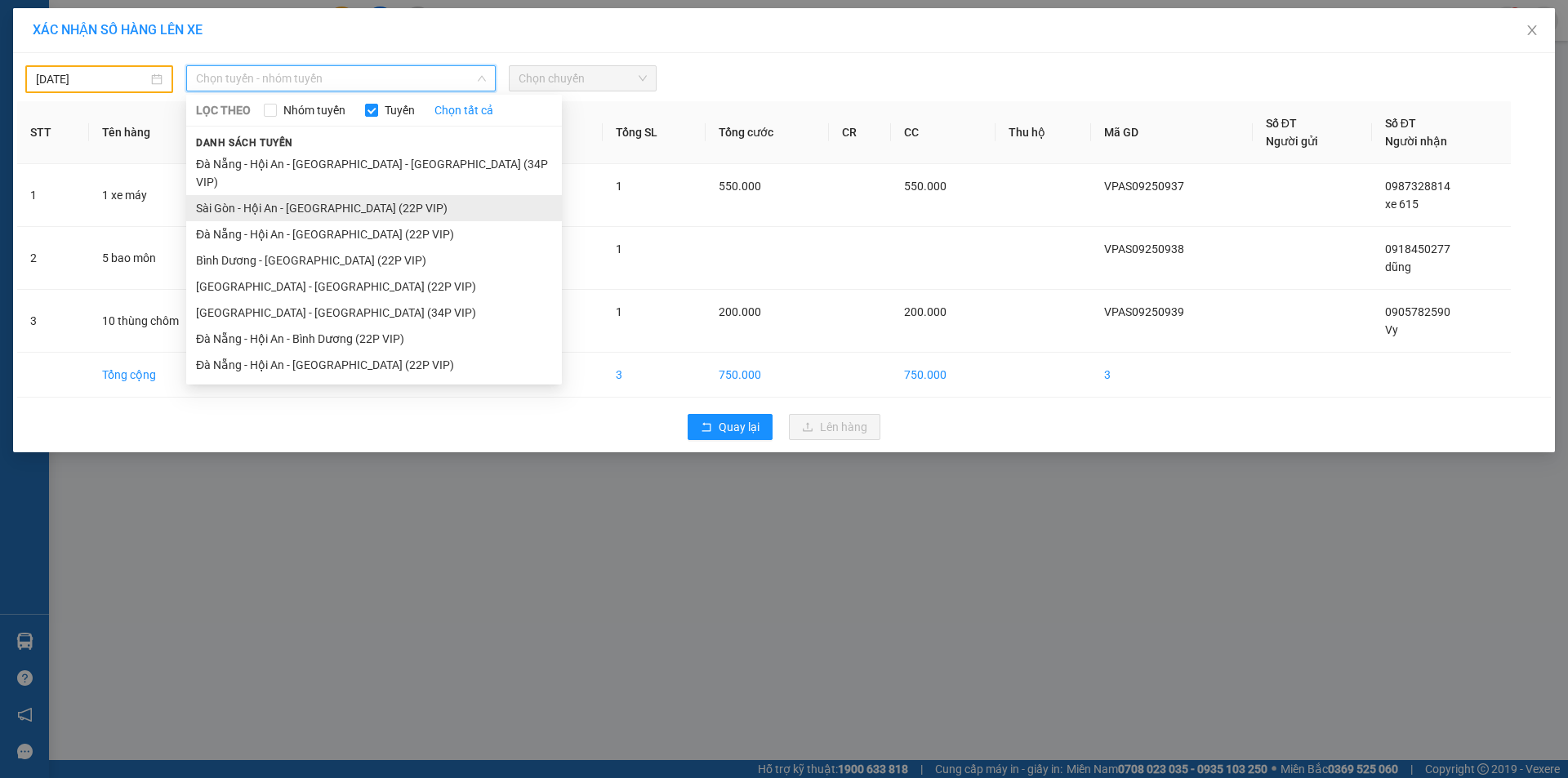
click at [345, 200] on li "Sài Gòn - Hội An - [GEOGRAPHIC_DATA] (22P VIP)" at bounding box center [374, 208] width 376 height 26
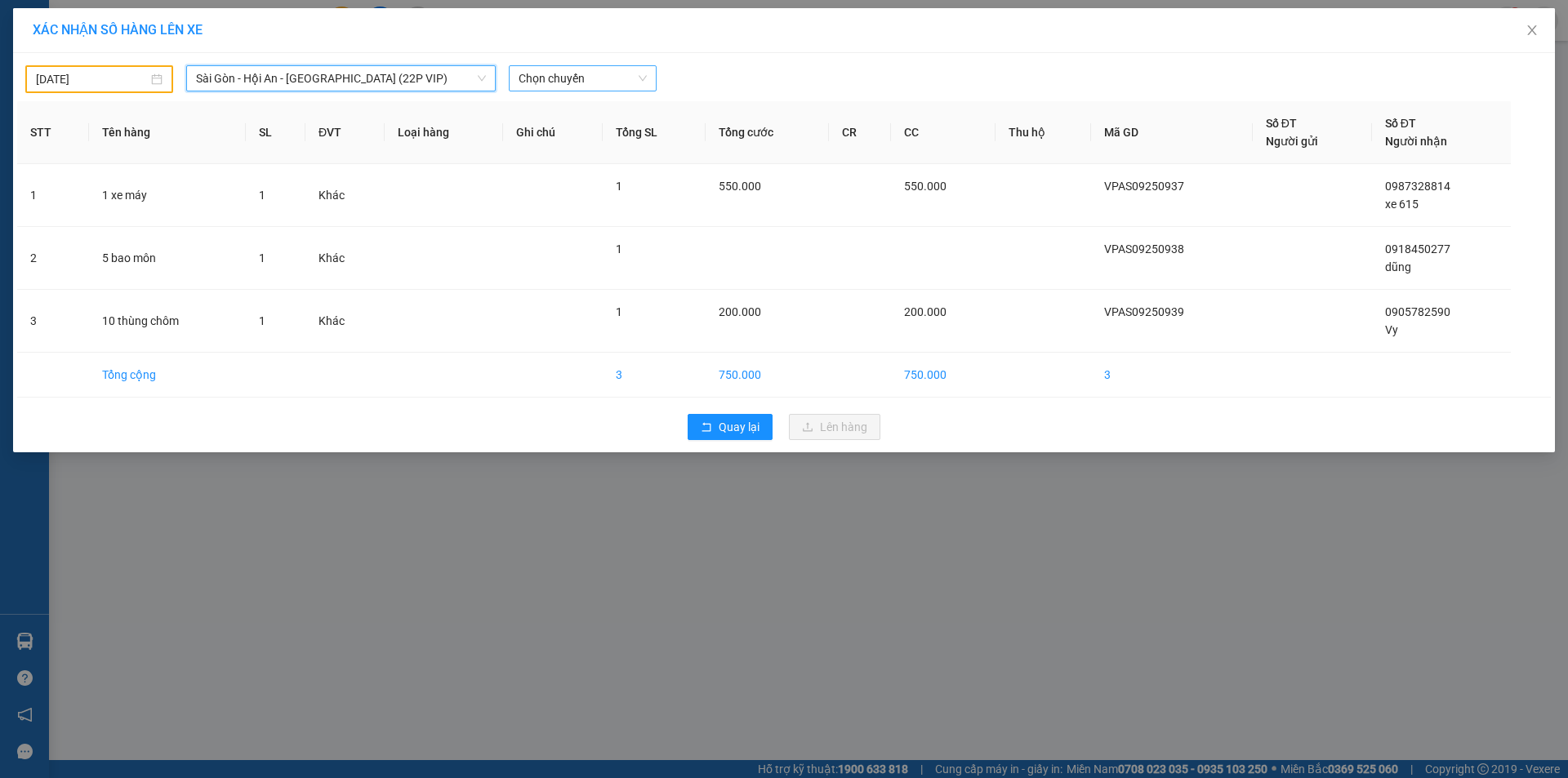
click at [529, 84] on span "Chọn chuyến" at bounding box center [582, 78] width 128 height 24
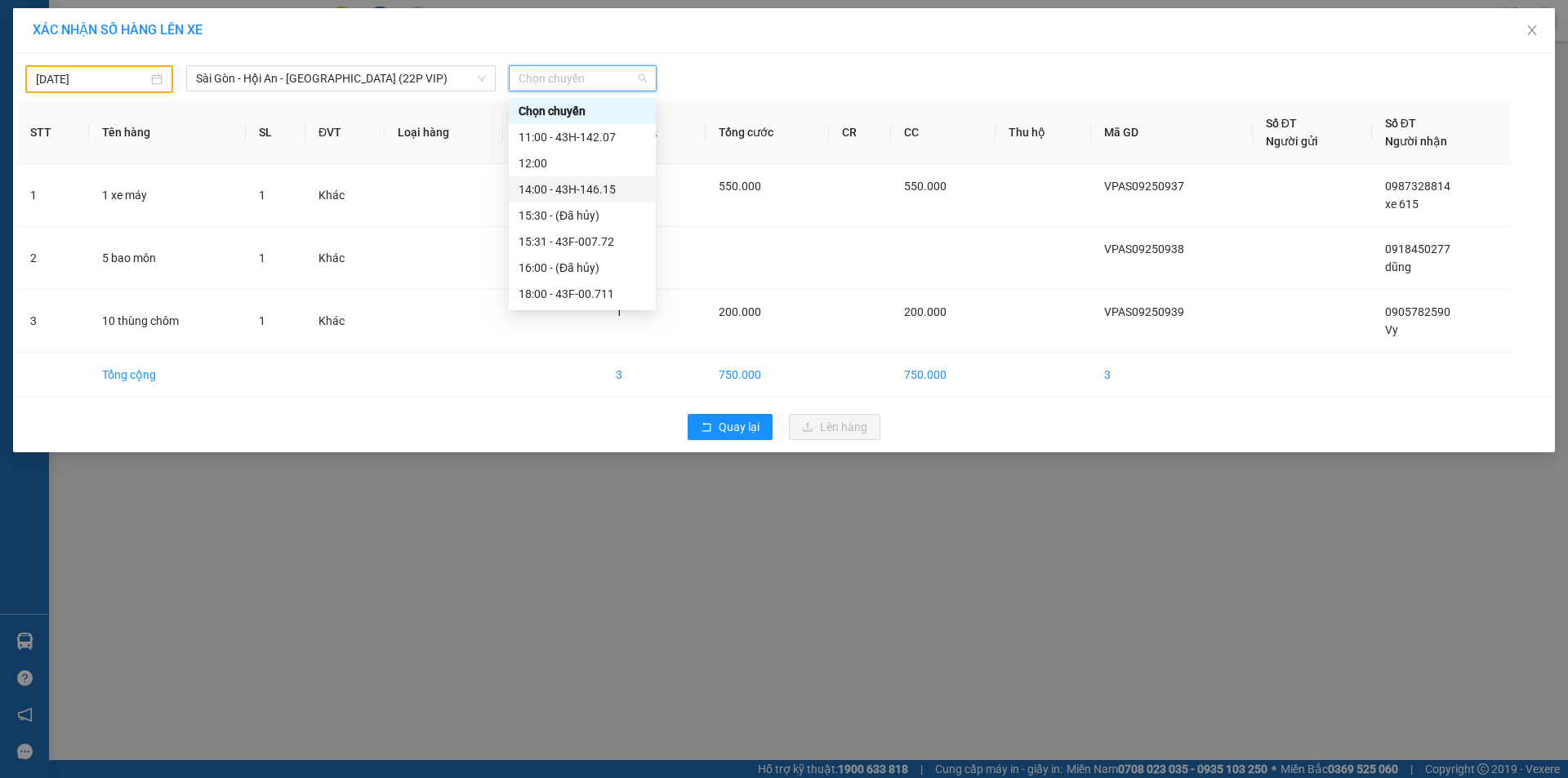
click at [610, 190] on div "14:00 - 43H-146.15" at bounding box center [582, 189] width 127 height 18
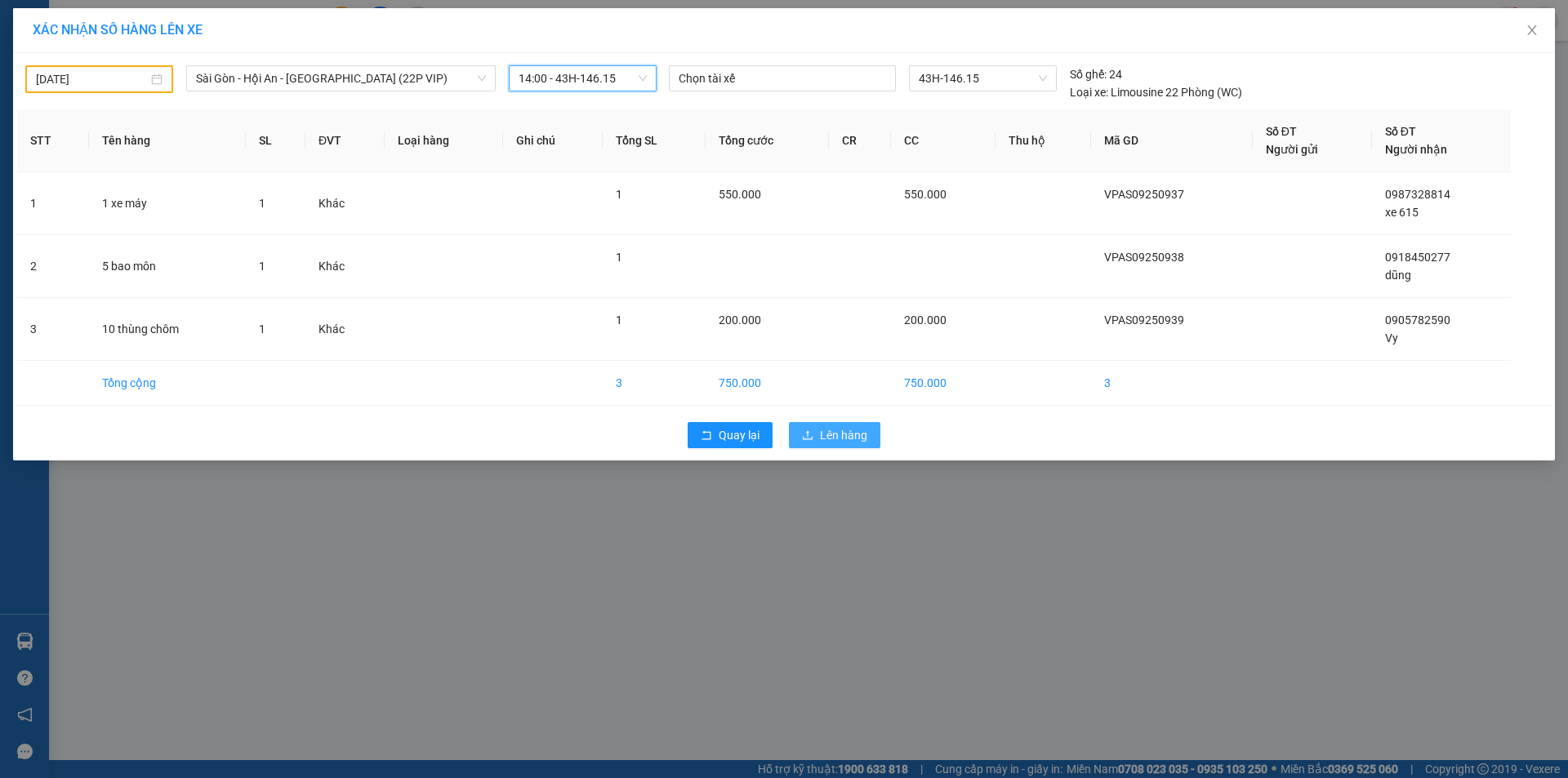
click at [836, 444] on button "Lên hàng" at bounding box center [835, 435] width 91 height 26
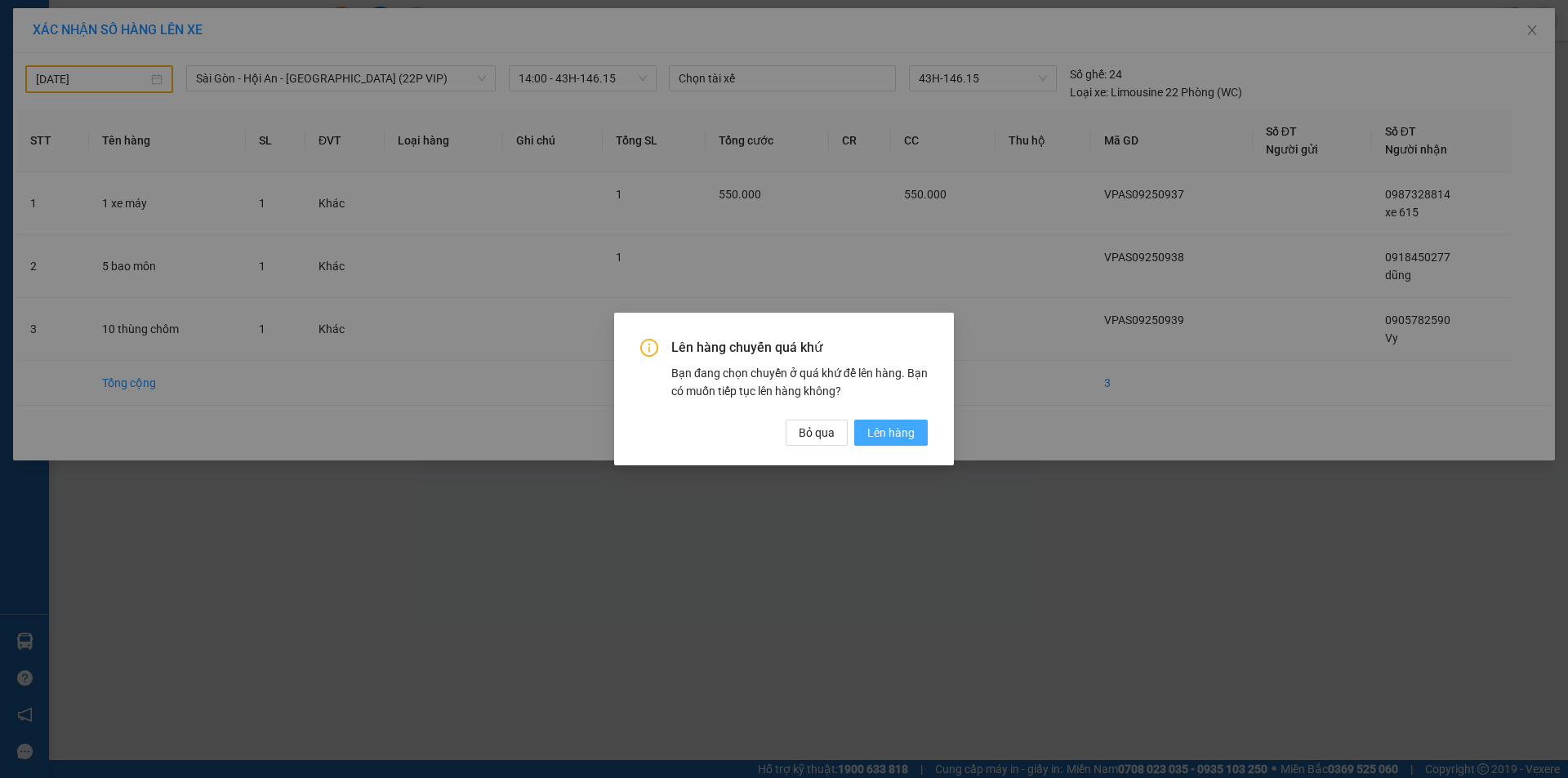
click at [890, 426] on span "Lên hàng" at bounding box center [891, 432] width 47 height 18
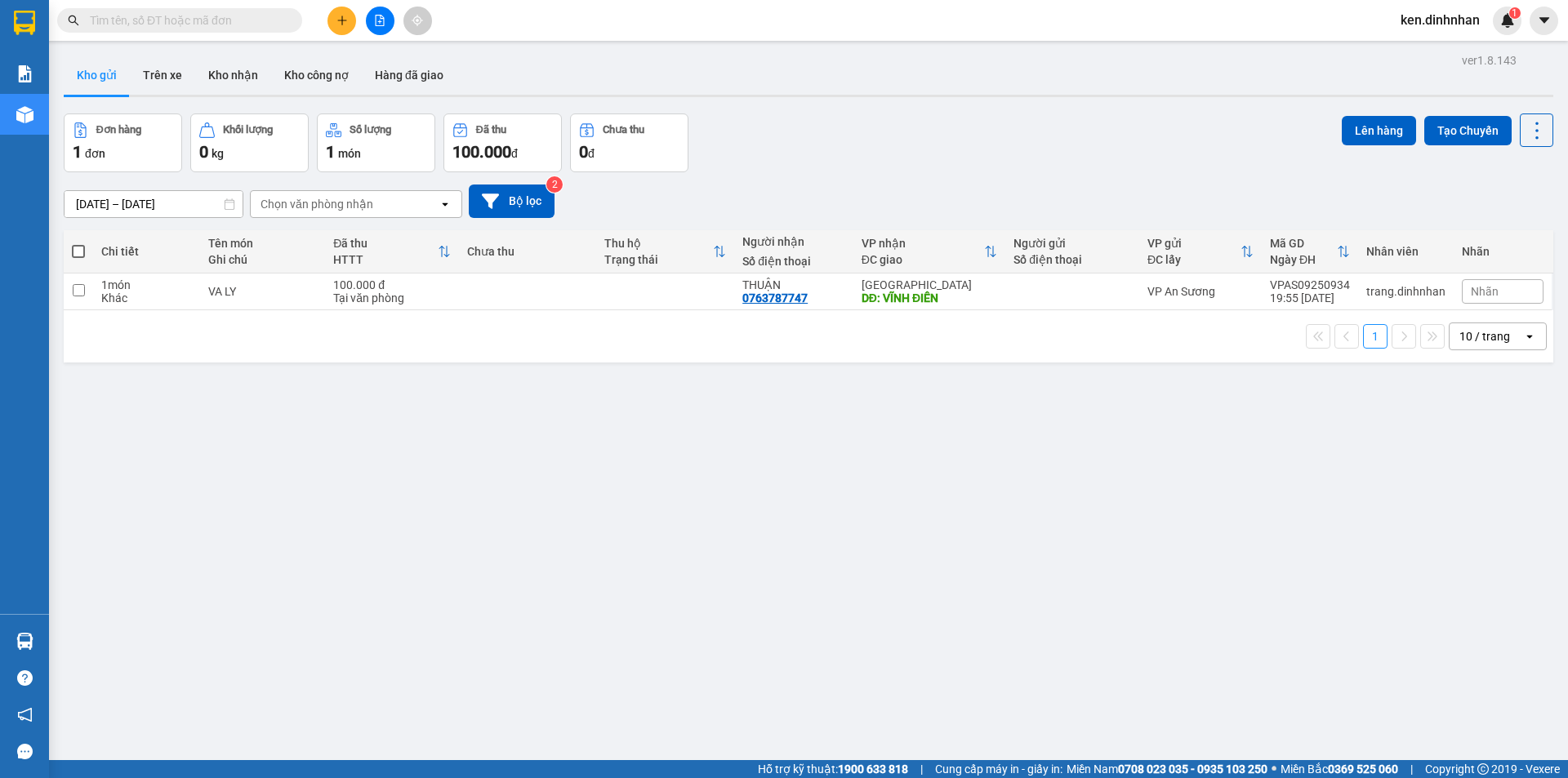
click at [334, 20] on button at bounding box center [341, 21] width 28 height 28
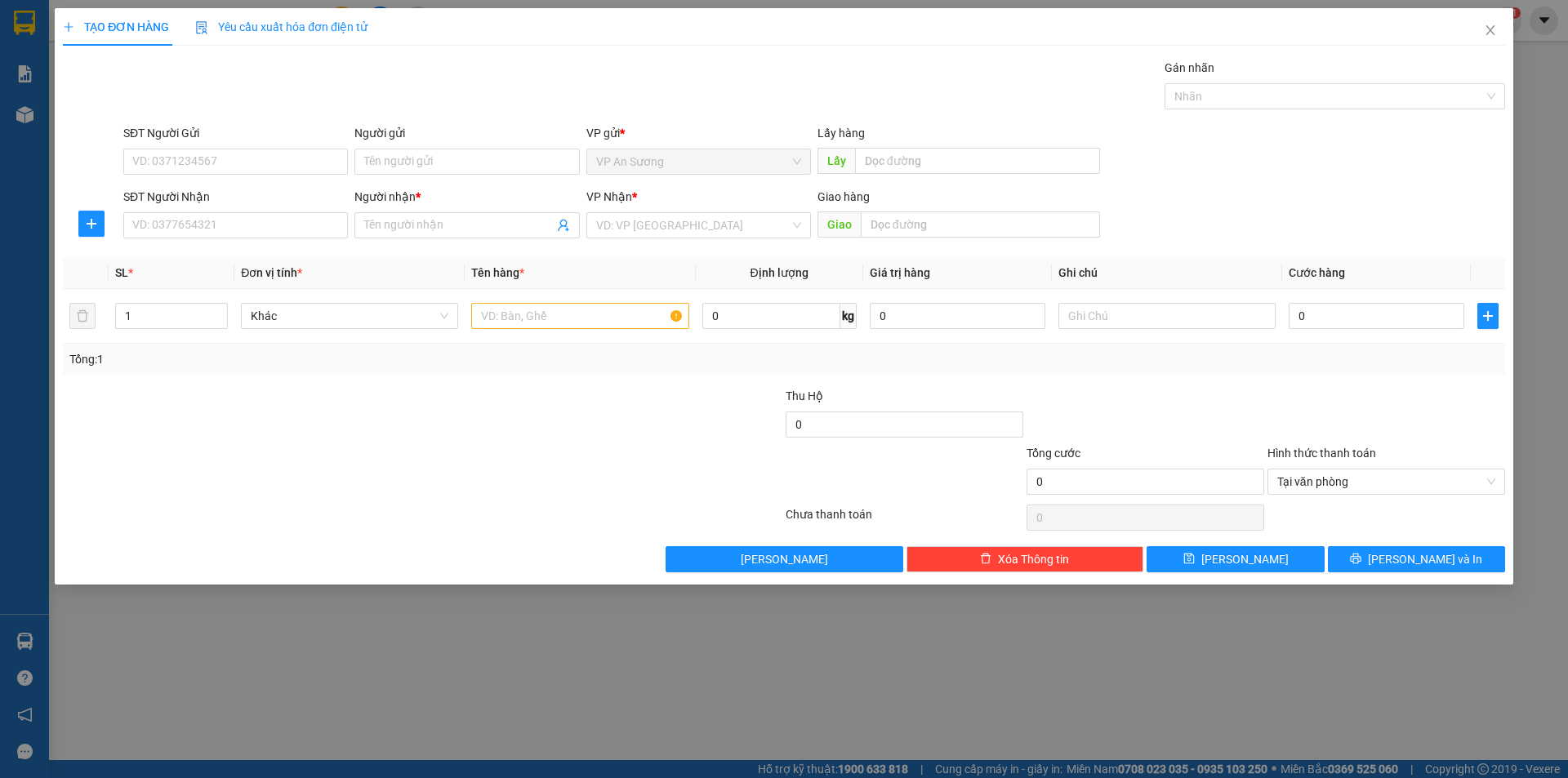
click at [259, 211] on div "SĐT Người Nhận" at bounding box center [235, 199] width 224 height 24
click at [265, 224] on input "SĐT Người Nhận" at bounding box center [235, 225] width 224 height 26
type input "0905554795"
click at [455, 218] on input "Người nhận *" at bounding box center [458, 225] width 188 height 18
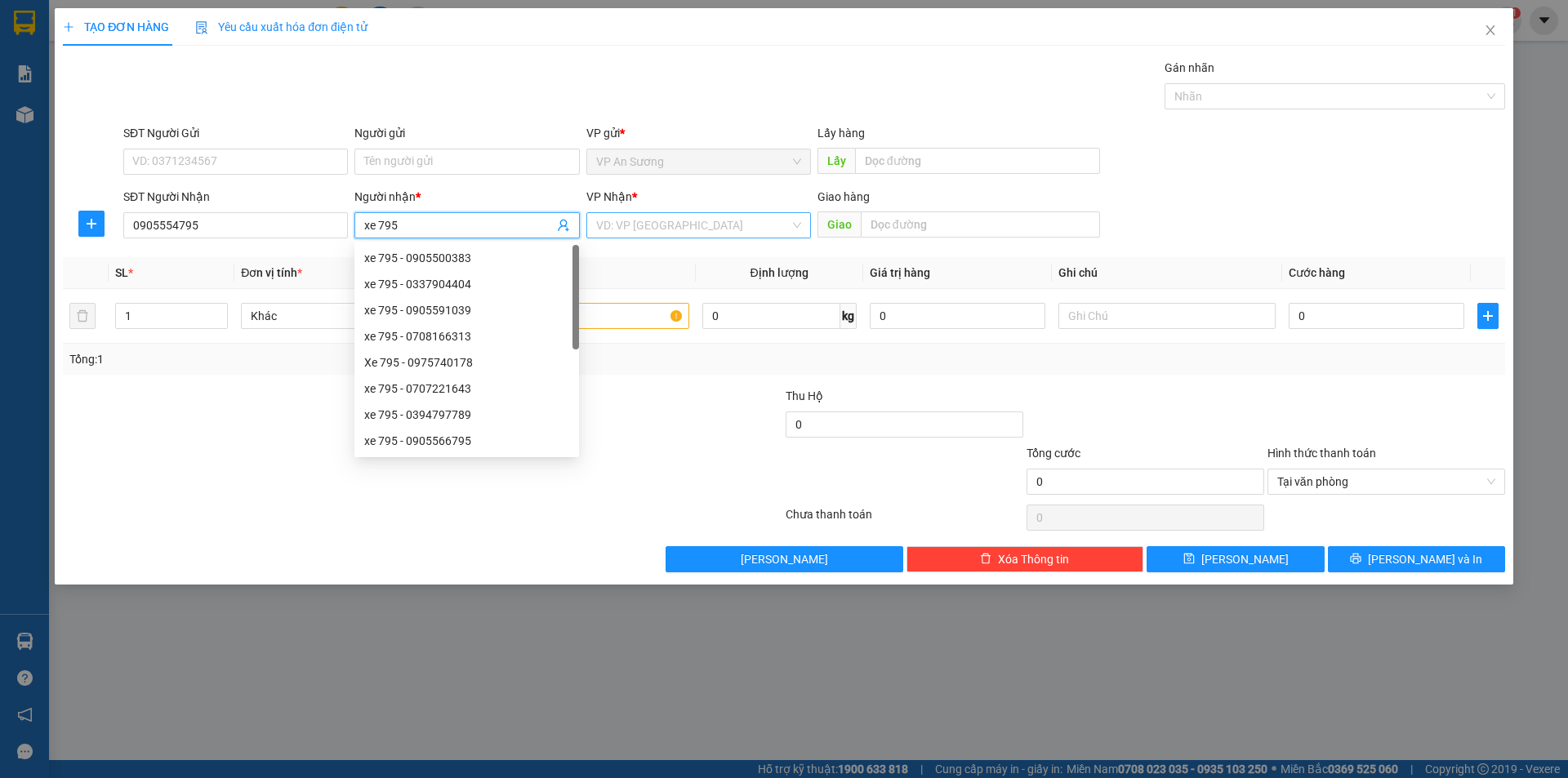
type input "xe 795"
click at [687, 236] on input "search" at bounding box center [692, 225] width 193 height 24
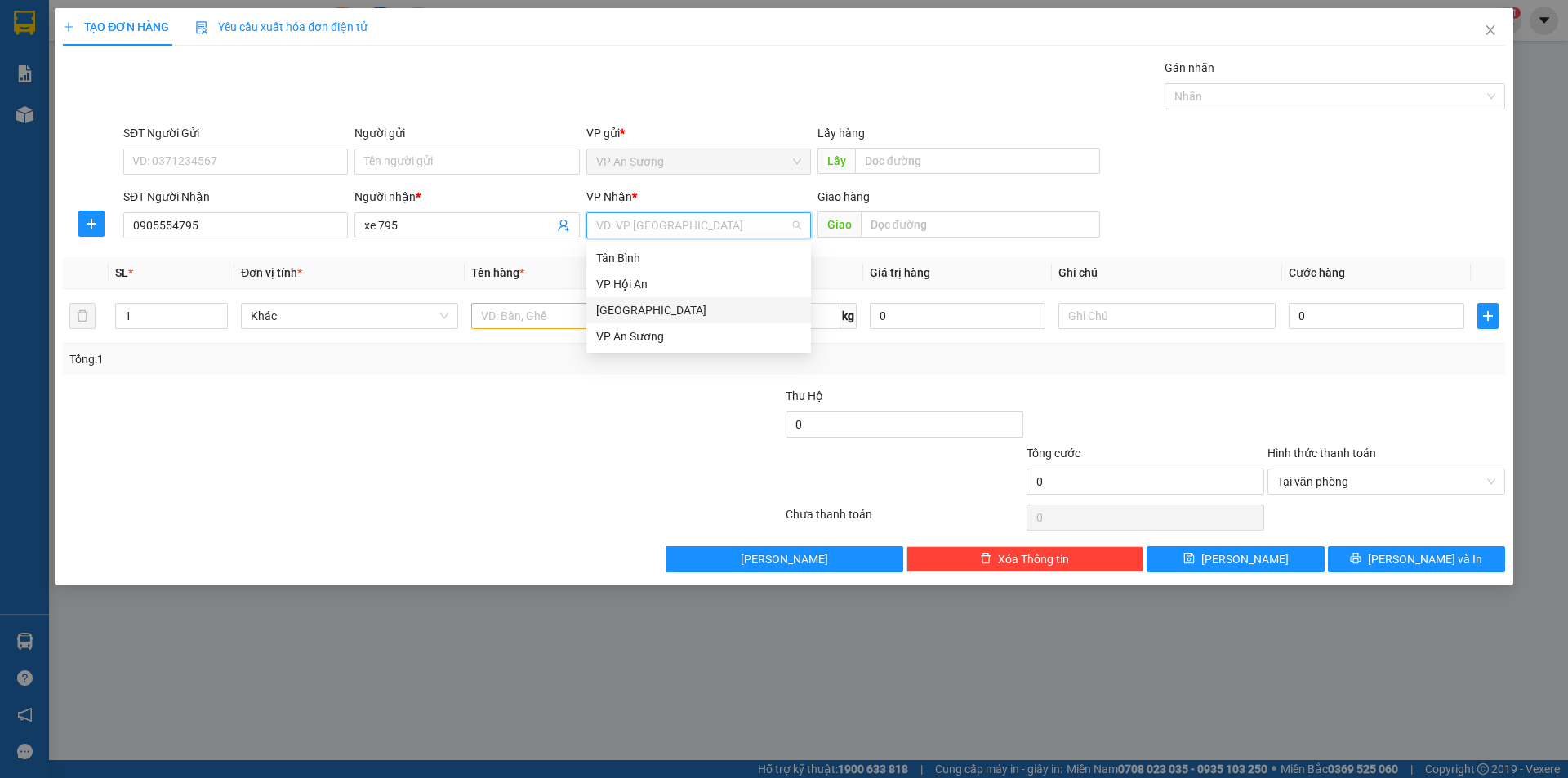
click at [705, 304] on div "[GEOGRAPHIC_DATA]" at bounding box center [698, 310] width 205 height 18
click at [495, 304] on input "text" at bounding box center [579, 315] width 217 height 26
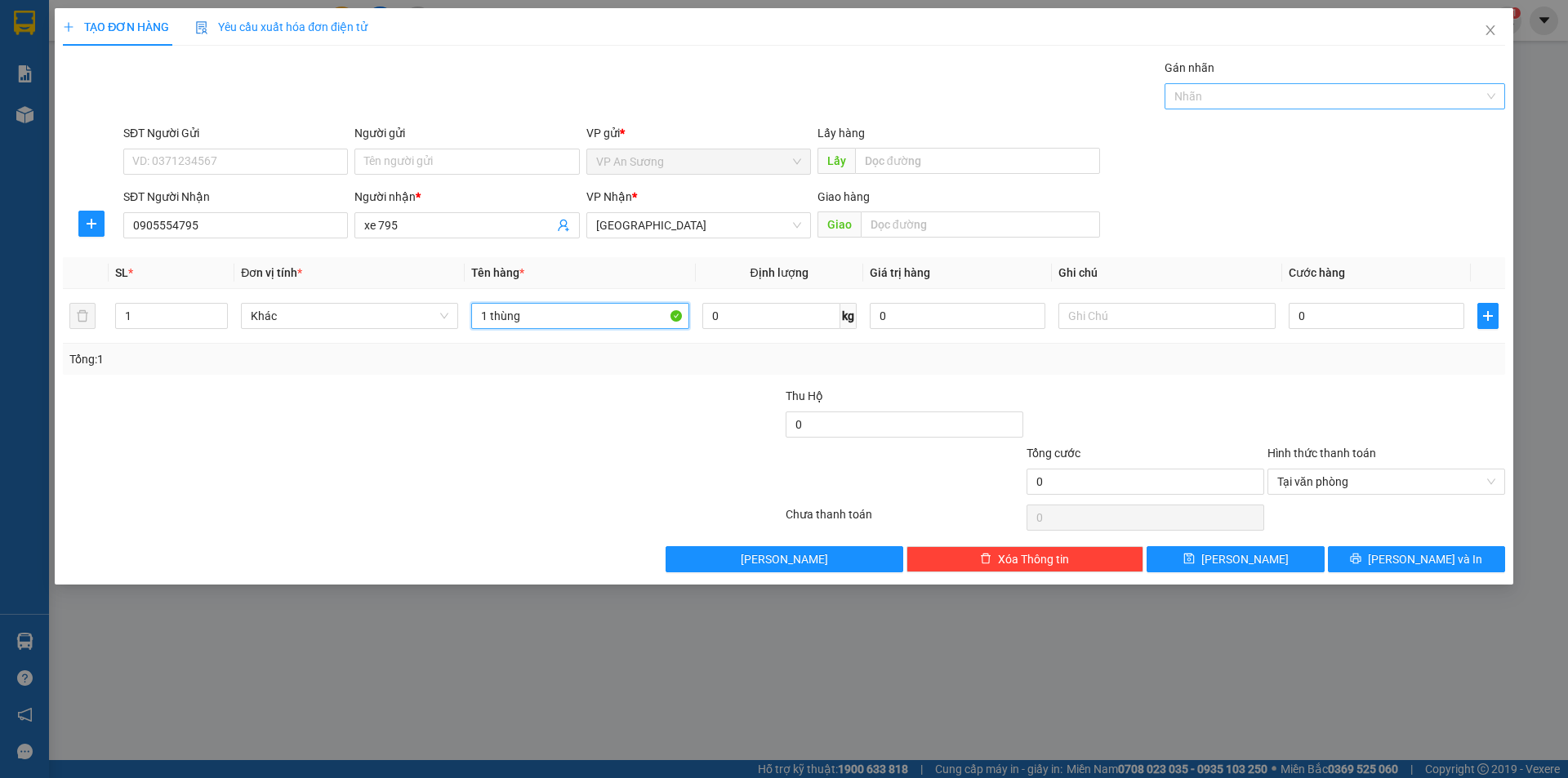
click at [1439, 89] on div at bounding box center [1326, 96] width 316 height 20
type input "1 thùng"
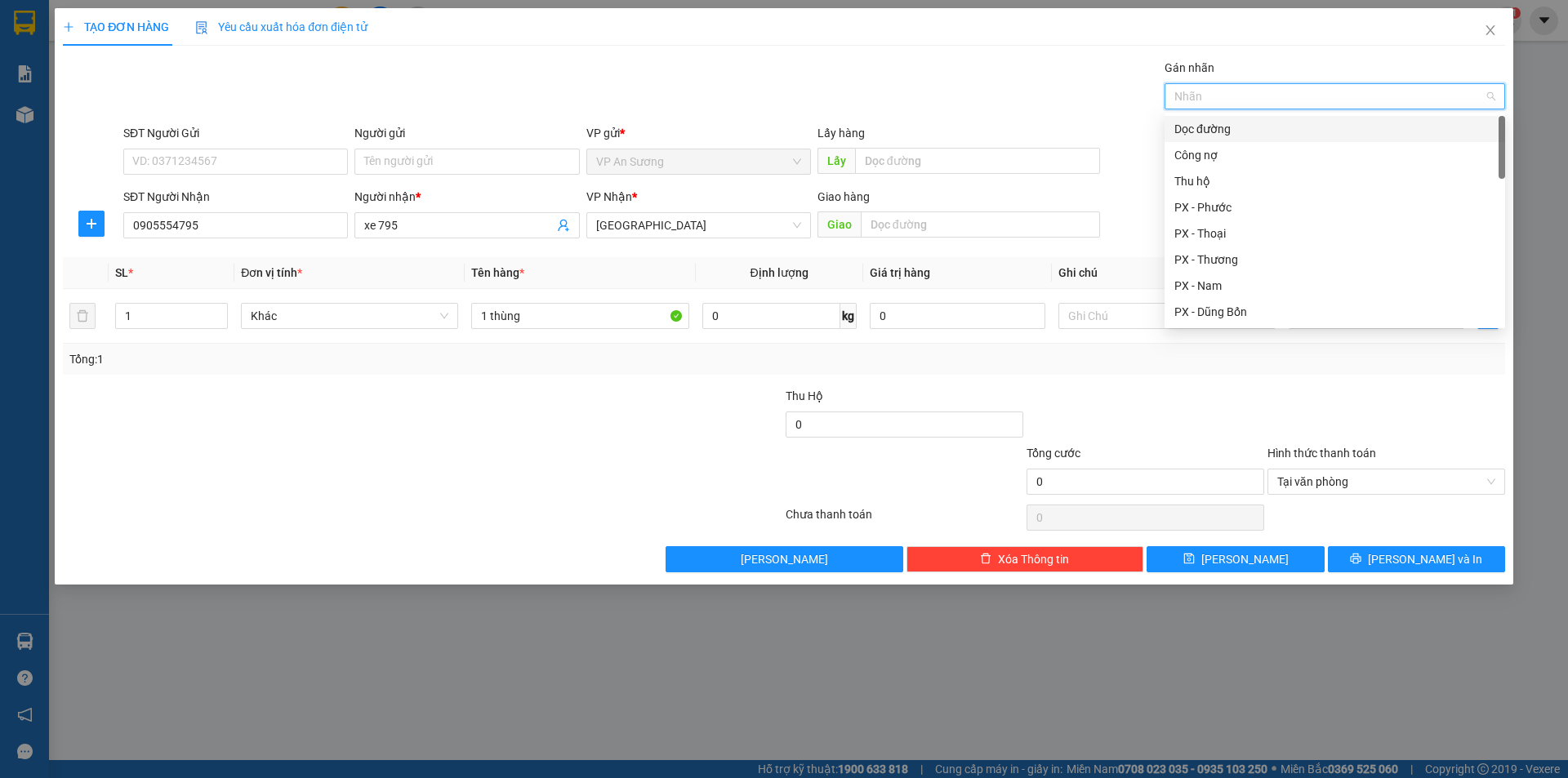
click at [1276, 135] on div "Dọc đường" at bounding box center [1334, 129] width 321 height 18
click at [1295, 384] on div "Transit Pickup Surcharge Ids Transit Deliver Surcharge Ids Transit Deliver Surc…" at bounding box center [784, 315] width 1442 height 514
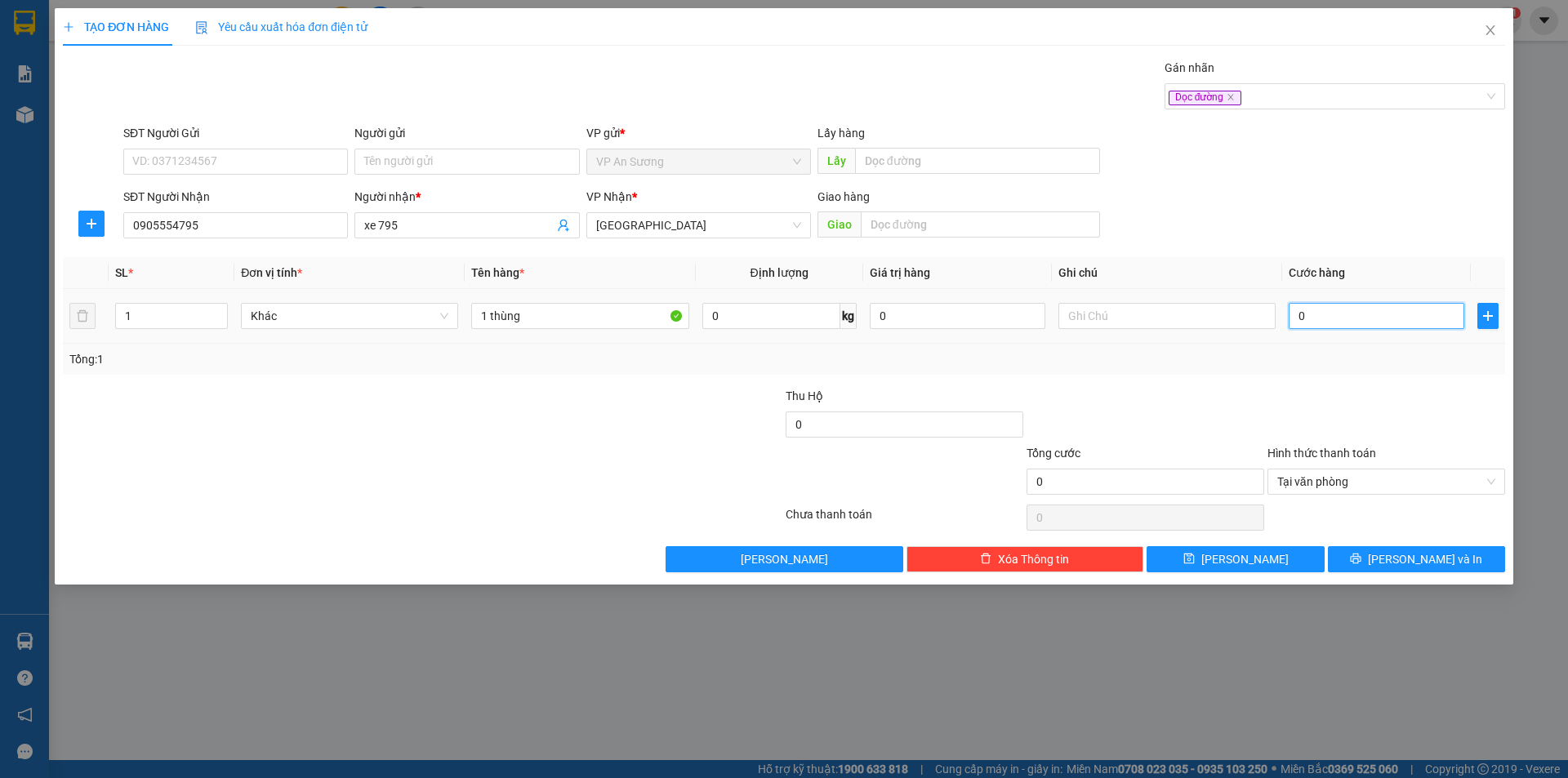
click at [1405, 321] on input "0" at bounding box center [1376, 315] width 175 height 26
type input "2"
type input "20"
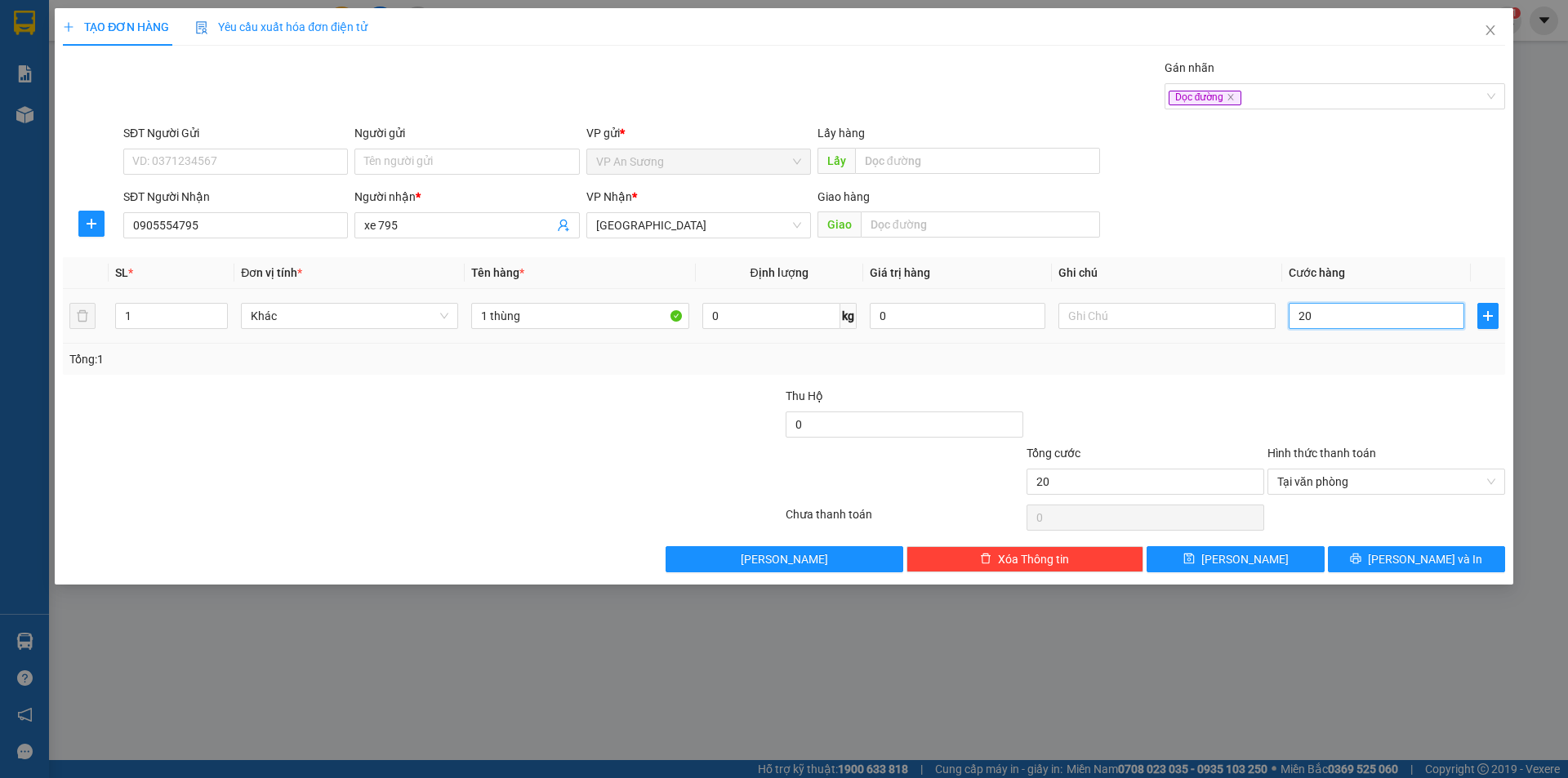
type input "200"
click at [1495, 487] on div "Tại văn phòng" at bounding box center [1386, 481] width 237 height 26
type input "200.000"
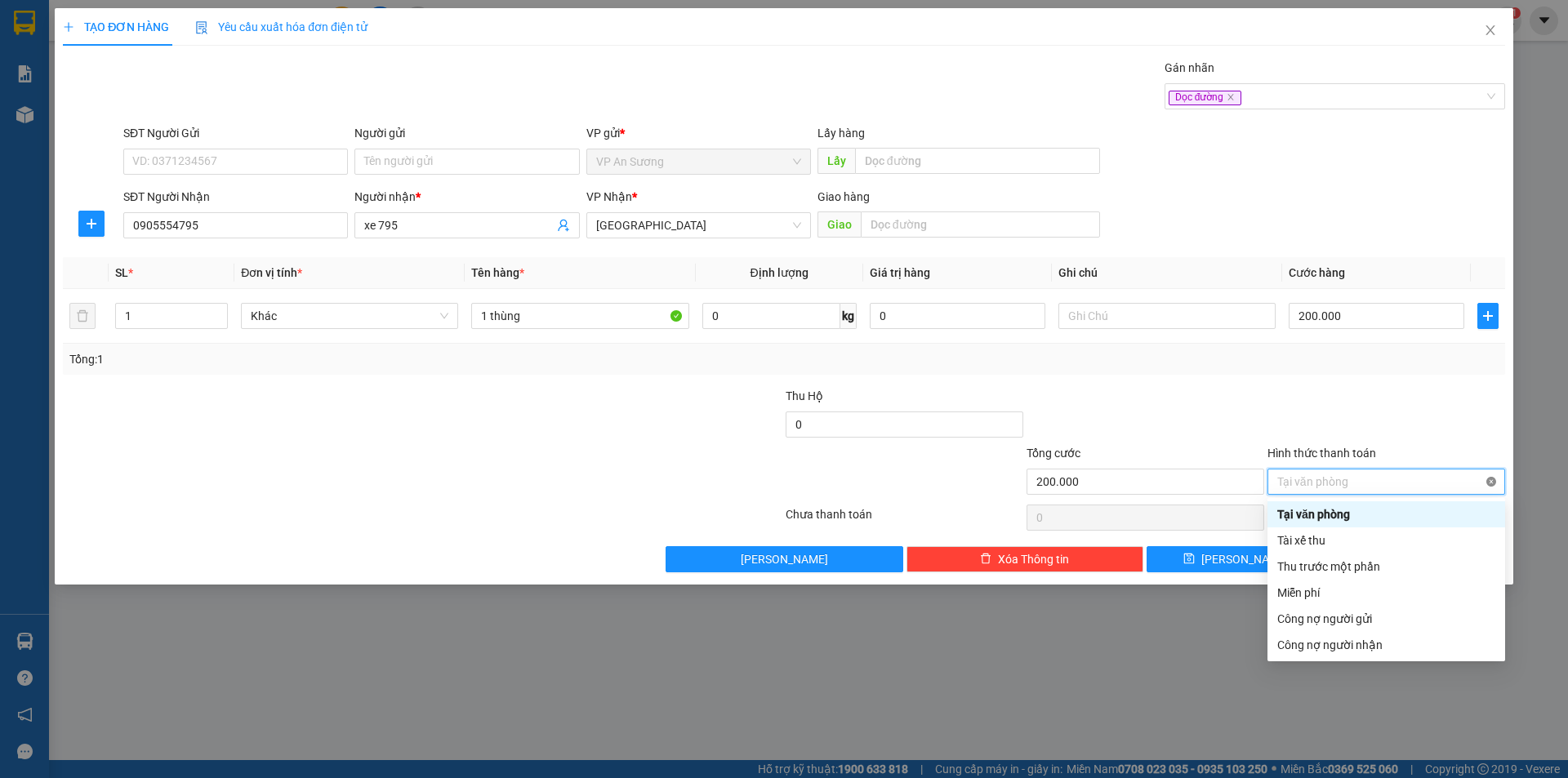
type input "200.000"
click at [1462, 438] on div at bounding box center [1386, 415] width 241 height 57
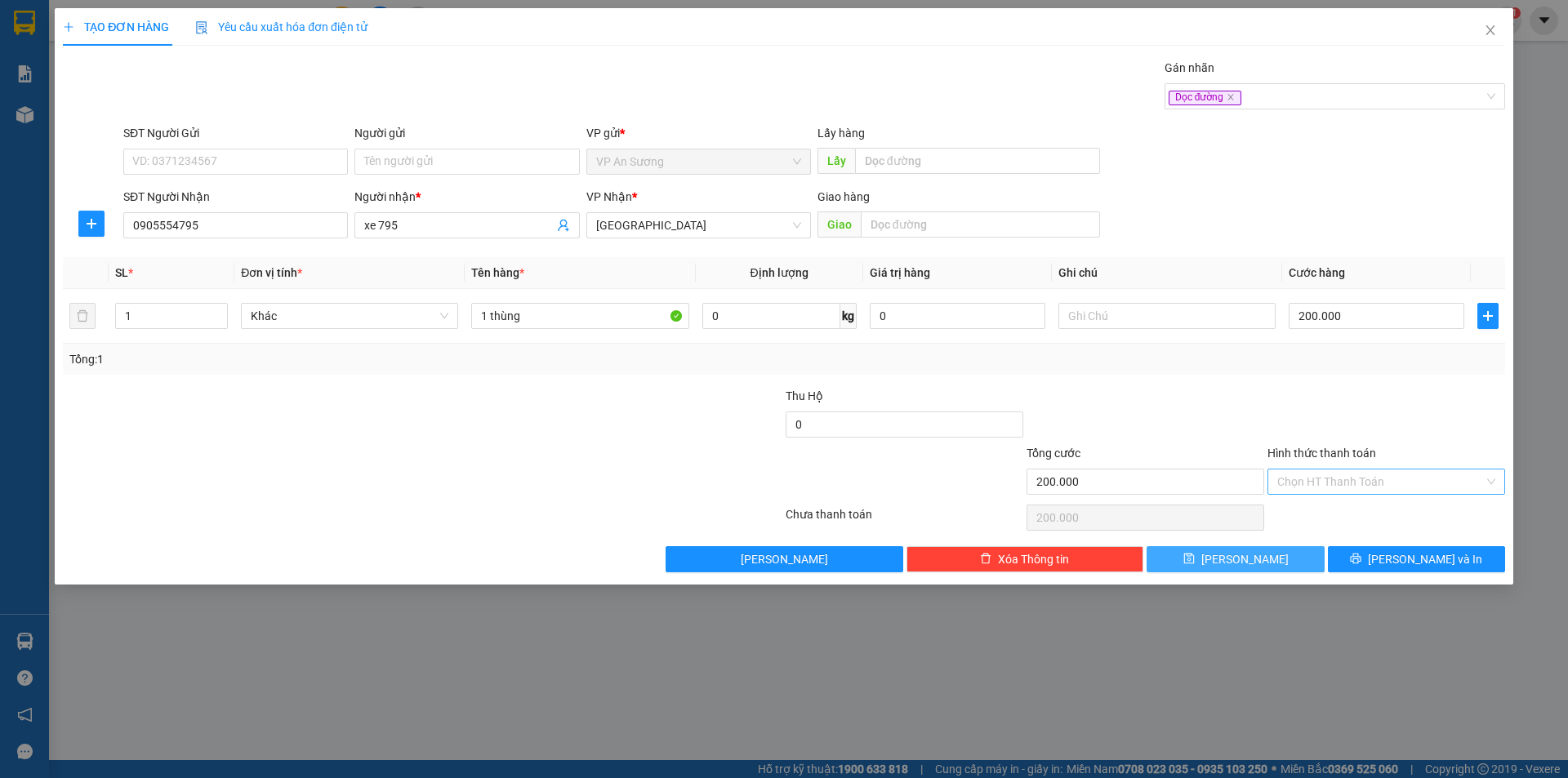
click at [1167, 562] on button "[PERSON_NAME]" at bounding box center [1235, 560] width 177 height 26
type input "0"
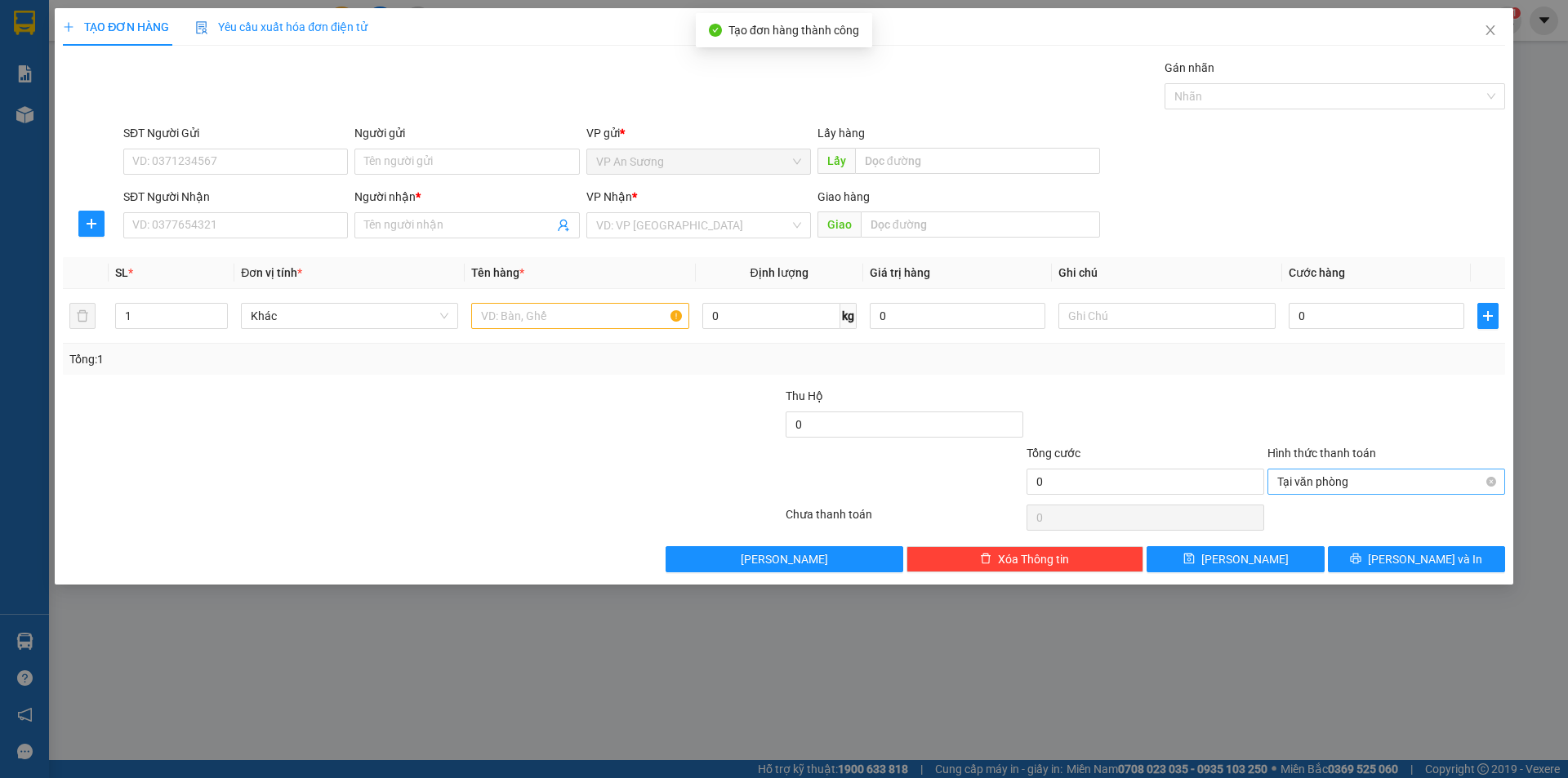
click at [302, 205] on div "SĐT Người Nhận" at bounding box center [235, 199] width 224 height 24
click at [290, 237] on input "SĐT Người Nhận" at bounding box center [235, 225] width 224 height 26
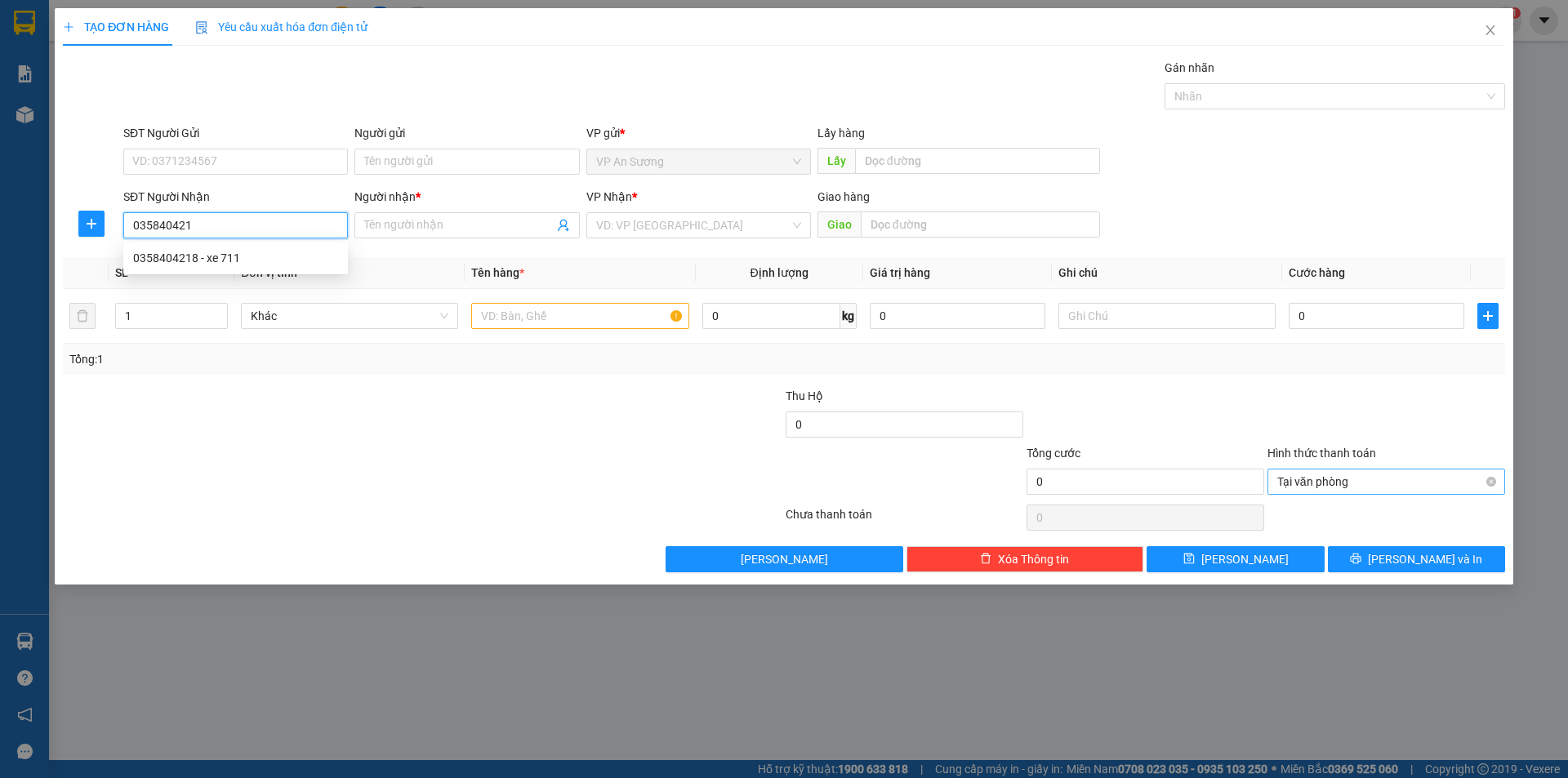
type input "0358404218"
drag, startPoint x: 303, startPoint y: 253, endPoint x: 433, endPoint y: 265, distance: 130.6
click at [317, 253] on div "0358404218 - xe 711" at bounding box center [236, 258] width 205 height 18
type input "xe 711"
type input "0358404218"
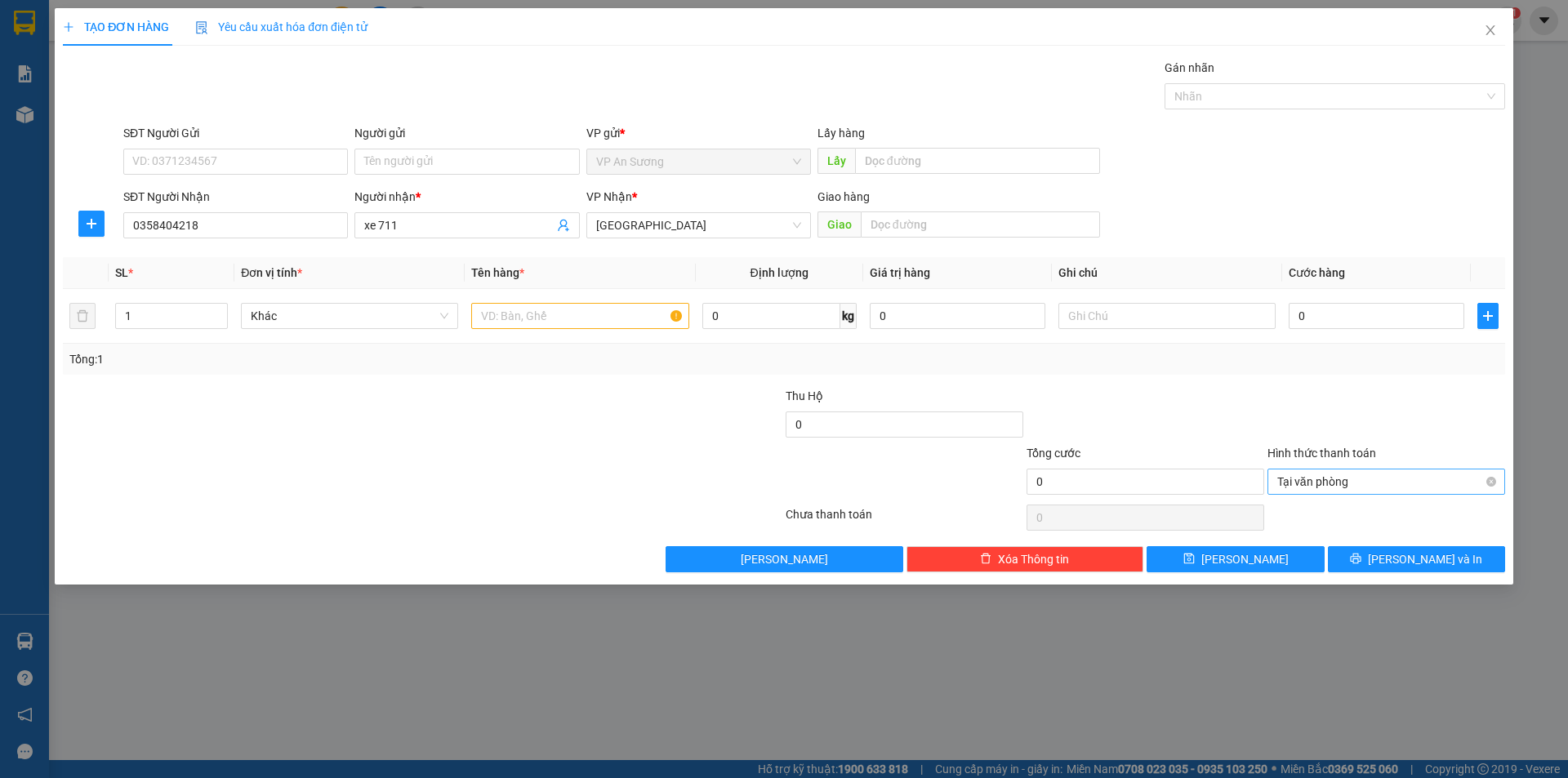
click at [438, 205] on div "Người nhận *" at bounding box center [466, 196] width 224 height 18
click at [438, 217] on input "xe 711" at bounding box center [458, 225] width 188 height 18
drag, startPoint x: 440, startPoint y: 220, endPoint x: 477, endPoint y: 204, distance: 40.3
click at [441, 220] on input "xe 711" at bounding box center [458, 225] width 188 height 18
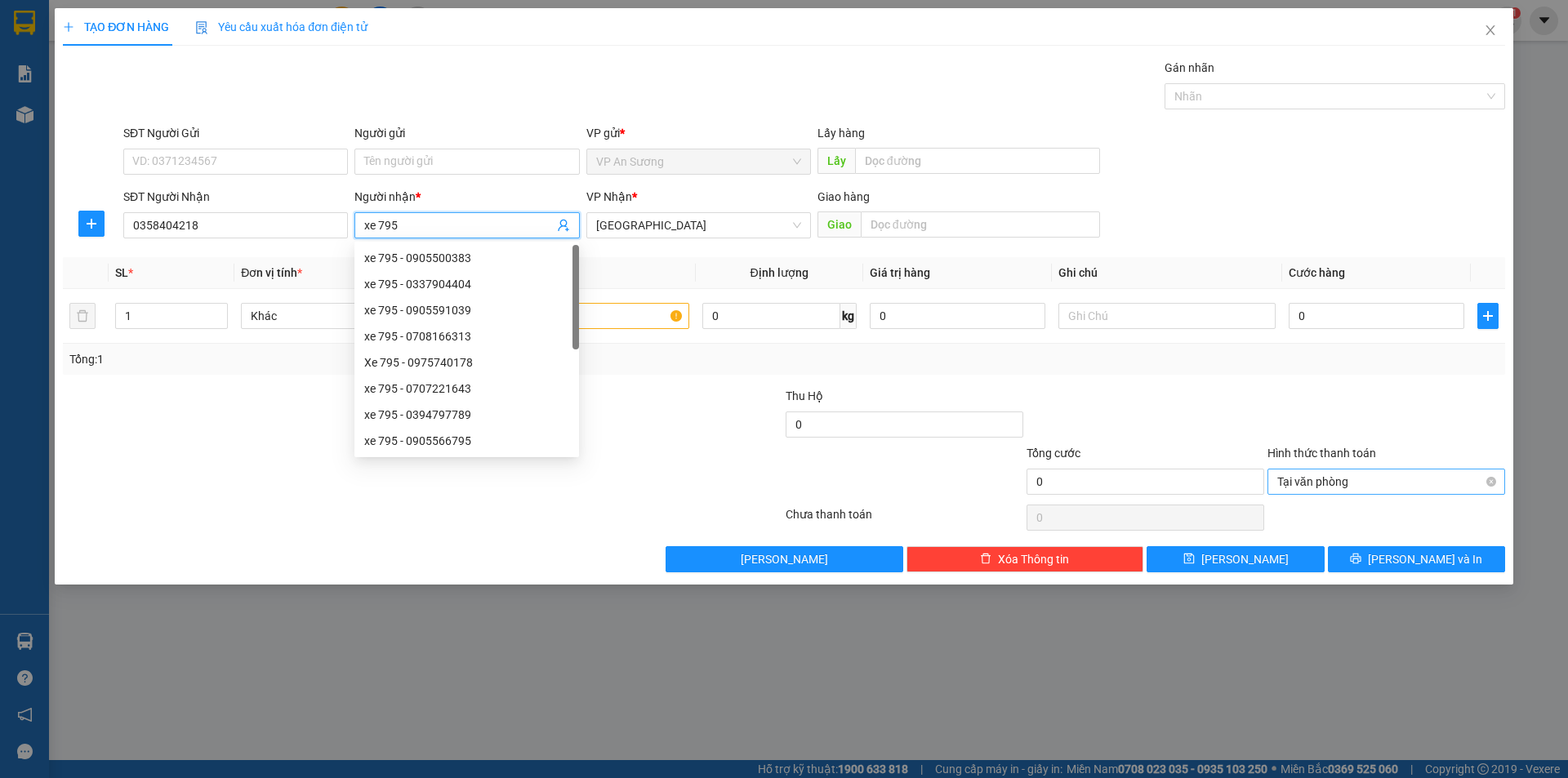
type input "xe 795"
click at [683, 401] on div at bounding box center [664, 415] width 241 height 57
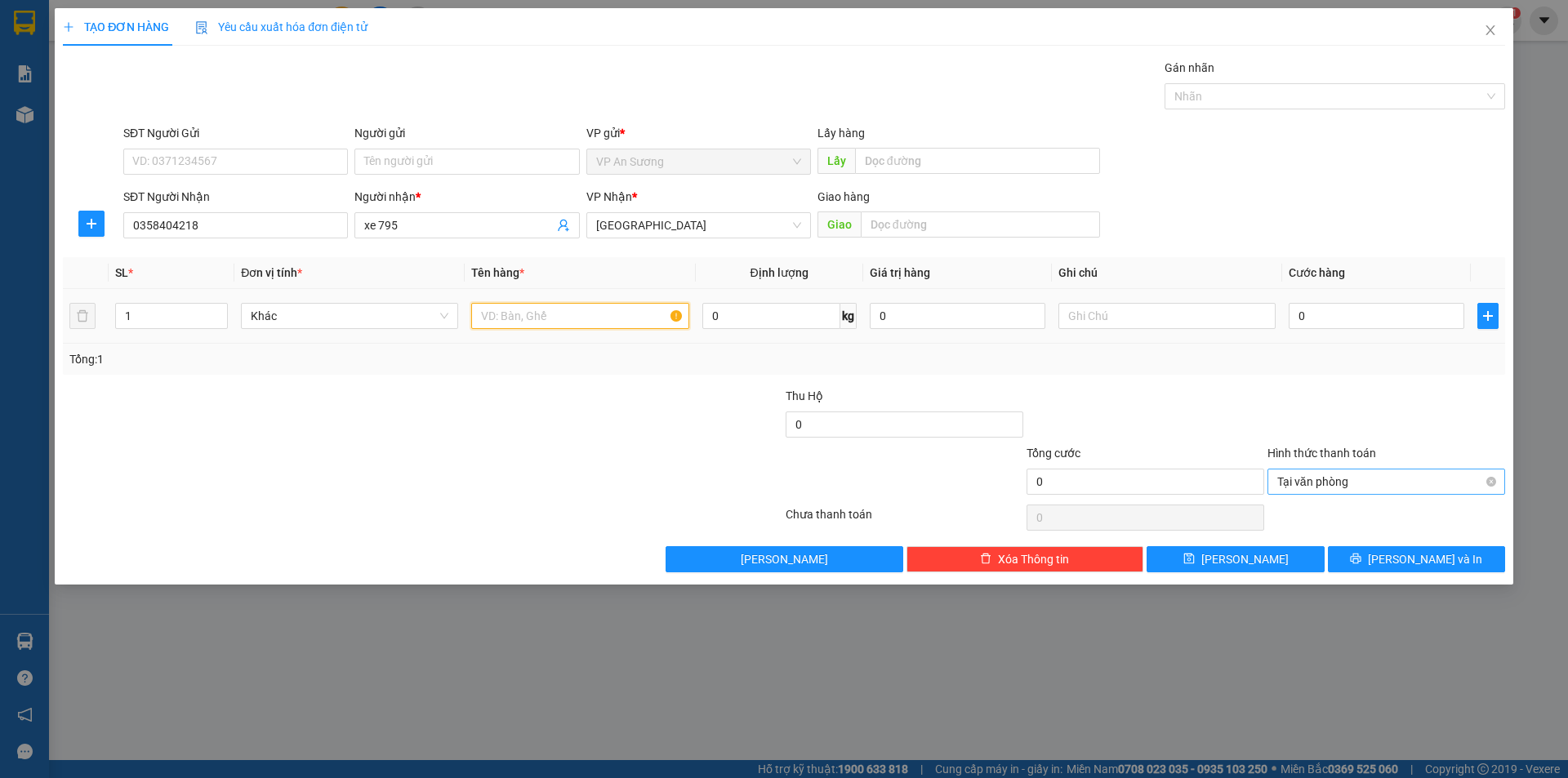
click at [657, 322] on input "text" at bounding box center [579, 315] width 217 height 26
type input "2 xọt + 1 bao"
click at [1024, 223] on input "text" at bounding box center [980, 224] width 239 height 26
type input "d"
click at [1412, 102] on div at bounding box center [1326, 96] width 316 height 20
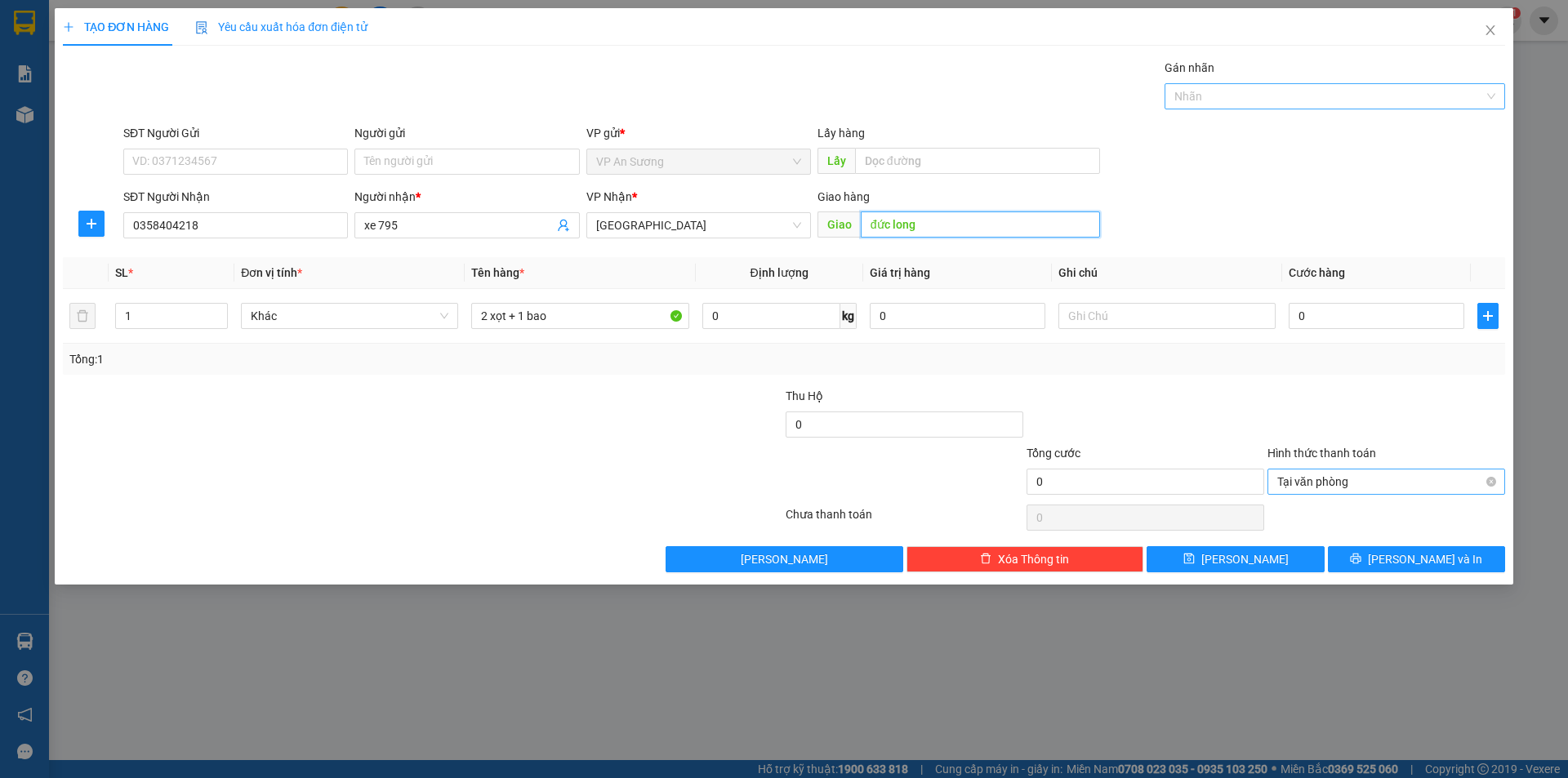
type input "đức long"
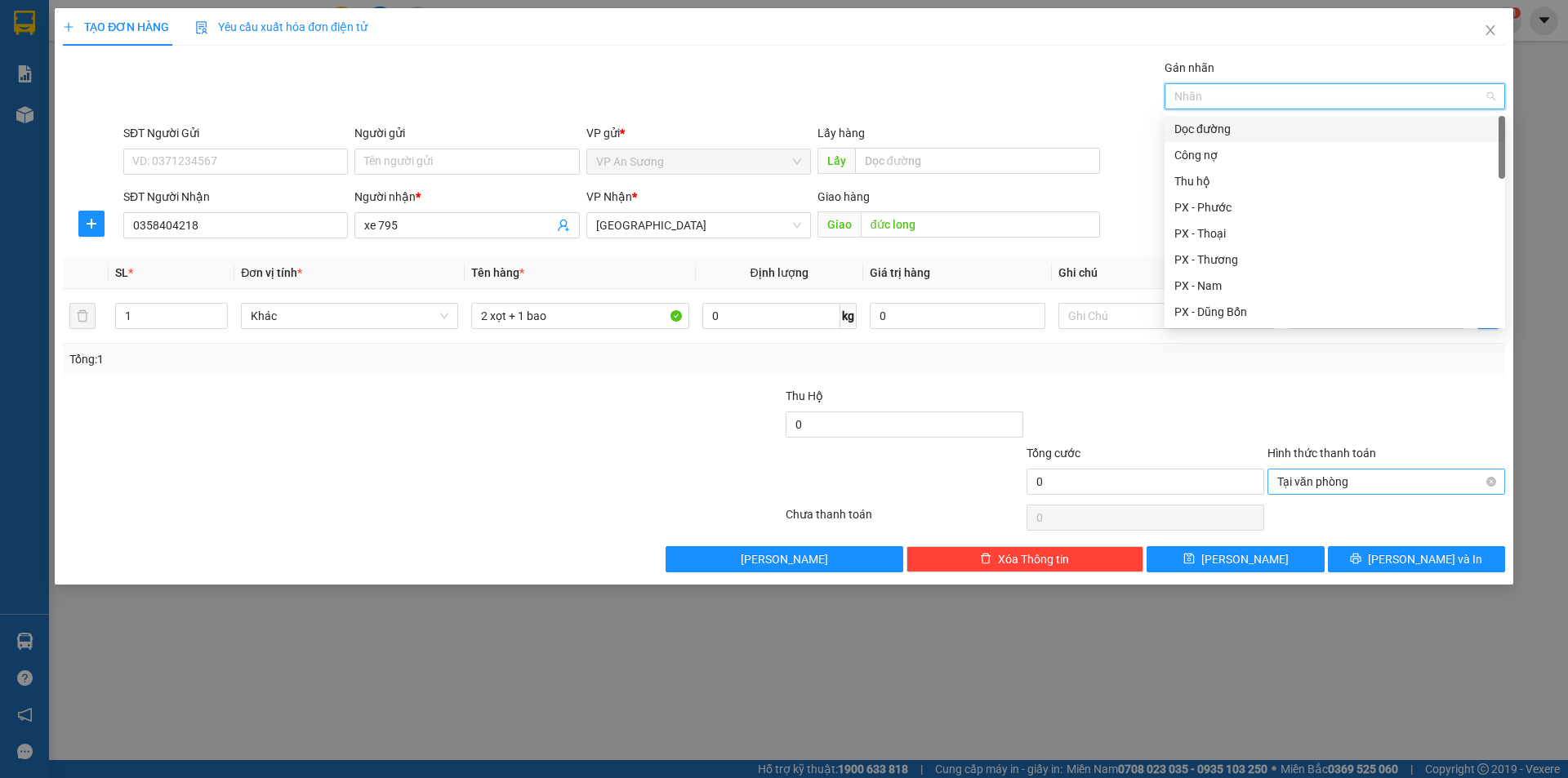
click at [1293, 133] on div "Dọc đường" at bounding box center [1334, 129] width 321 height 18
type input "a"
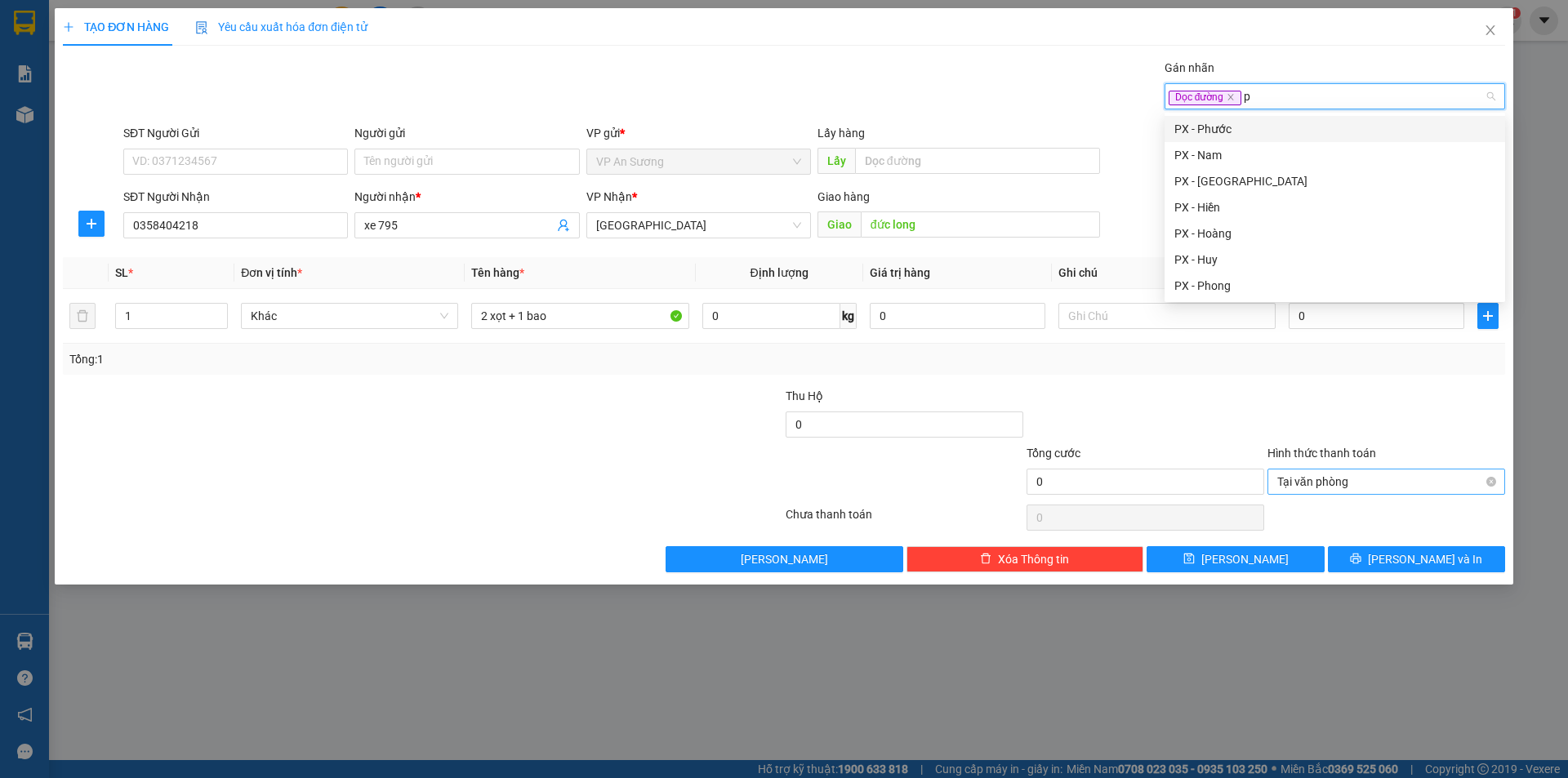
type input "ph"
click at [1228, 125] on div "PX - Phước" at bounding box center [1334, 129] width 321 height 18
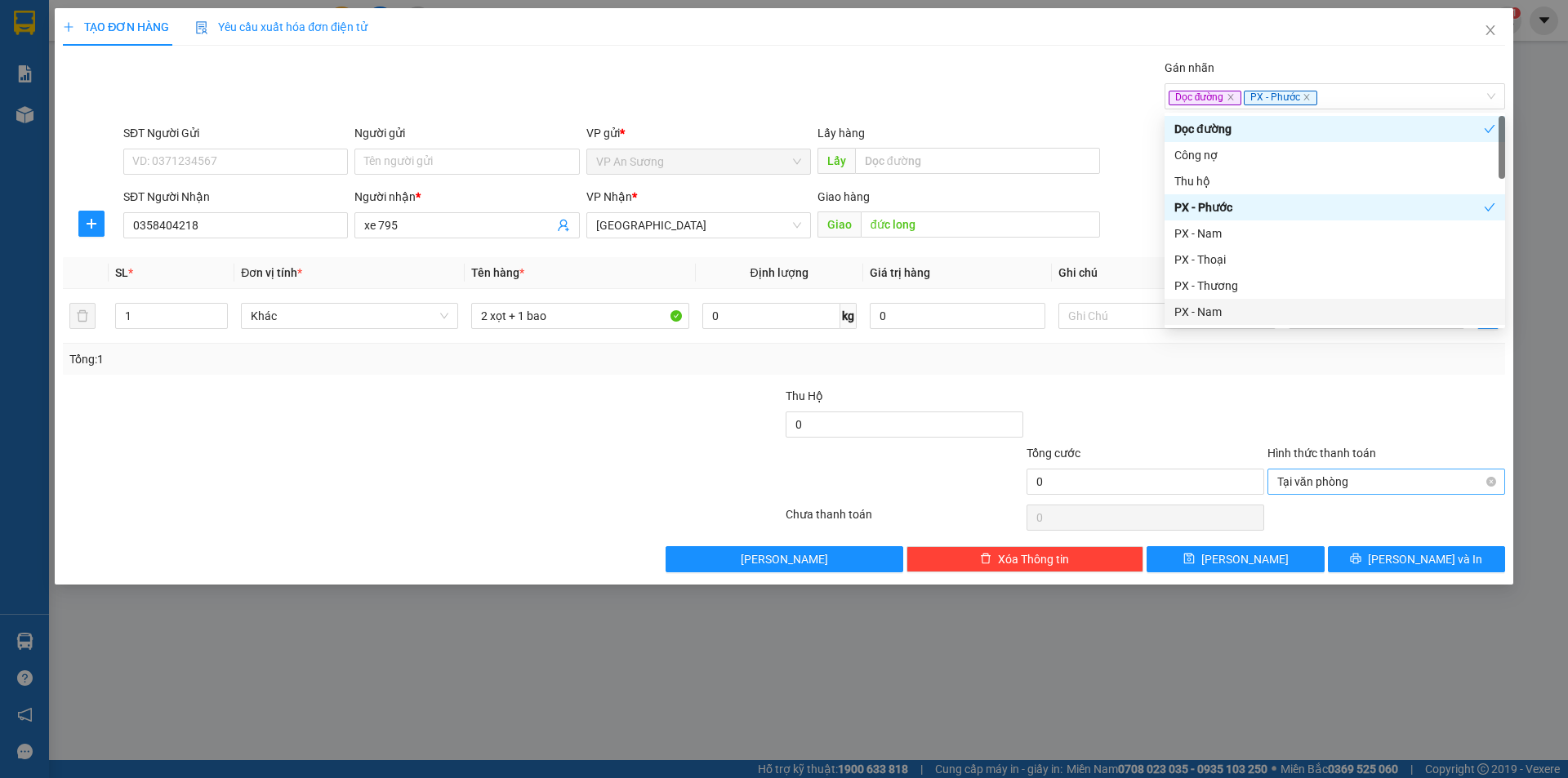
click at [1281, 406] on div at bounding box center [1386, 415] width 241 height 57
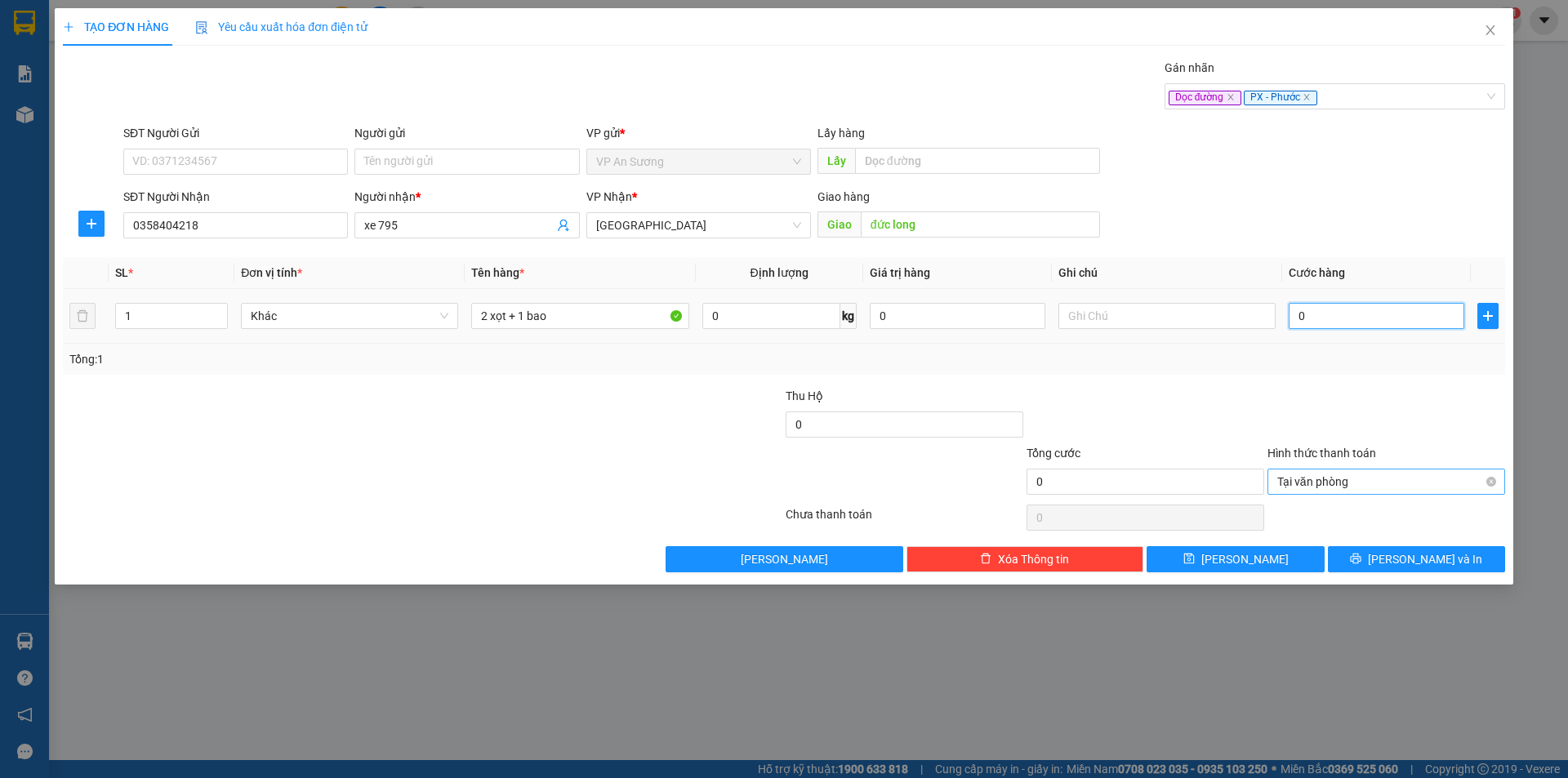
click at [1387, 318] on input "0" at bounding box center [1376, 315] width 175 height 26
type input "3"
type input "0"
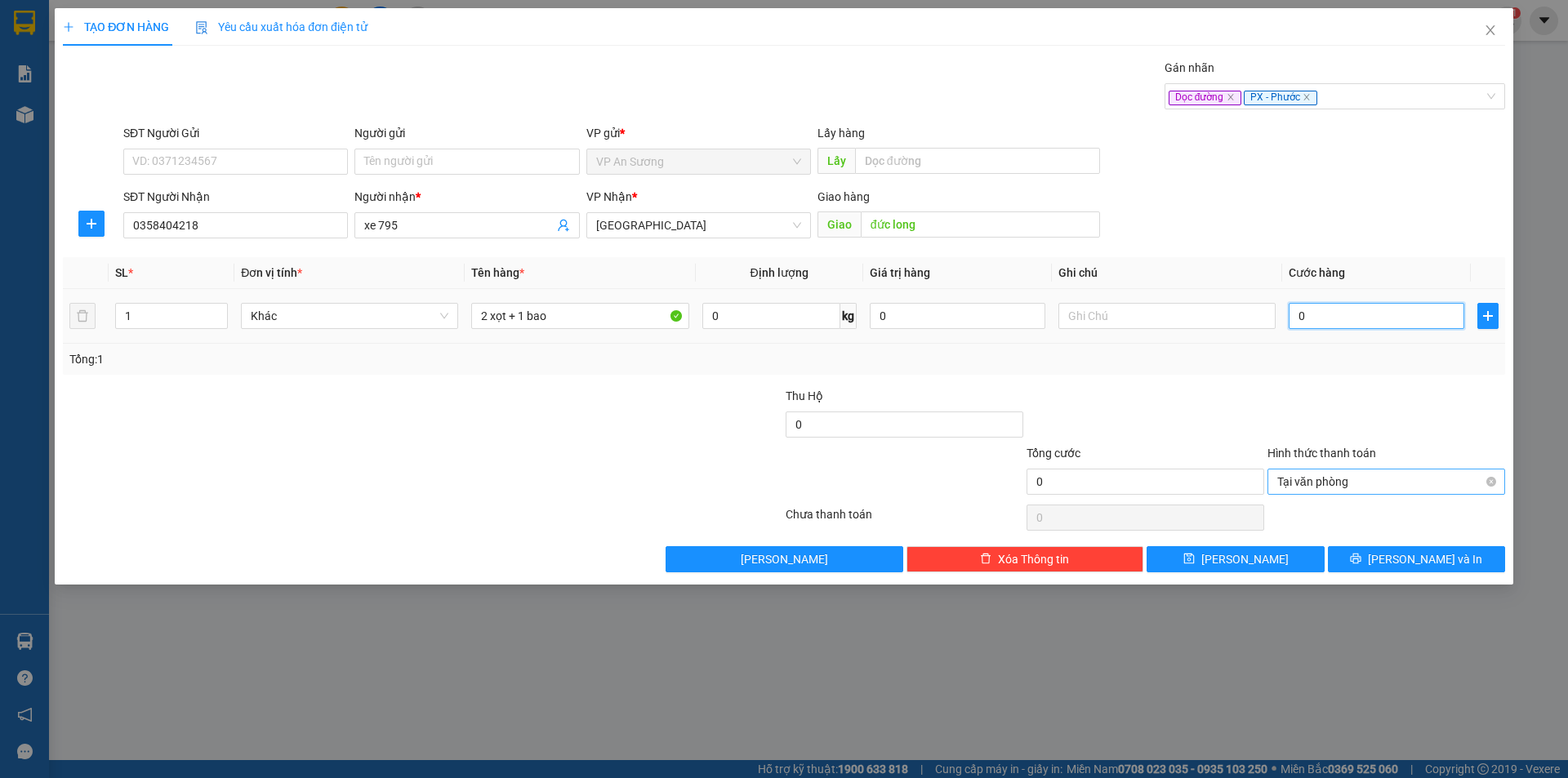
type input "02"
type input "2"
type input "021"
type input "21"
type input "0.210"
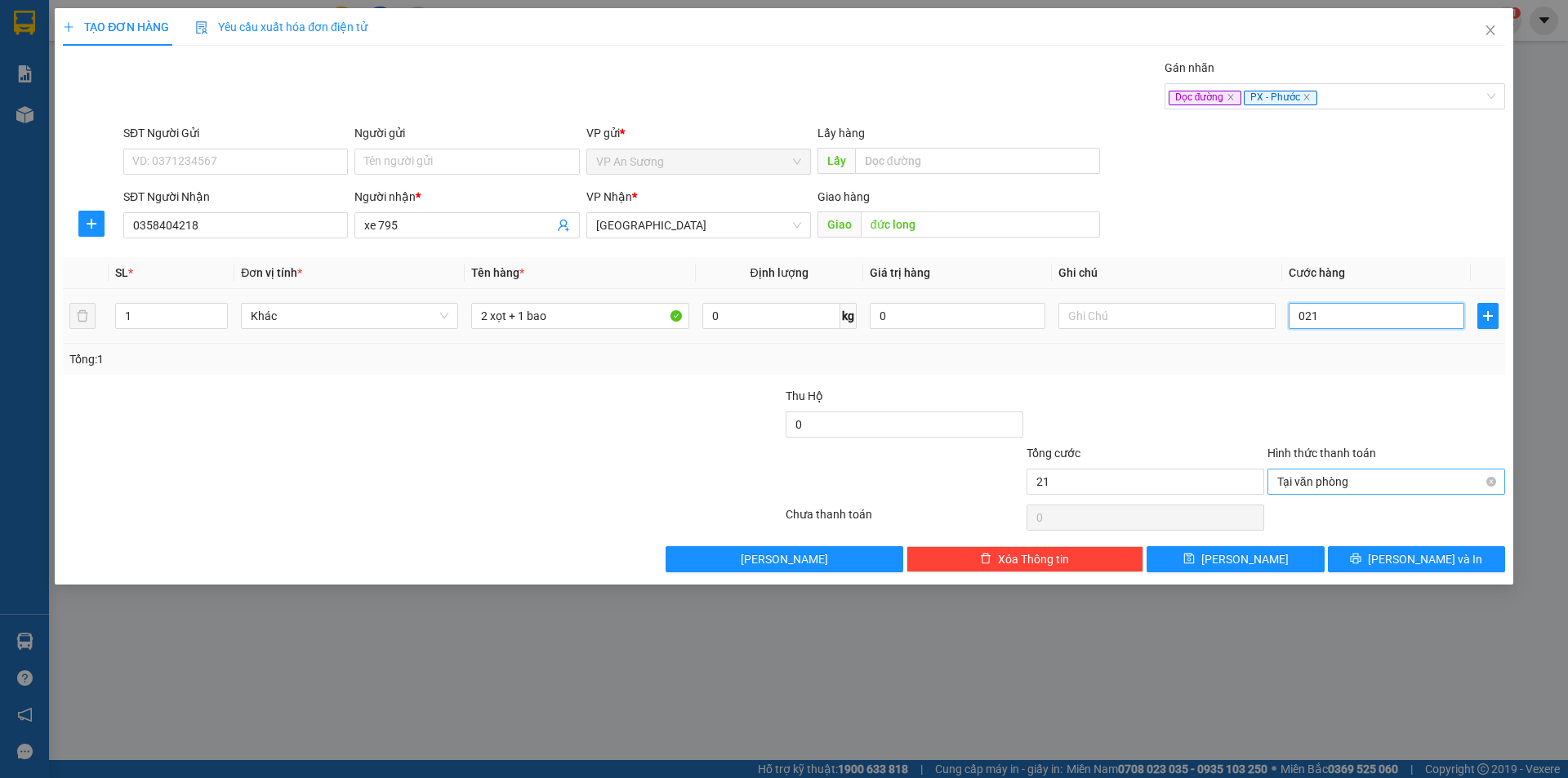
type input "210"
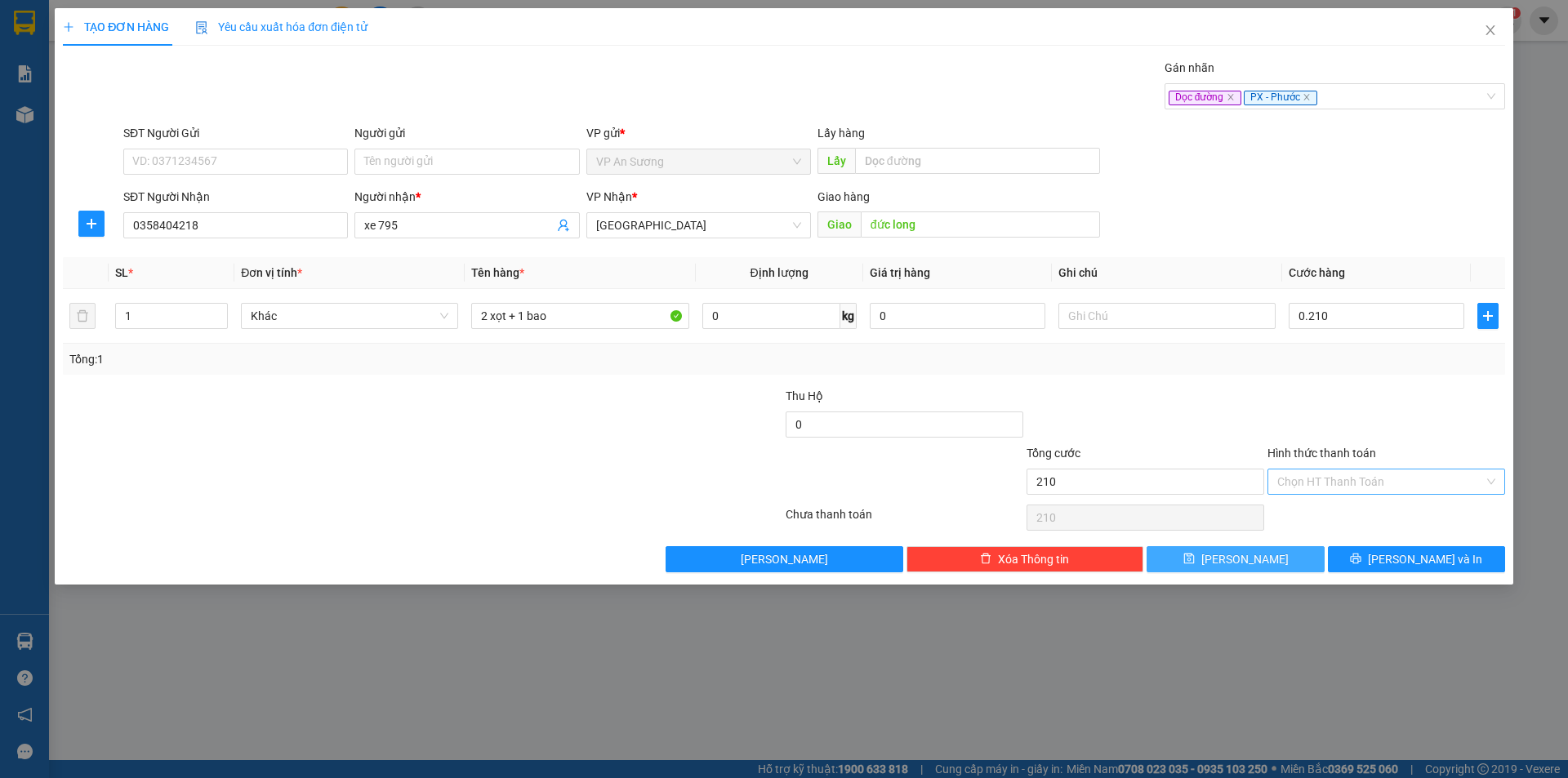
type input "210.000"
click at [1305, 557] on button "[PERSON_NAME]" at bounding box center [1235, 560] width 177 height 26
type input "0"
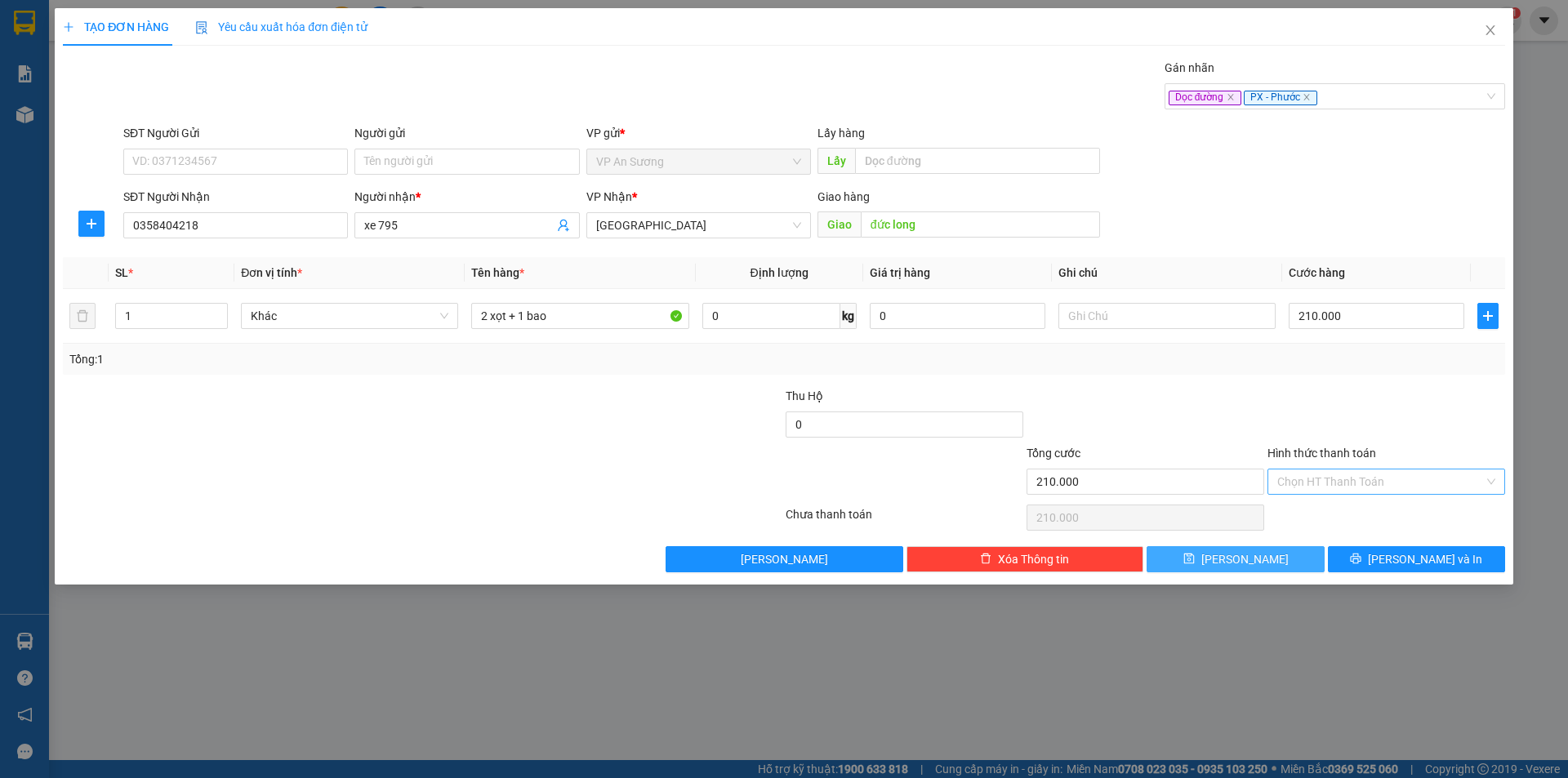
type input "0"
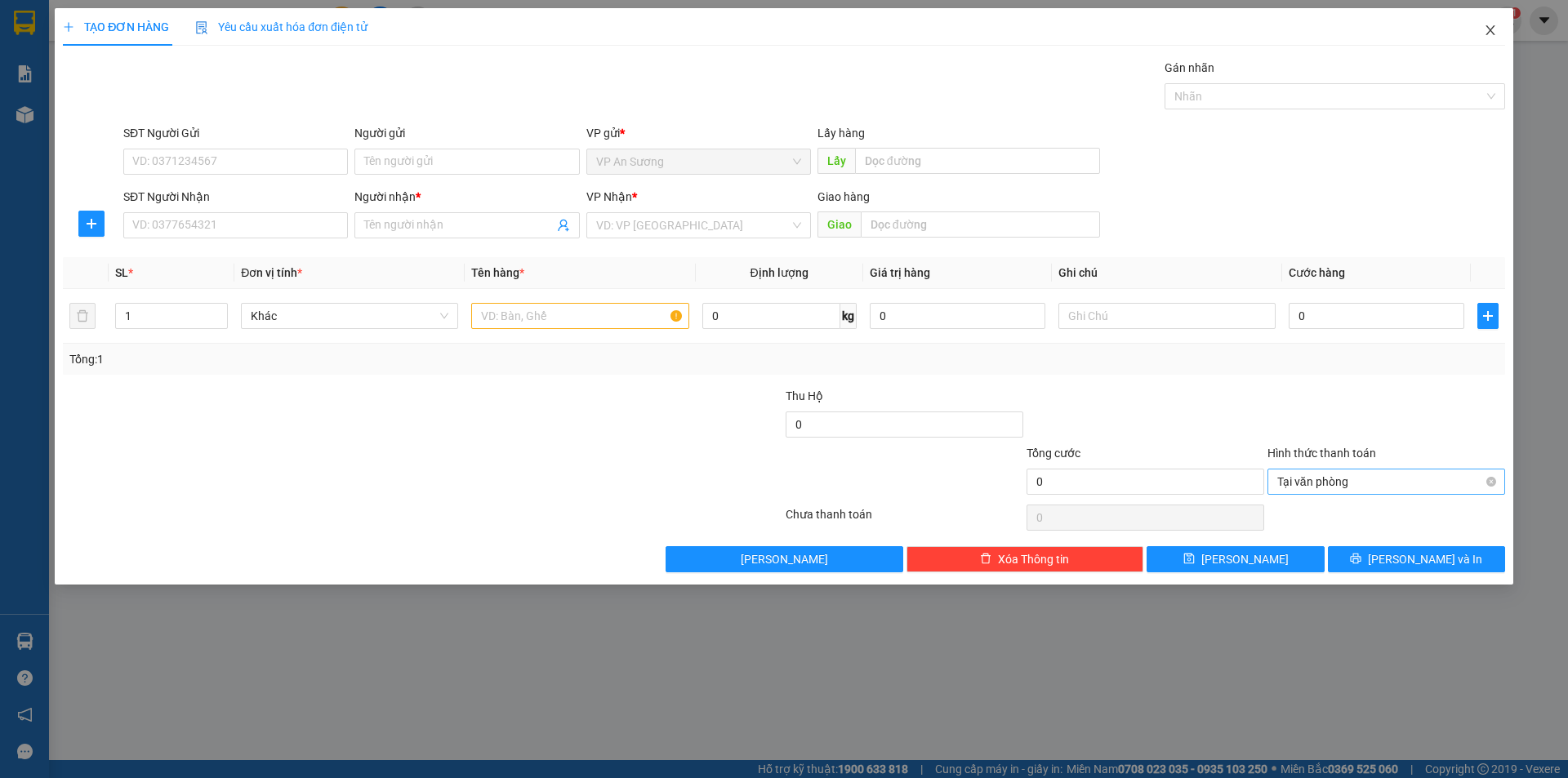
click at [1493, 35] on icon "close" at bounding box center [1490, 30] width 13 height 13
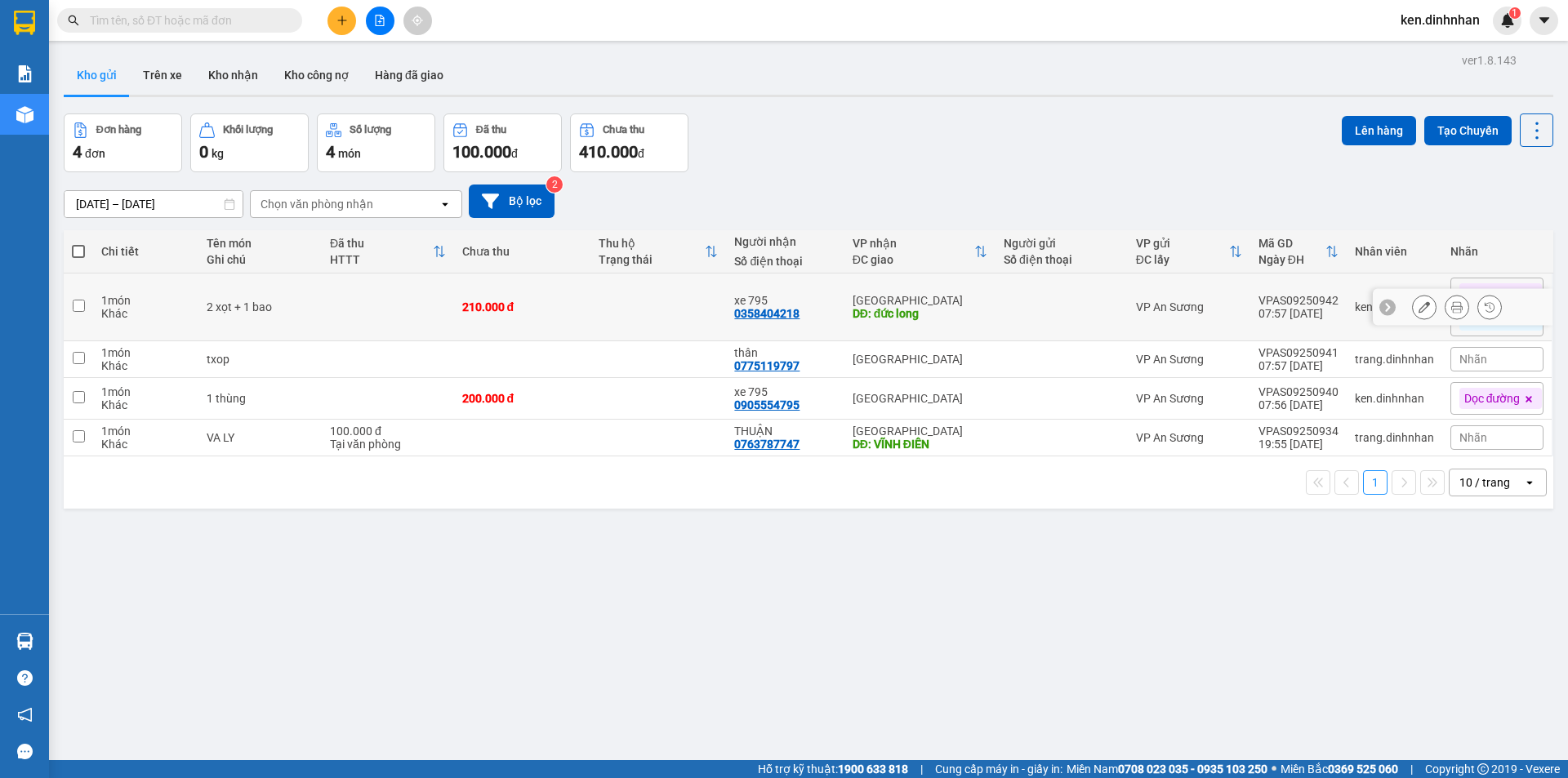
drag, startPoint x: 439, startPoint y: 299, endPoint x: 436, endPoint y: 342, distance: 43.1
click at [441, 302] on td at bounding box center [388, 307] width 132 height 68
checkbox input "true"
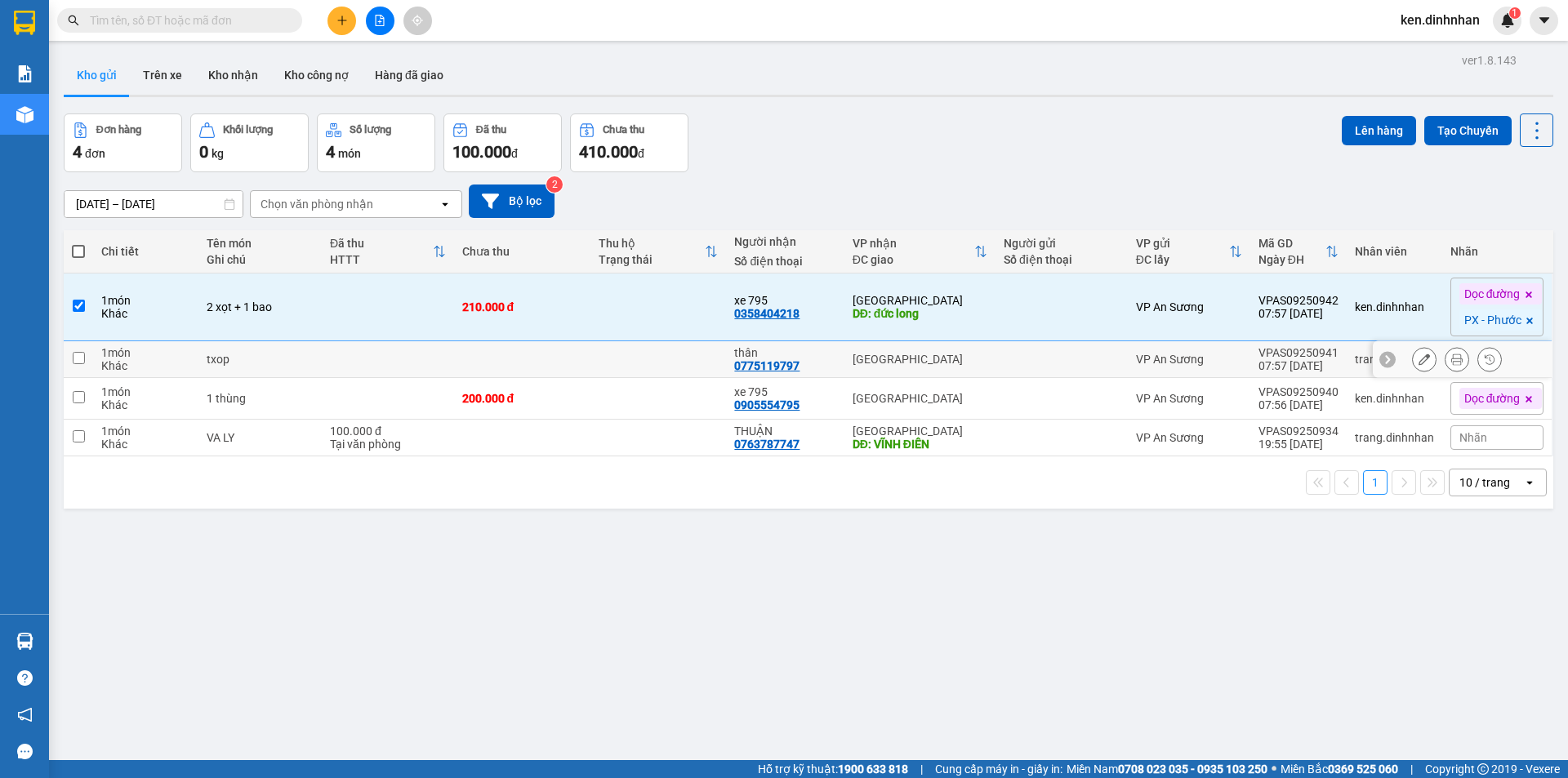
click at [436, 353] on td at bounding box center [388, 359] width 132 height 37
checkbox input "true"
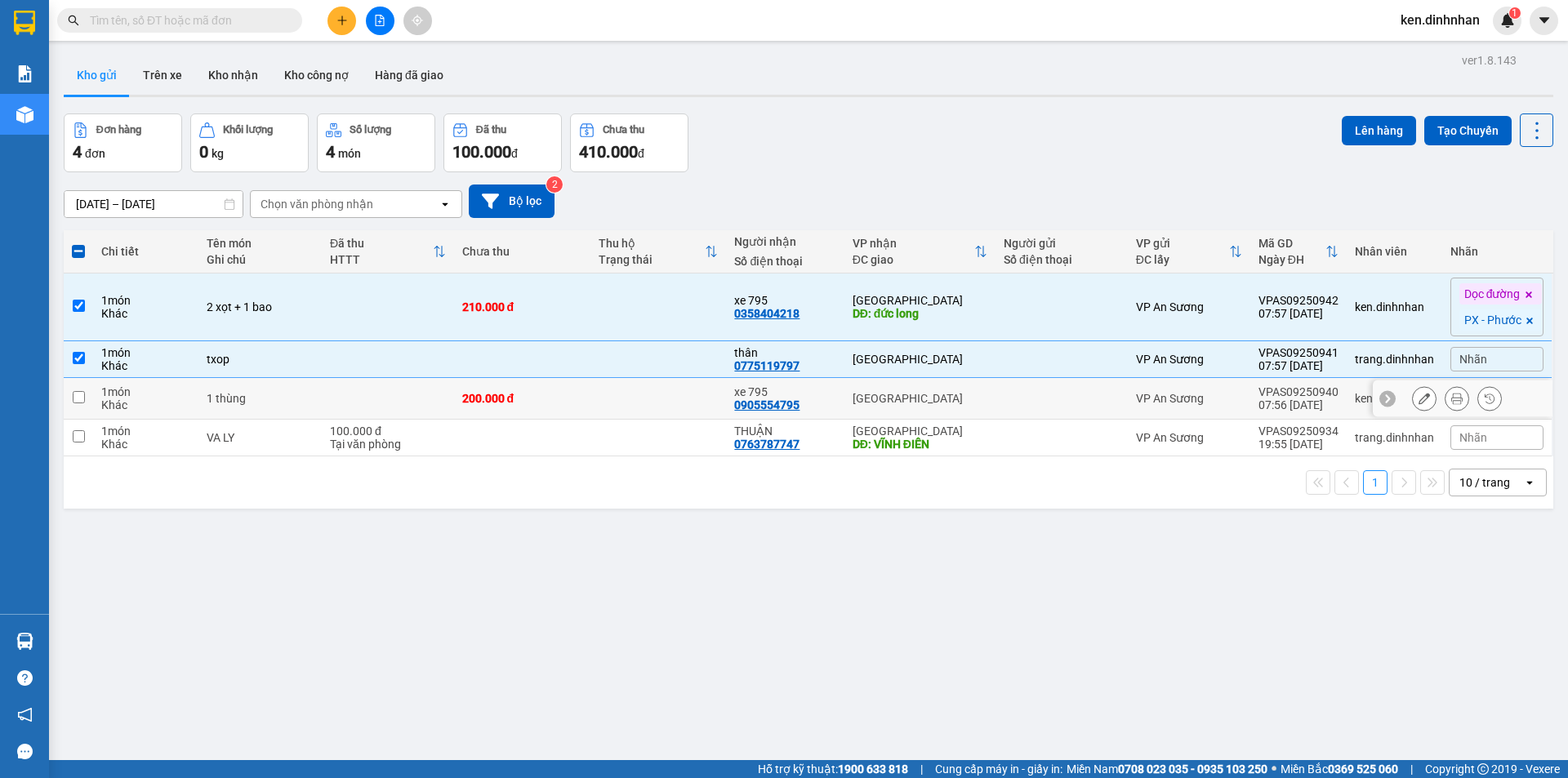
click at [968, 397] on div "[GEOGRAPHIC_DATA]" at bounding box center [920, 398] width 135 height 13
checkbox input "true"
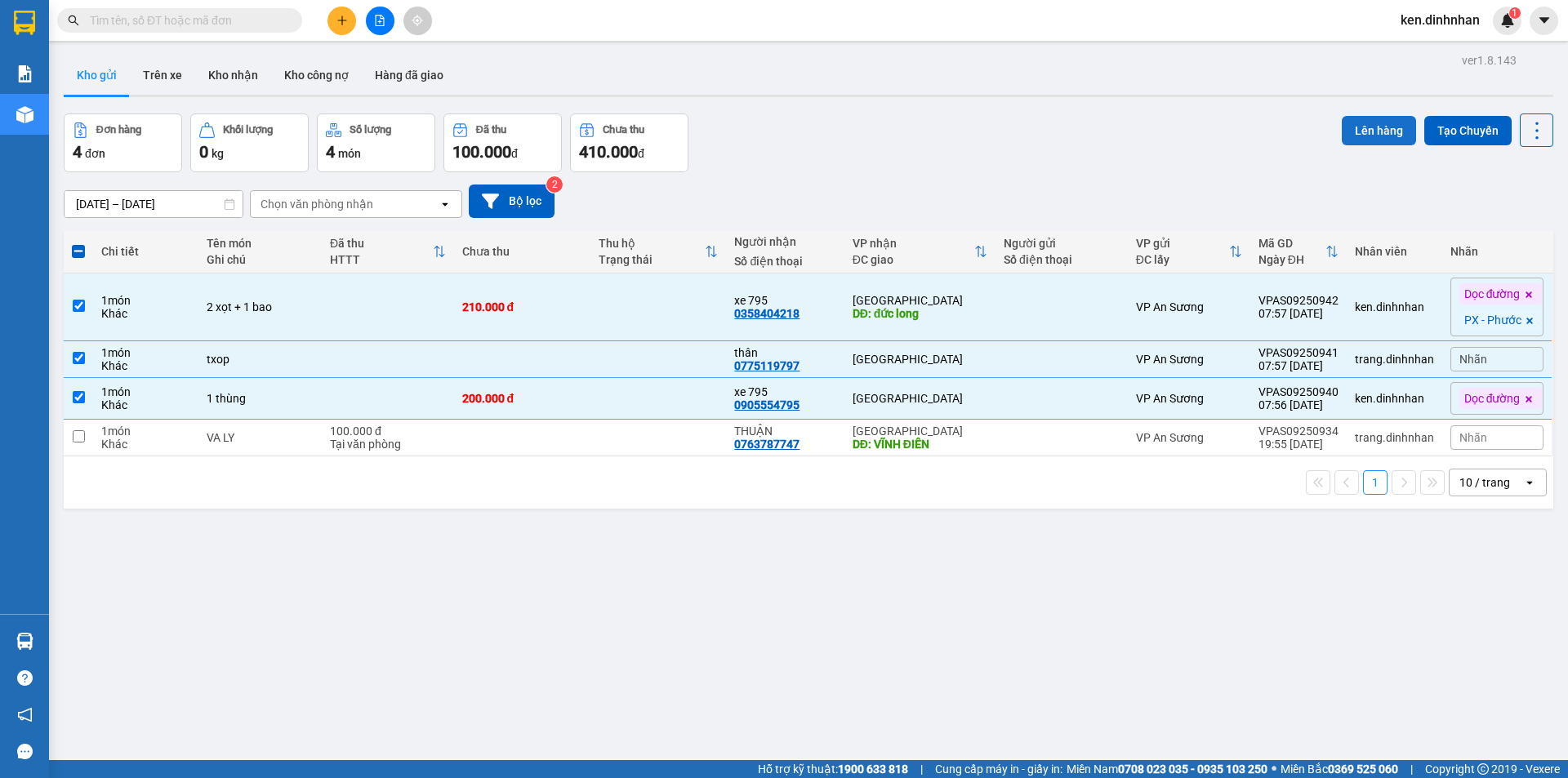
click at [1361, 138] on button "Lên hàng" at bounding box center [1379, 131] width 74 height 29
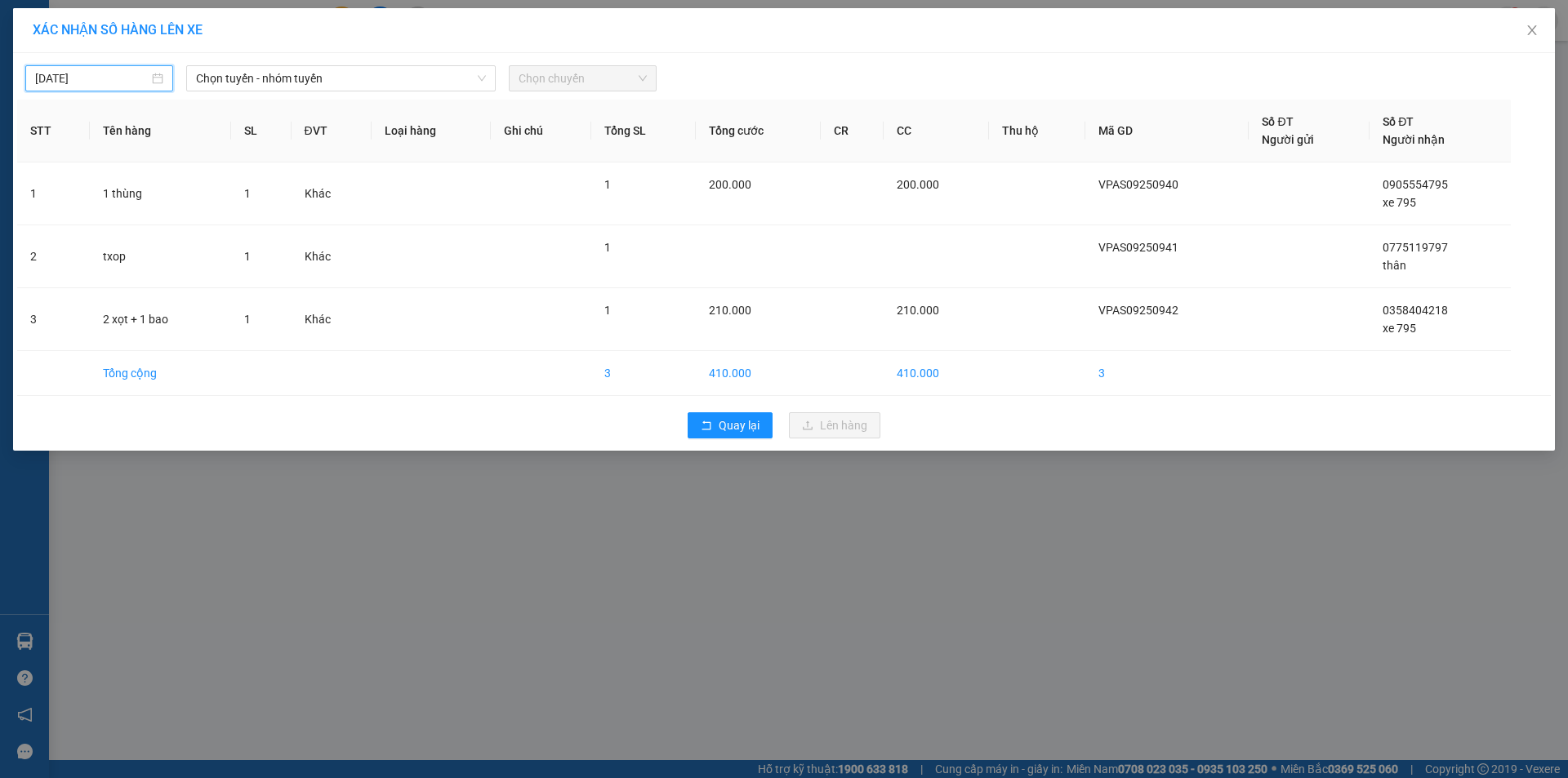
click at [106, 74] on input "[DATE]" at bounding box center [92, 78] width 113 height 18
click at [198, 199] on div "12" at bounding box center [197, 197] width 20 height 20
type input "[DATE]"
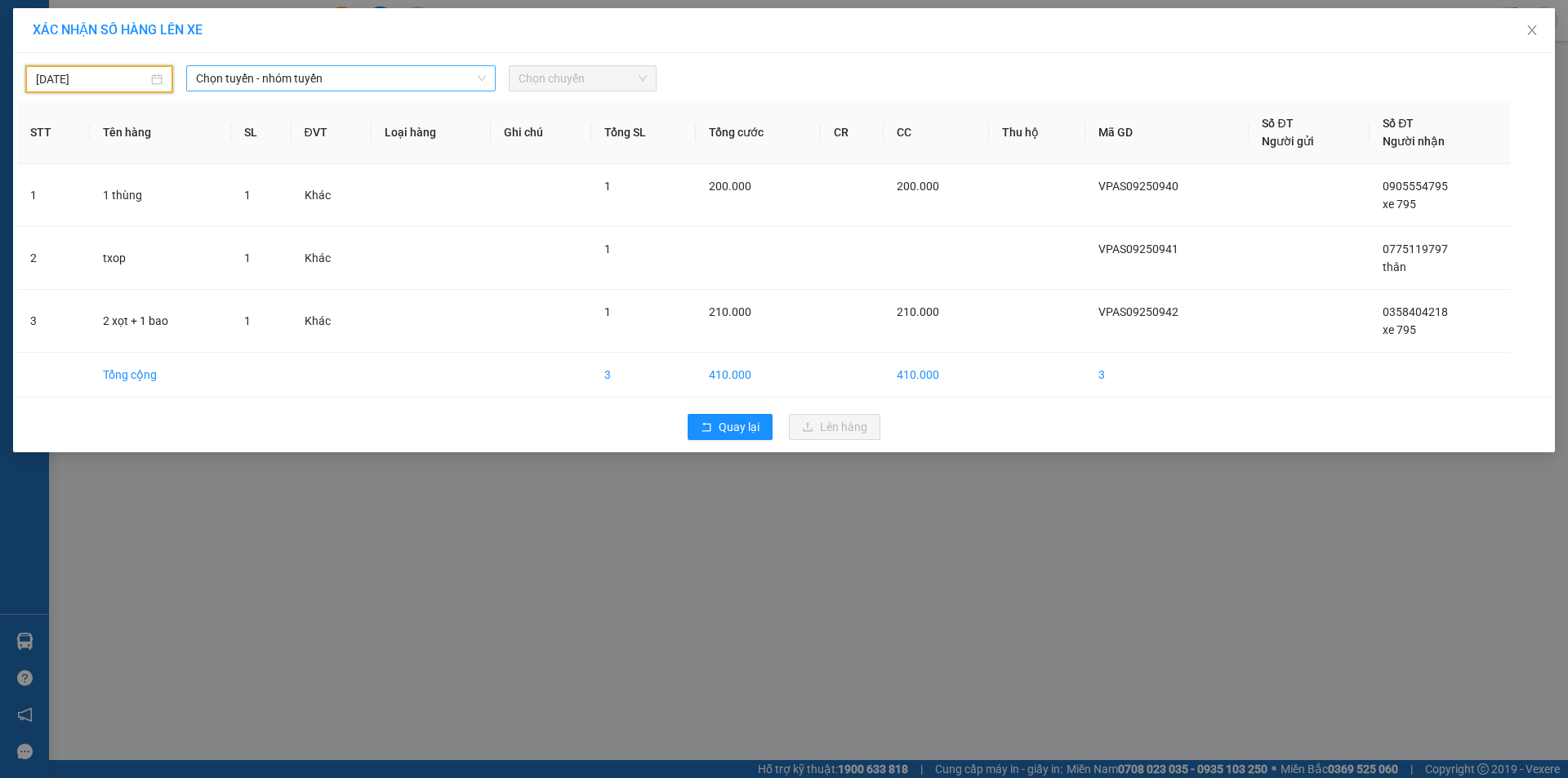
click at [342, 72] on span "Chọn tuyến - nhóm tuyến" at bounding box center [340, 78] width 290 height 24
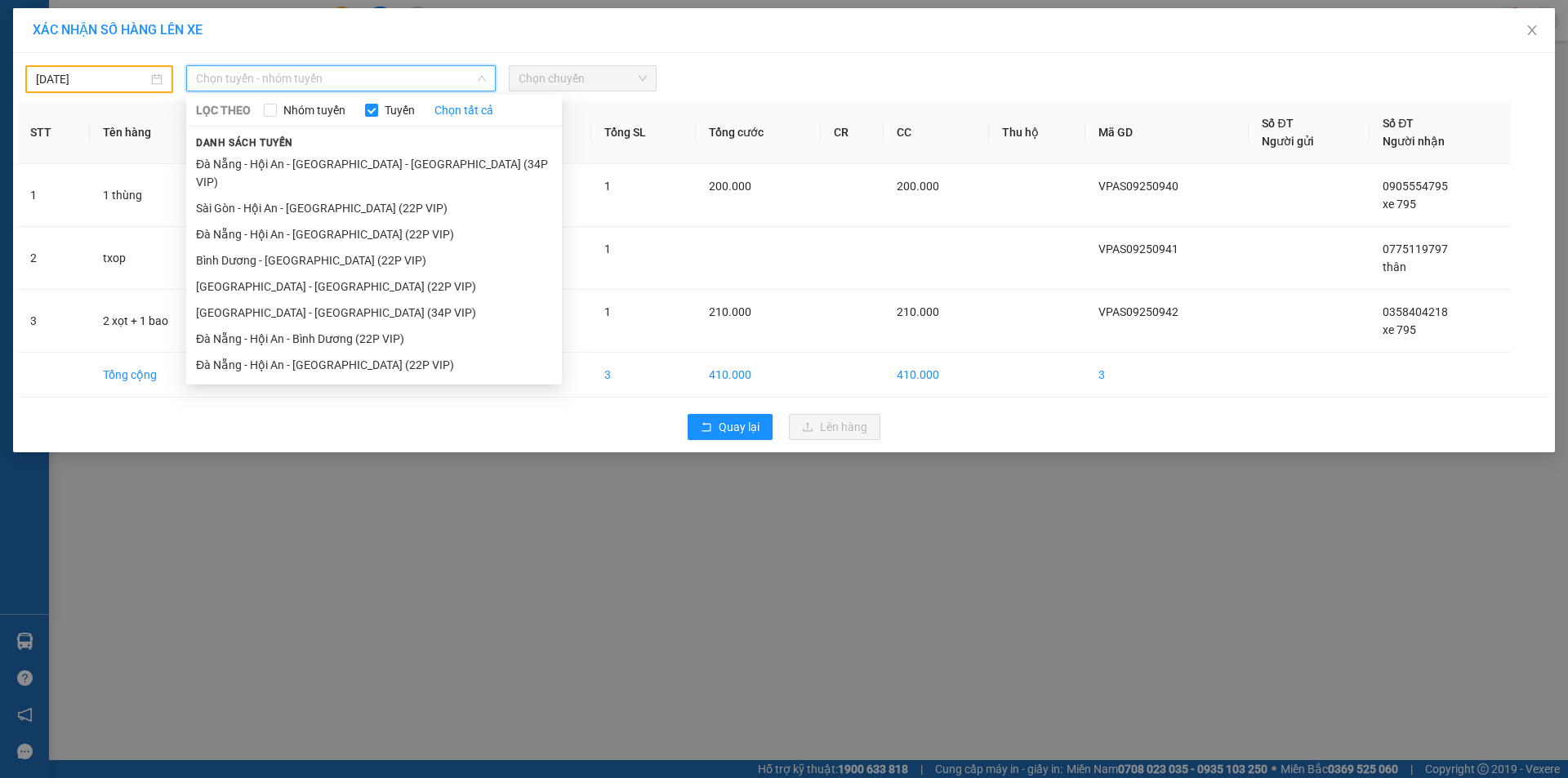
drag, startPoint x: 318, startPoint y: 188, endPoint x: 565, endPoint y: 83, distance: 268.4
click at [319, 195] on li "Sài Gòn - Hội An - [GEOGRAPHIC_DATA] (22P VIP)" at bounding box center [374, 208] width 376 height 26
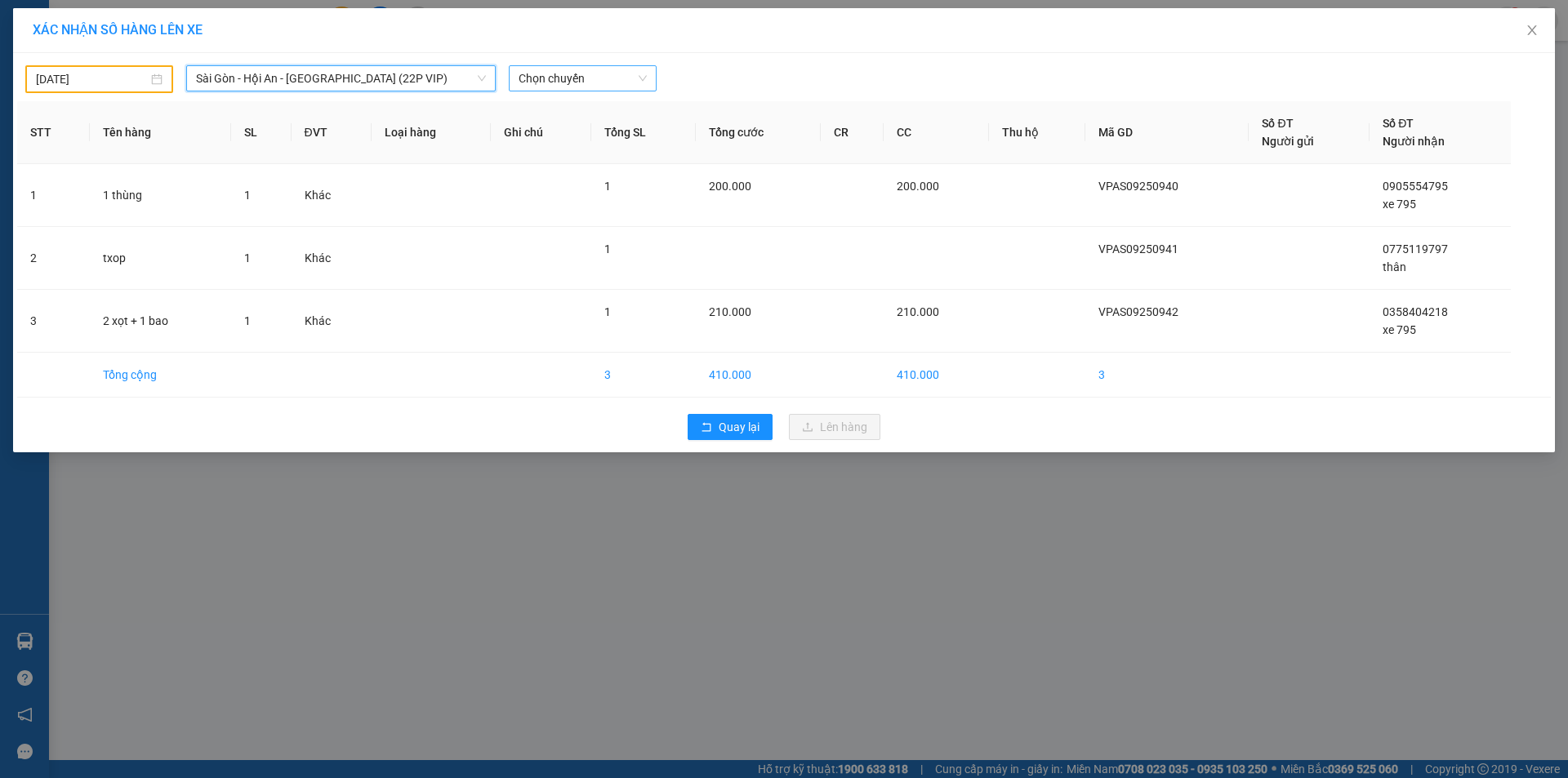
click at [568, 68] on span "Chọn chuyến" at bounding box center [582, 78] width 128 height 24
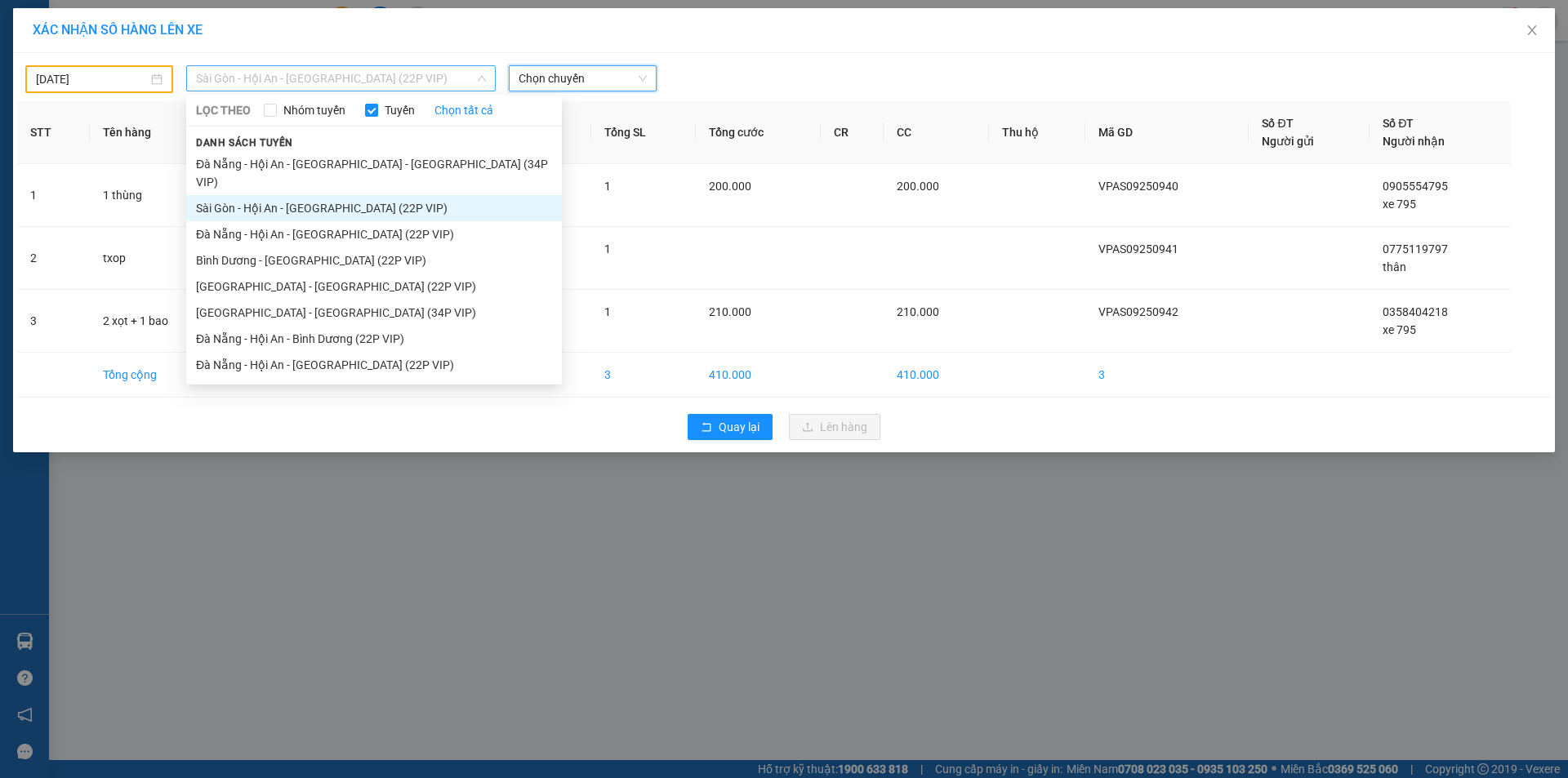
click at [254, 79] on span "Sài Gòn - Hội An - [GEOGRAPHIC_DATA] (22P VIP)" at bounding box center [340, 78] width 290 height 24
click at [252, 248] on li "Bình Dương - [GEOGRAPHIC_DATA] (22P VIP)" at bounding box center [374, 260] width 376 height 26
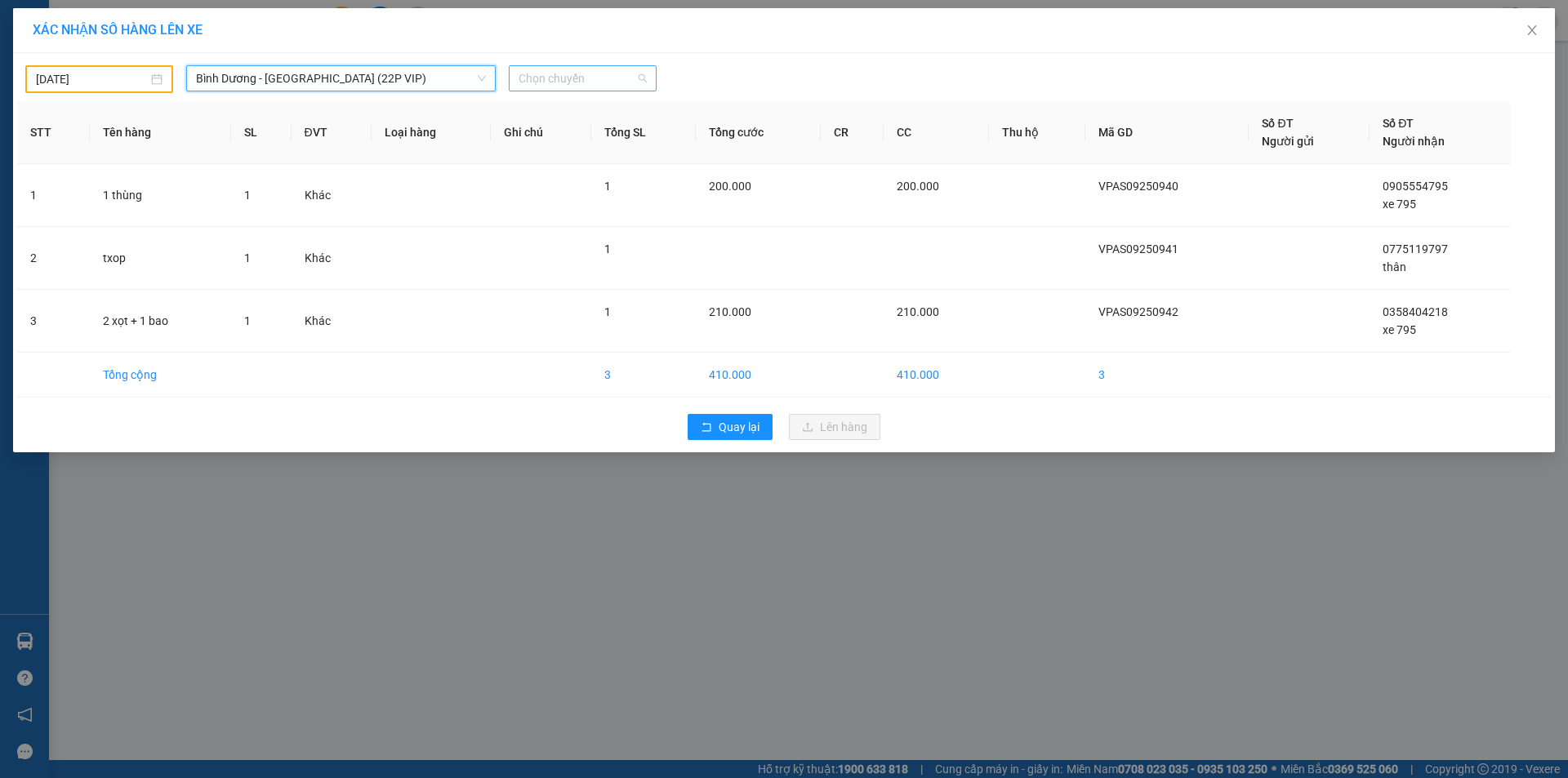
click at [567, 85] on span "Chọn chuyến" at bounding box center [582, 78] width 128 height 24
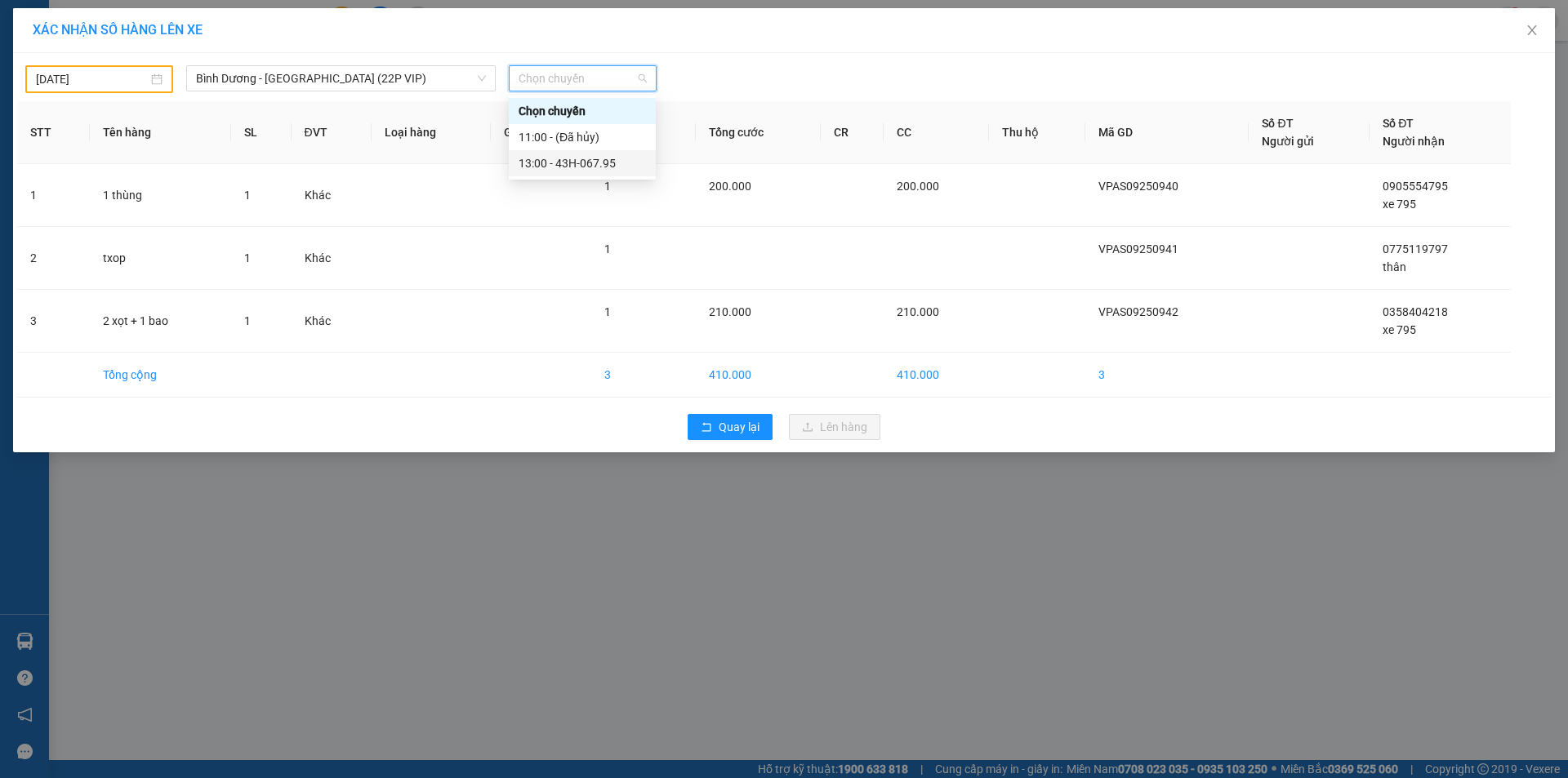
click at [601, 169] on div "13:00 - 43H-067.95" at bounding box center [582, 163] width 127 height 18
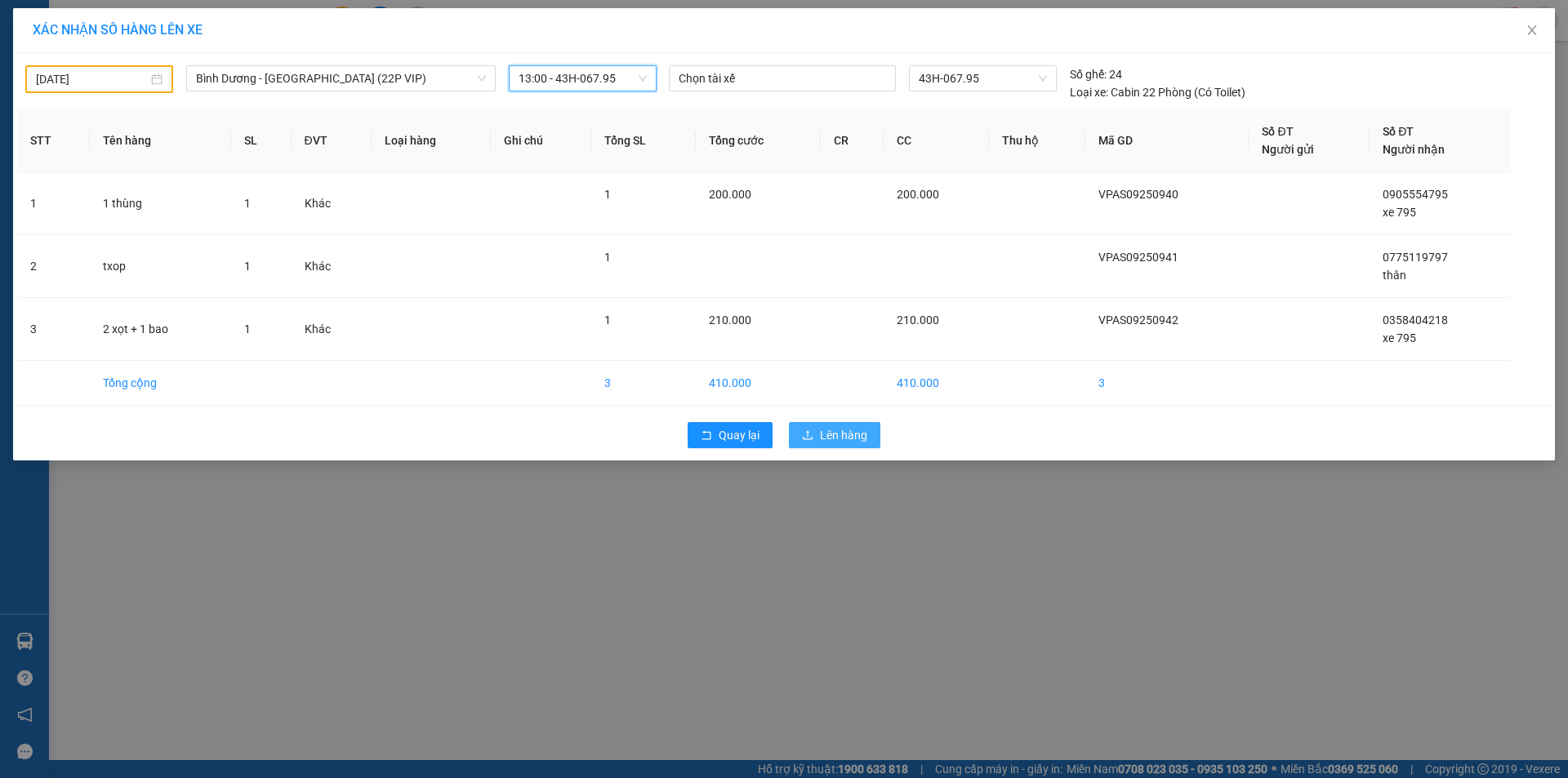
click at [845, 432] on span "Lên hàng" at bounding box center [843, 435] width 47 height 18
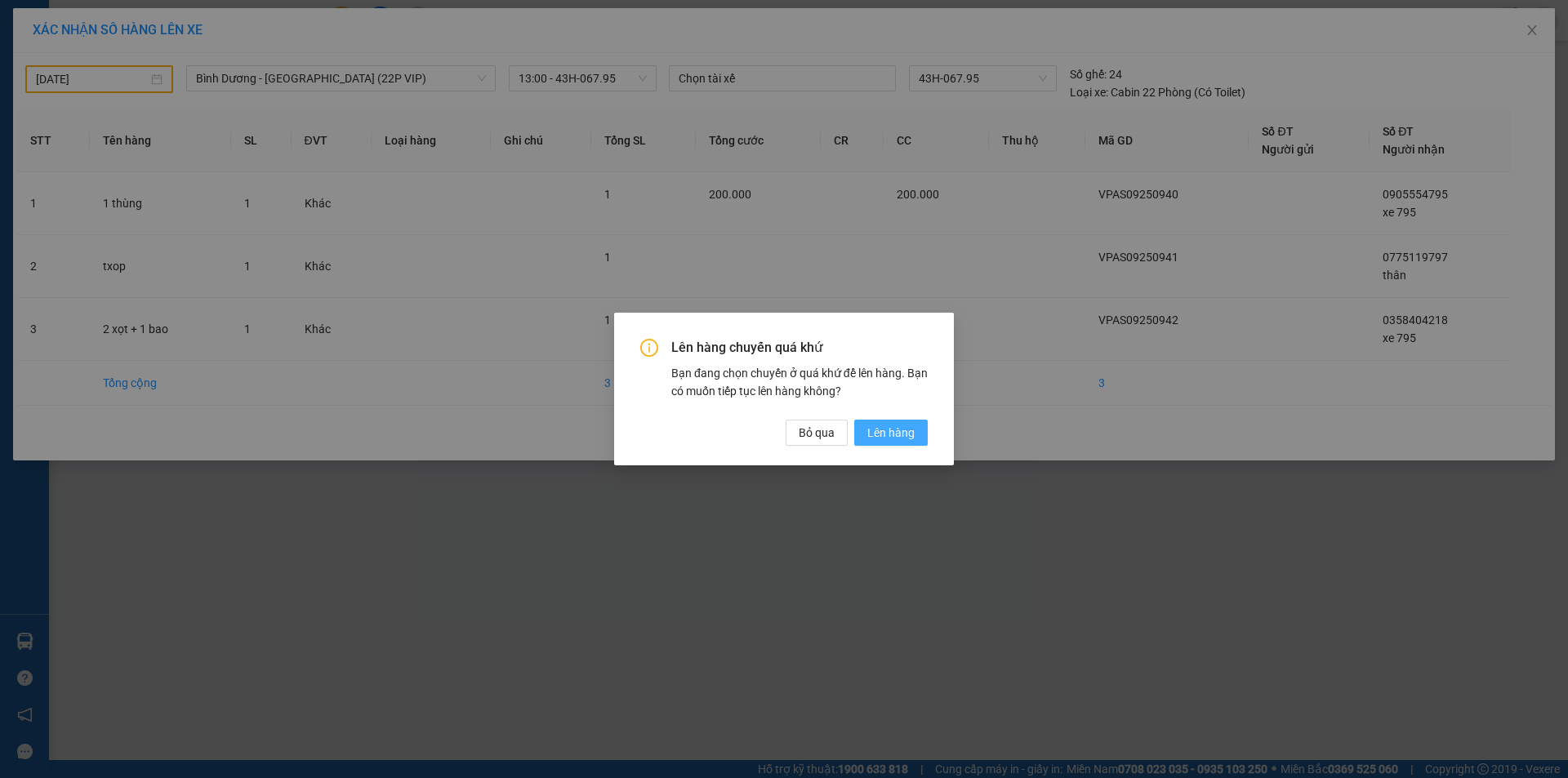
click at [883, 432] on span "Lên hàng" at bounding box center [891, 432] width 47 height 18
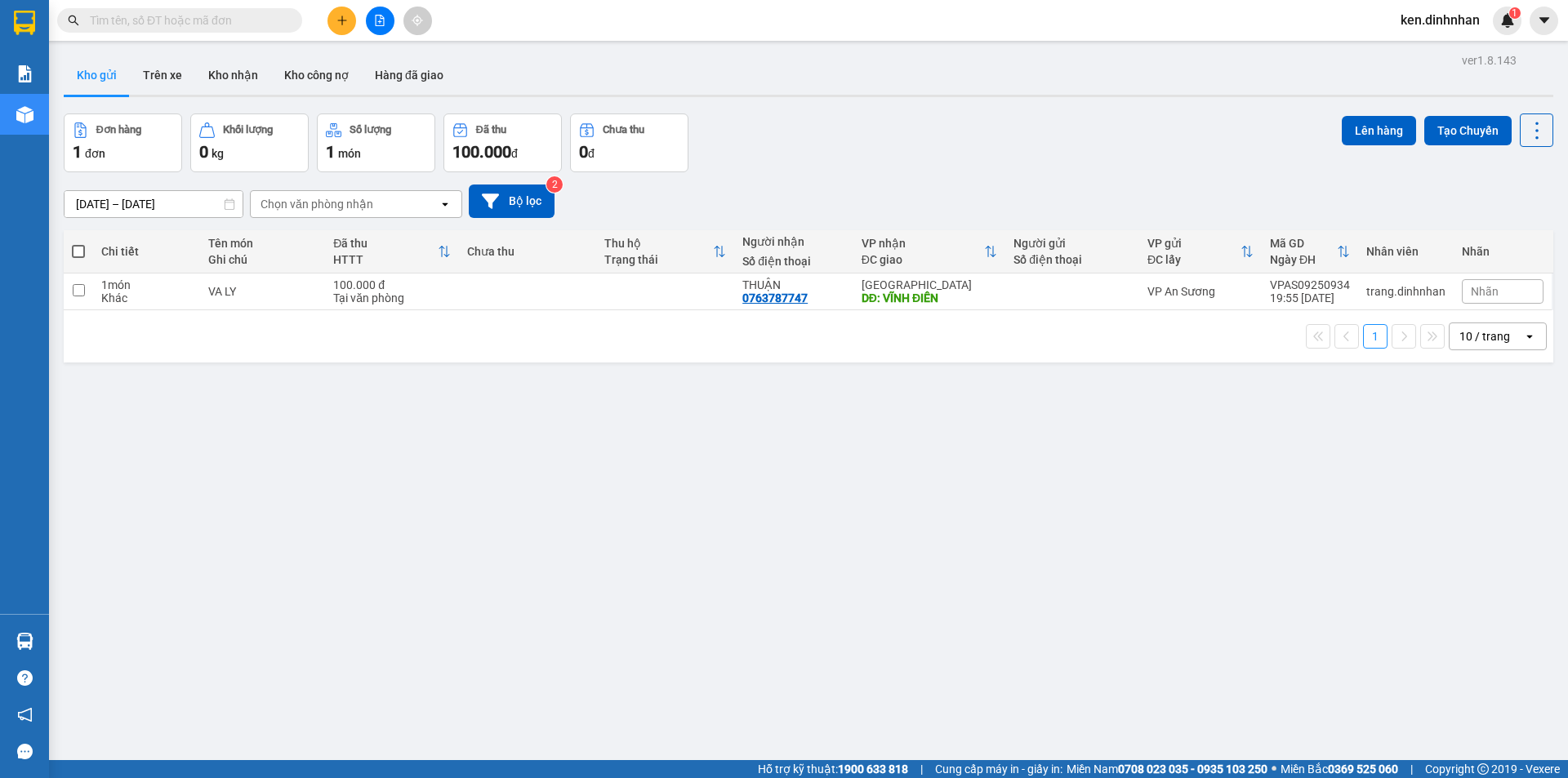
click at [634, 595] on div "ver 1.8.143 Kho gửi Trên xe Kho nhận Kho công nợ Hàng đã giao Đơn hàng 1 đơn Kh…" at bounding box center [808, 438] width 1503 height 778
